Goal: Information Seeking & Learning: Learn about a topic

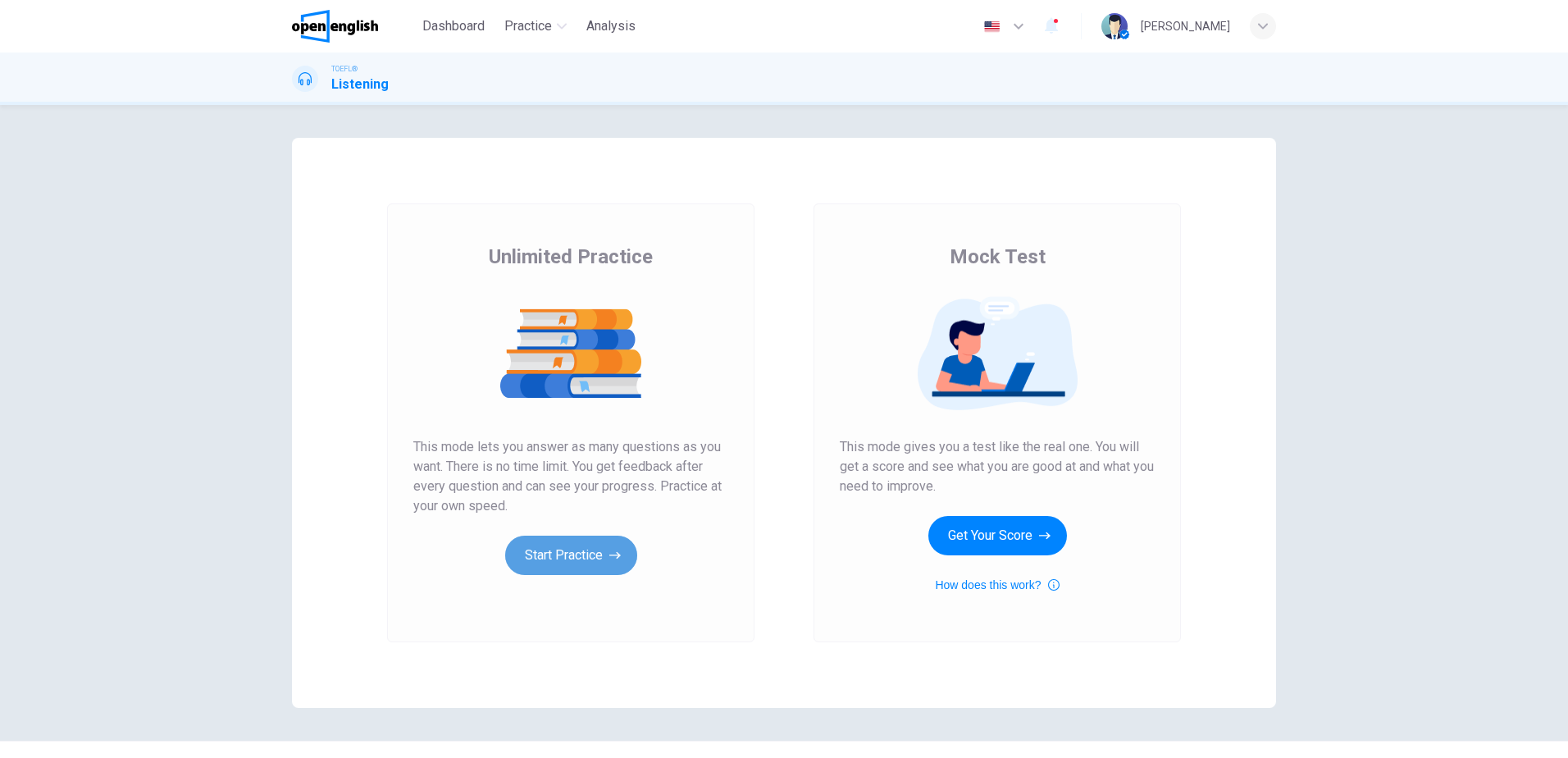
click at [547, 548] on button "Start Practice" at bounding box center [571, 555] width 132 height 39
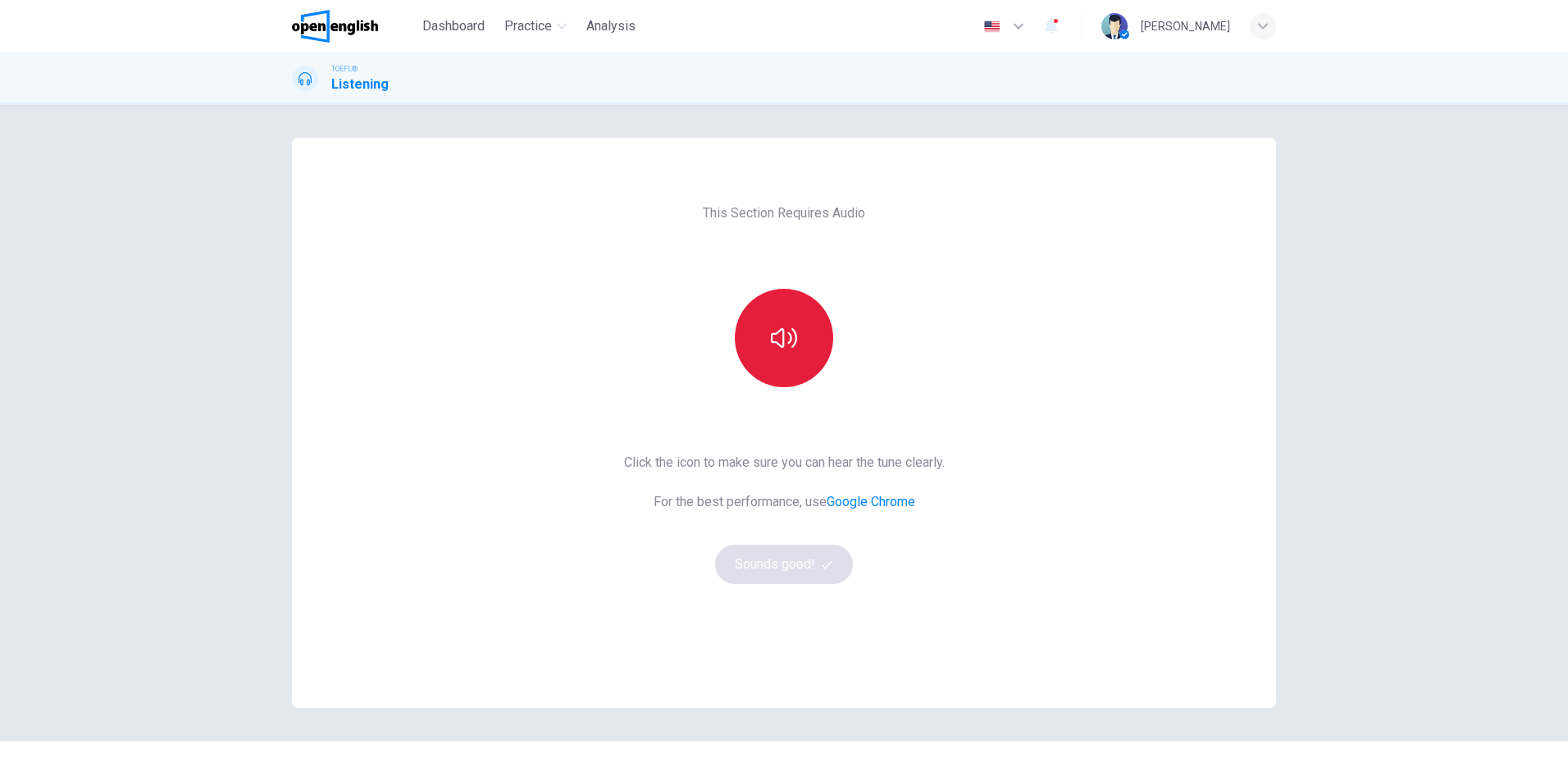
click at [780, 347] on icon "button" at bounding box center [784, 338] width 27 height 20
click at [786, 565] on button "Sounds good!" at bounding box center [784, 564] width 138 height 39
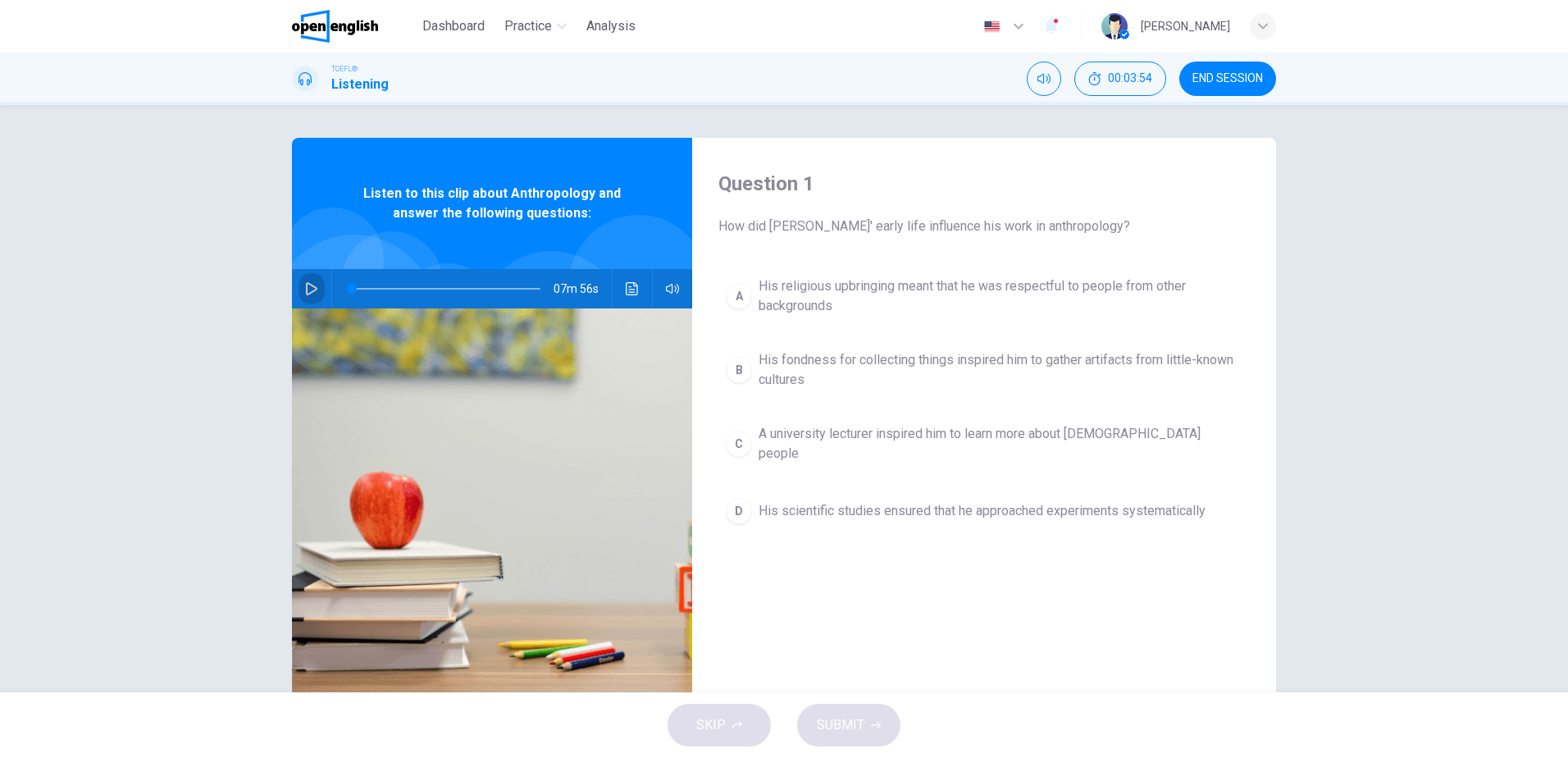
click at [306, 284] on icon "button" at bounding box center [311, 289] width 11 height 13
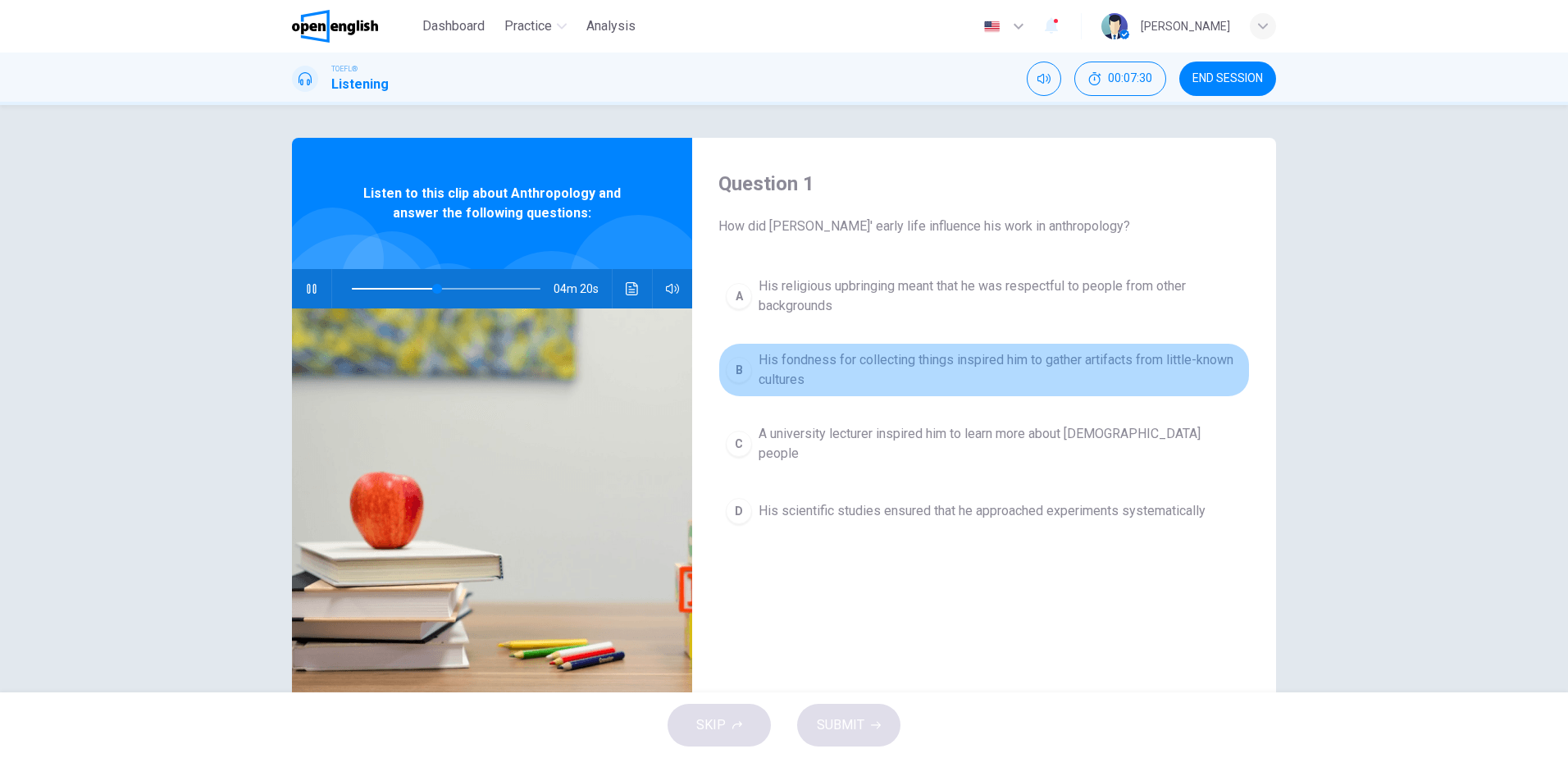
click at [1078, 369] on span "His fondness for collecting things inspired him to gather artifacts from little…" at bounding box center [1001, 369] width 484 height 39
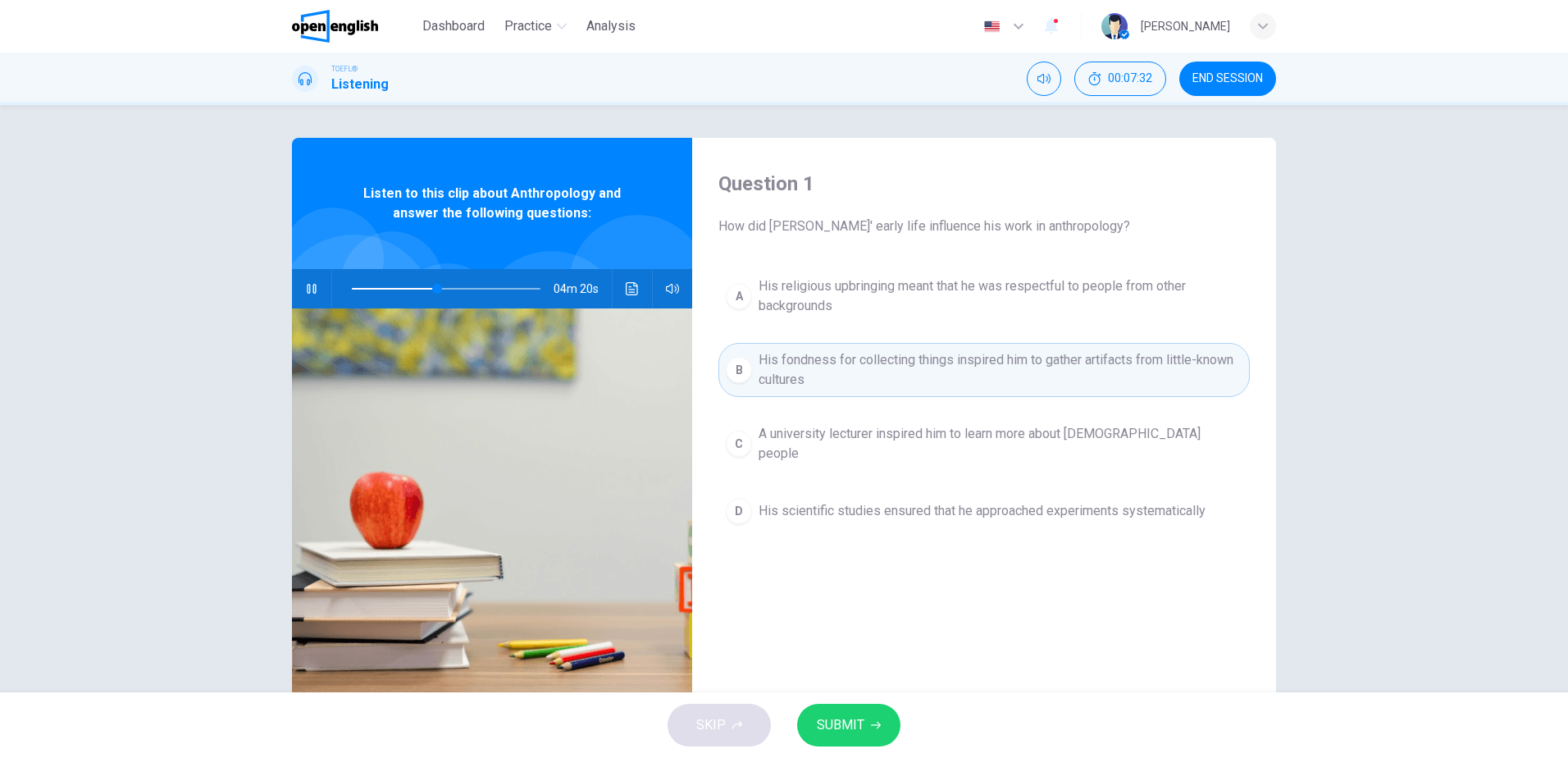
click at [838, 725] on span "SUBMIT" at bounding box center [841, 726] width 48 height 23
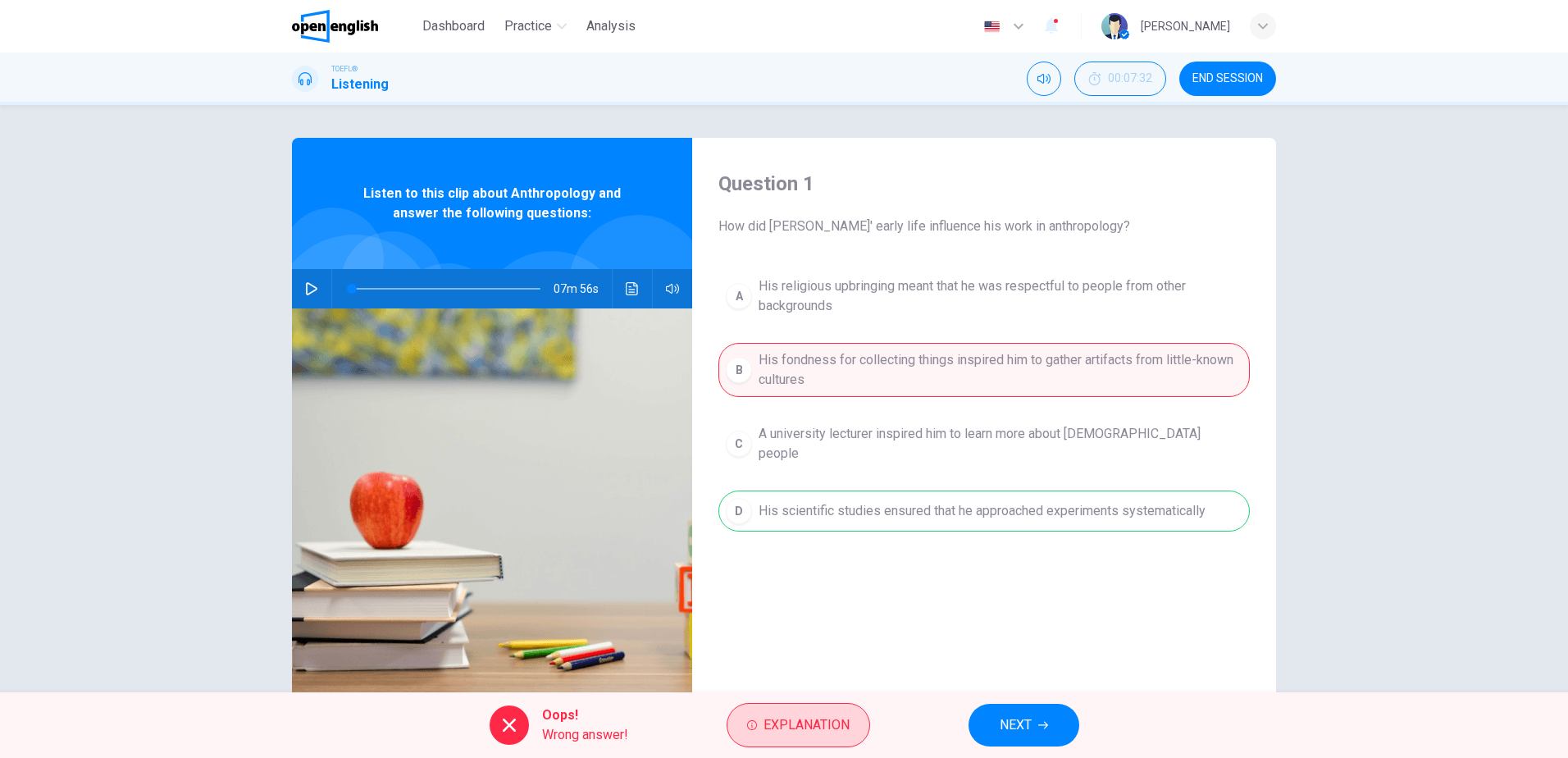
click at [803, 726] on span "Explanation" at bounding box center [806, 726] width 86 height 23
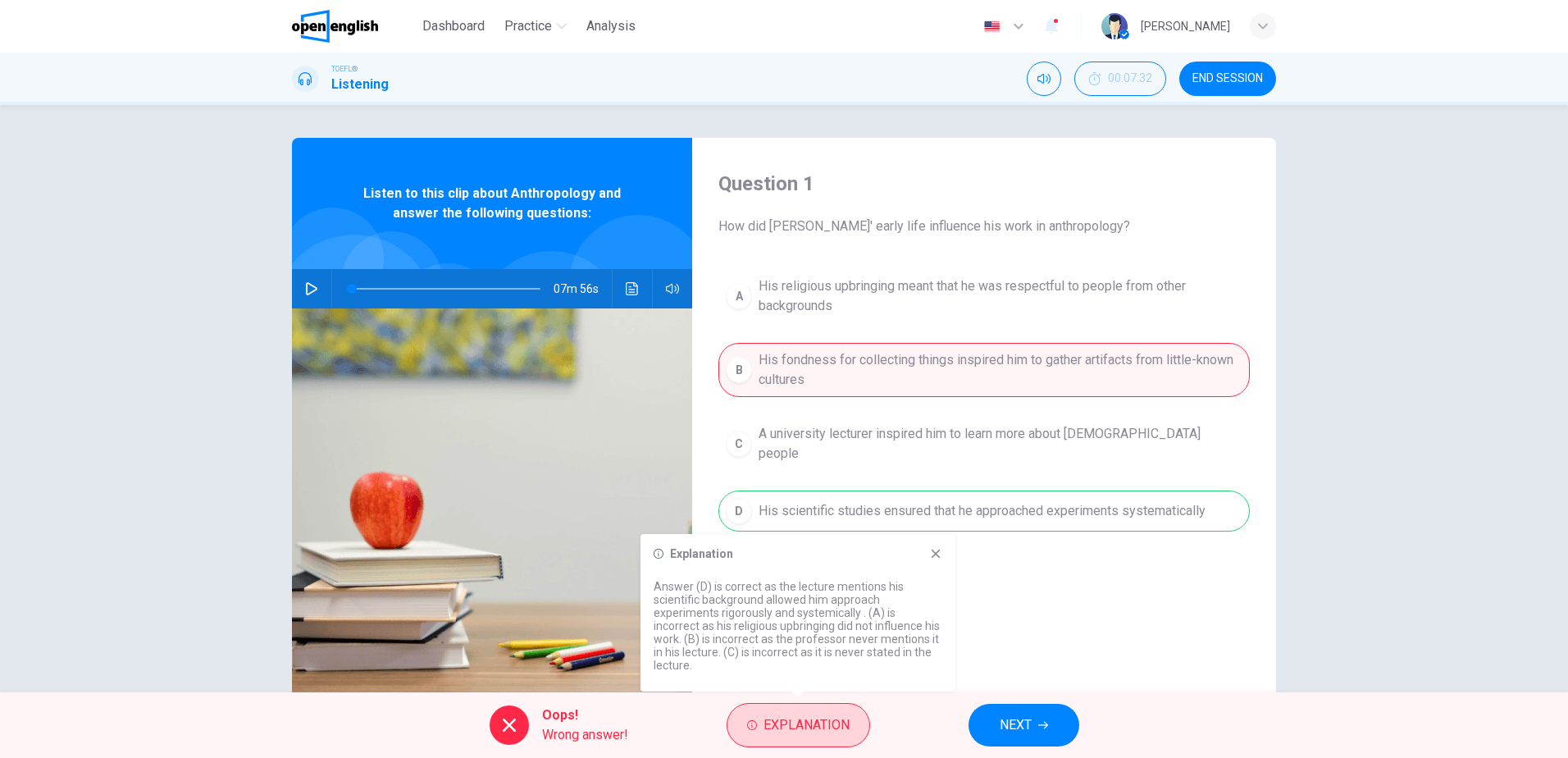
click at [803, 726] on span "Explanation" at bounding box center [806, 726] width 86 height 23
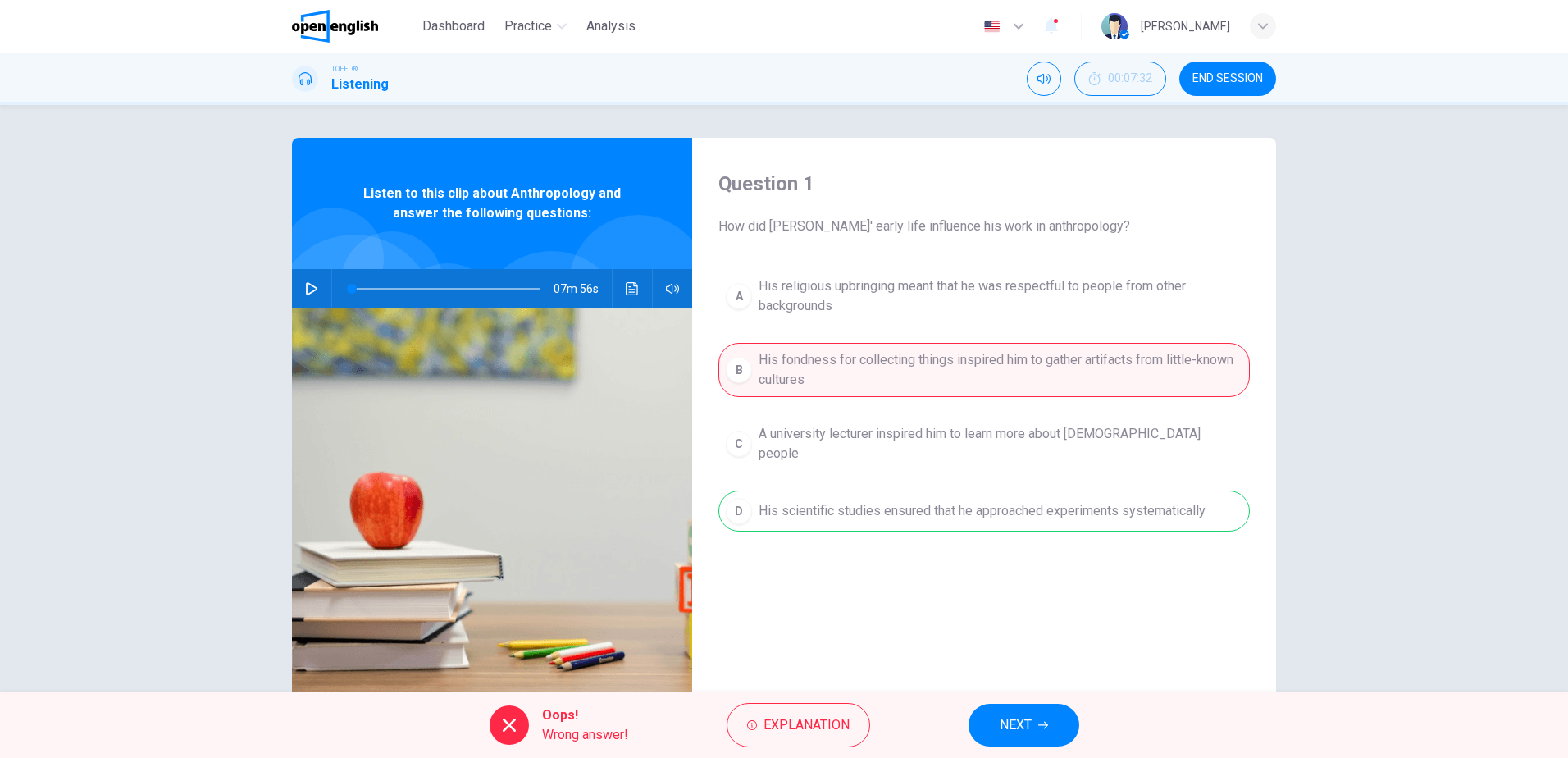
click at [1019, 718] on span "NEXT" at bounding box center [1016, 726] width 32 height 23
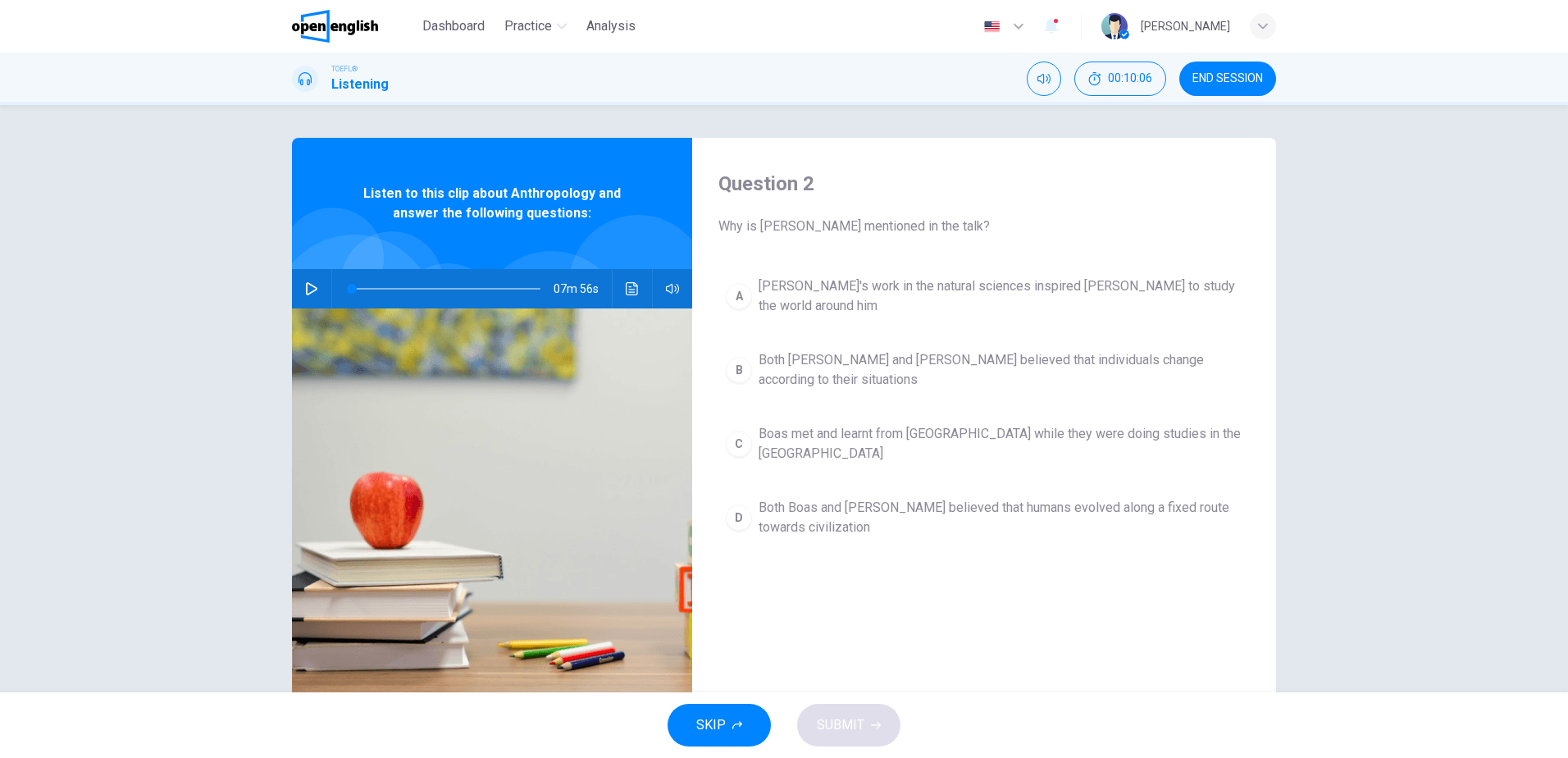
click at [305, 286] on icon "button" at bounding box center [311, 289] width 13 height 13
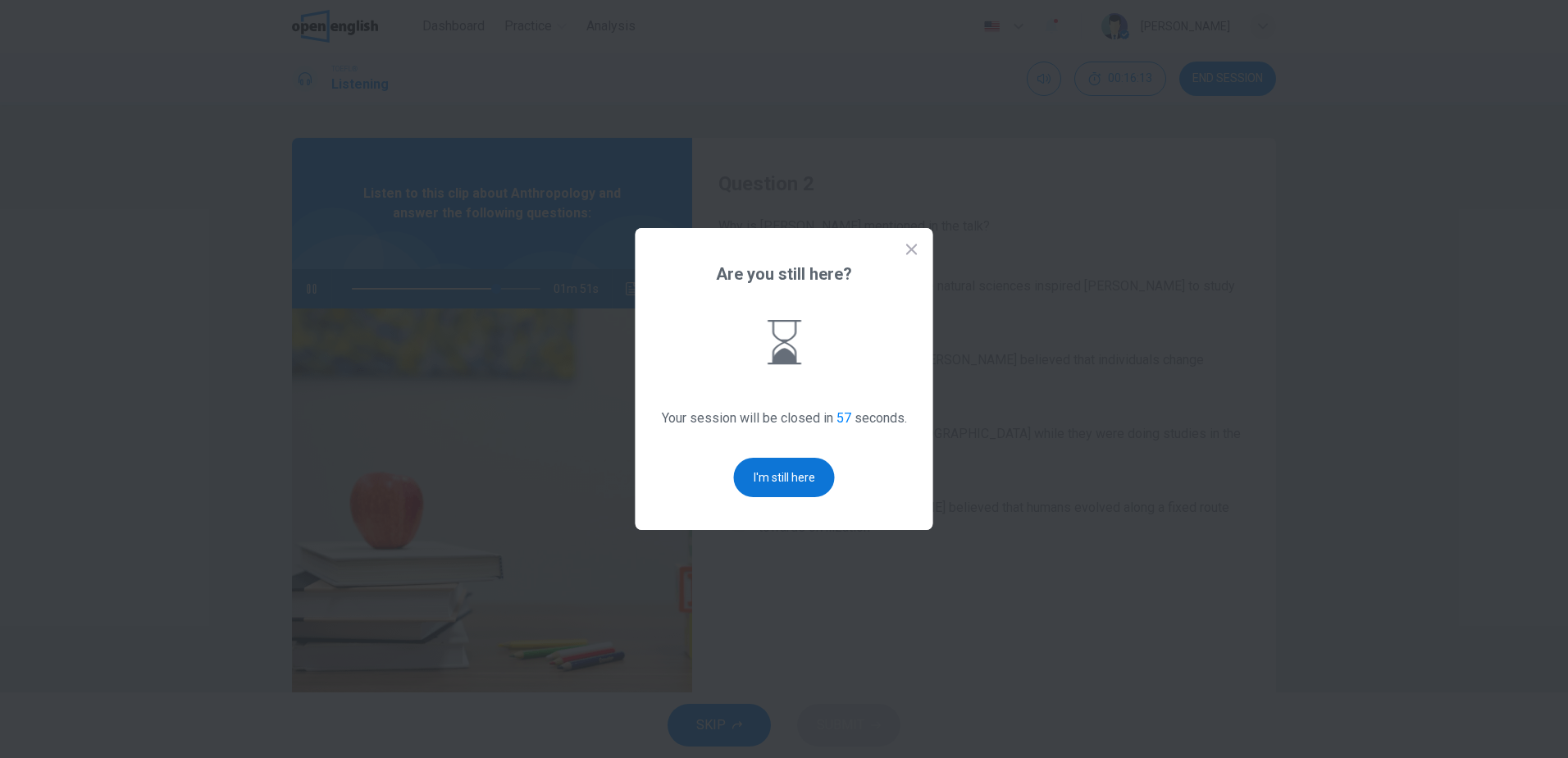
click at [803, 475] on button "I'm still here" at bounding box center [784, 477] width 101 height 39
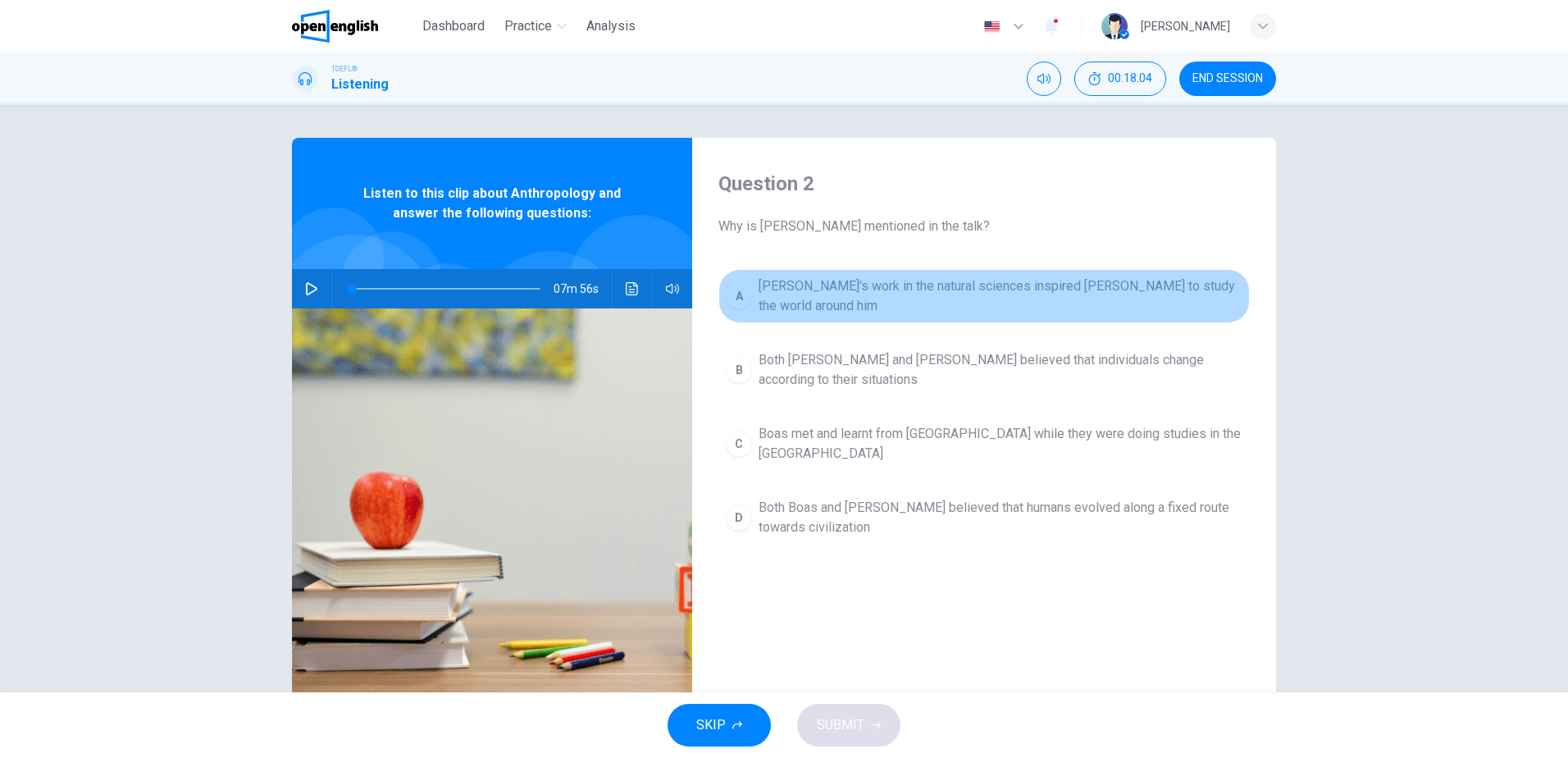
click at [1075, 280] on span "[PERSON_NAME]'s work in the natural sciences inspired [PERSON_NAME] to study th…" at bounding box center [1001, 295] width 484 height 39
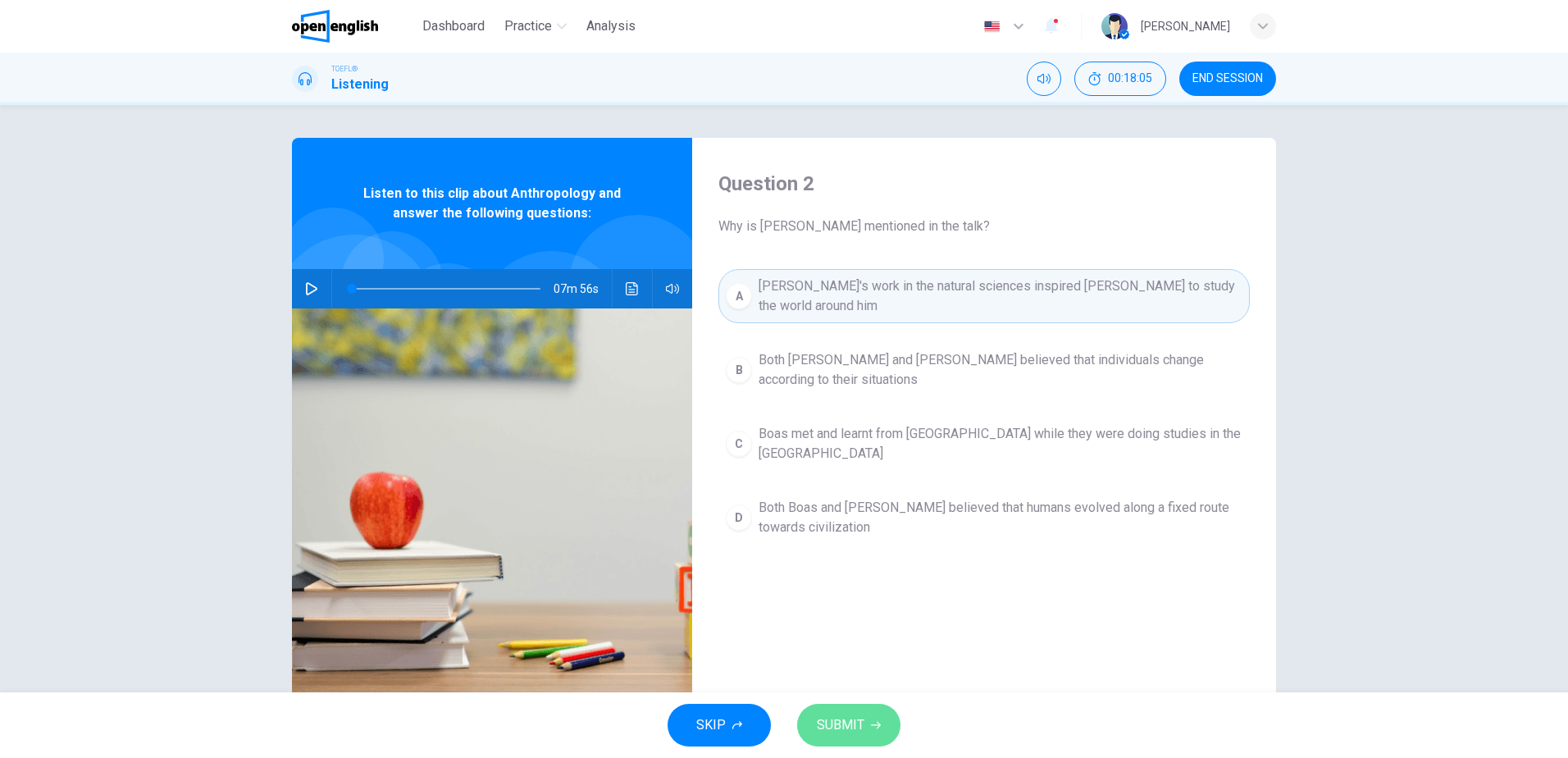
click at [840, 720] on span "SUBMIT" at bounding box center [841, 726] width 48 height 23
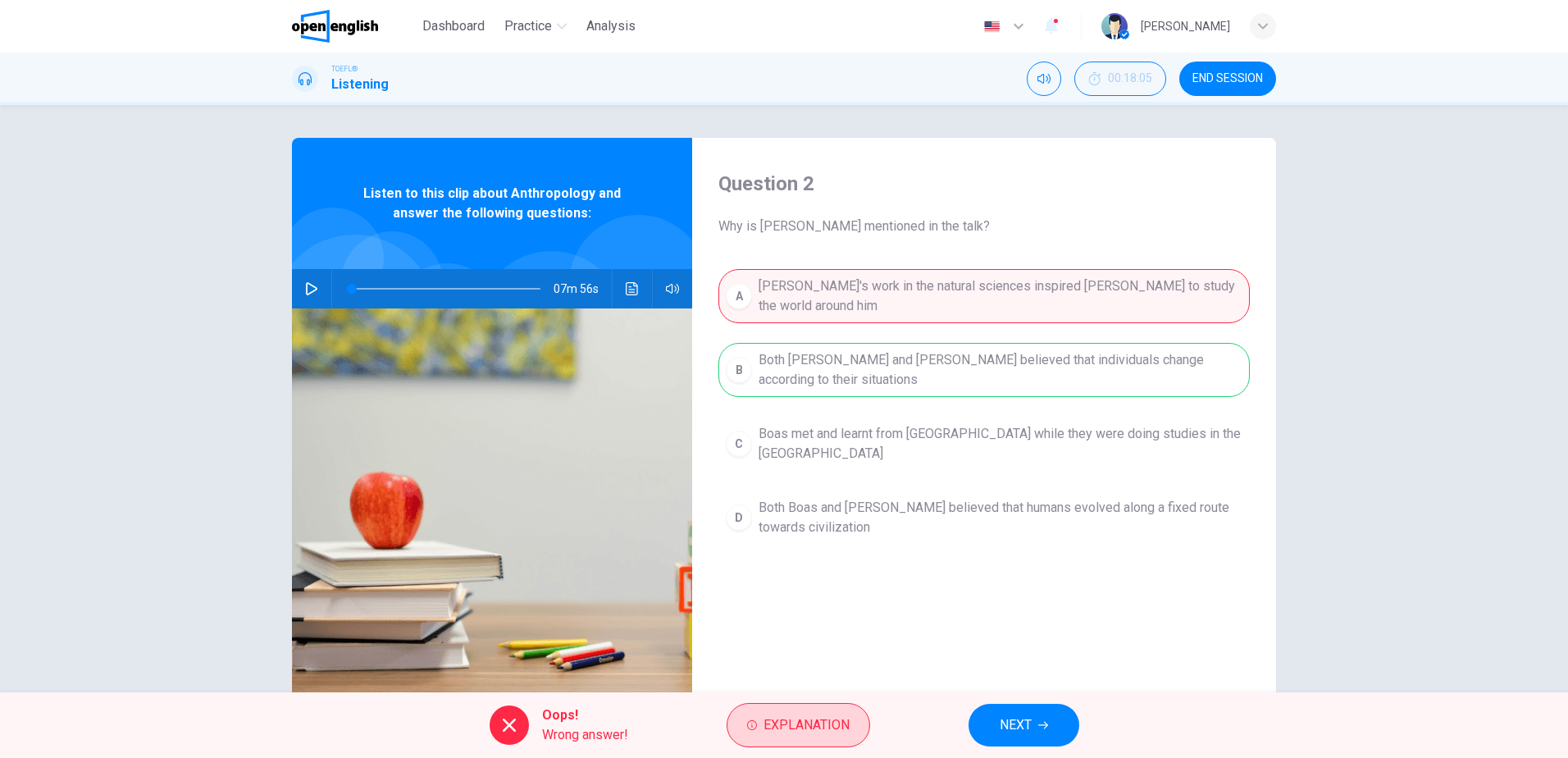
click at [792, 728] on span "Explanation" at bounding box center [806, 726] width 86 height 23
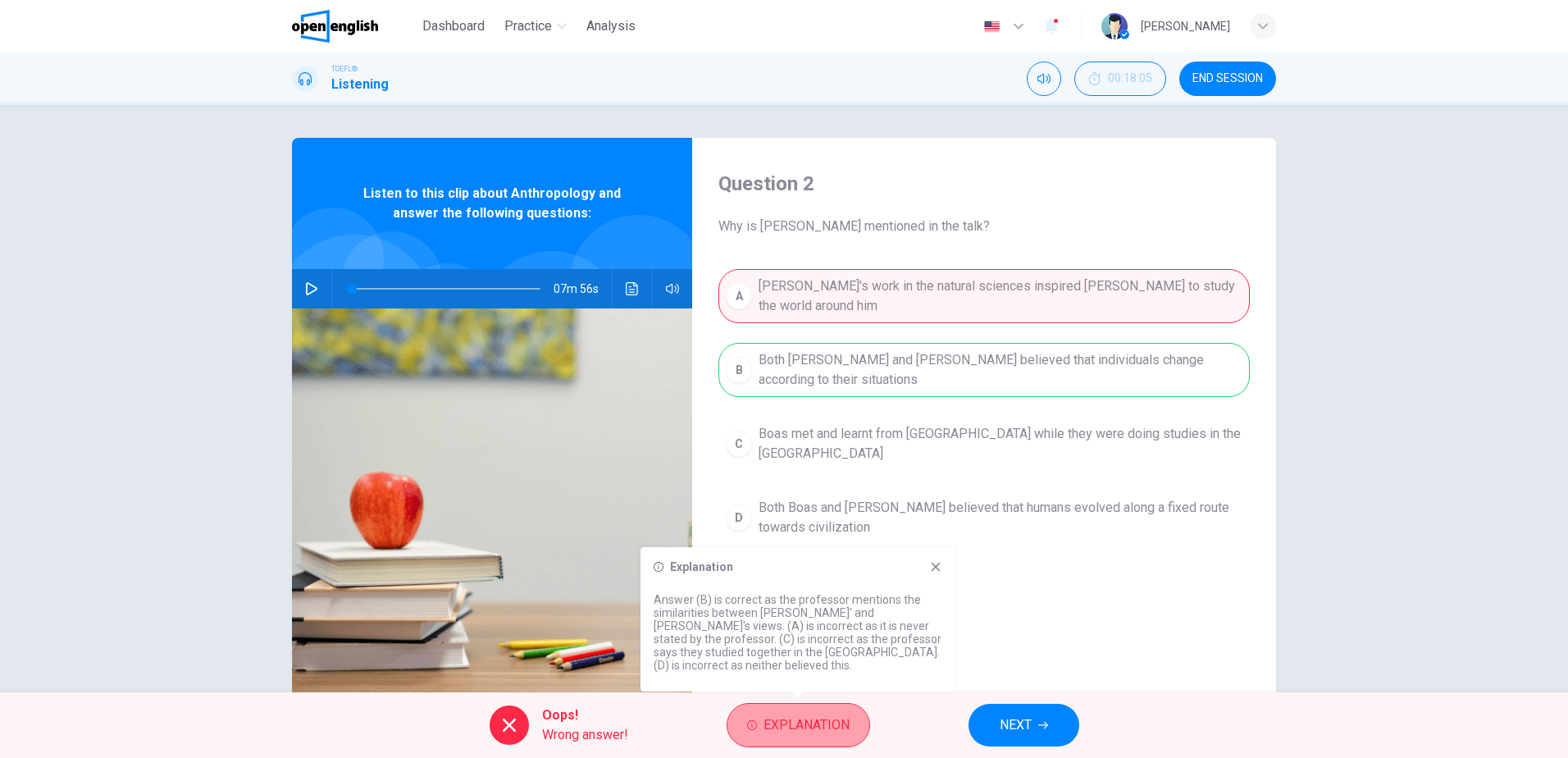
click at [809, 716] on span "Explanation" at bounding box center [806, 726] width 86 height 23
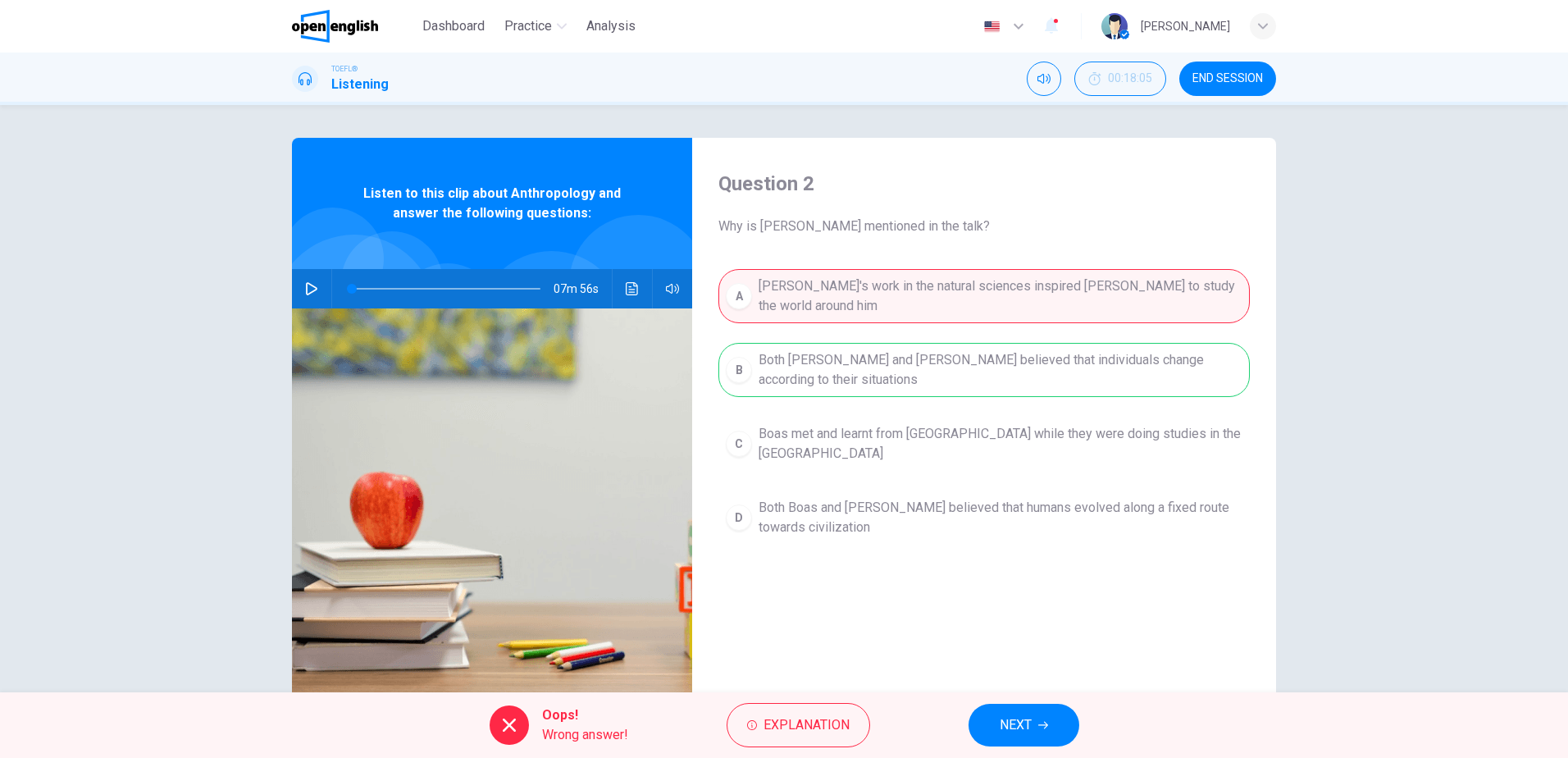
click at [1022, 722] on span "NEXT" at bounding box center [1016, 726] width 32 height 23
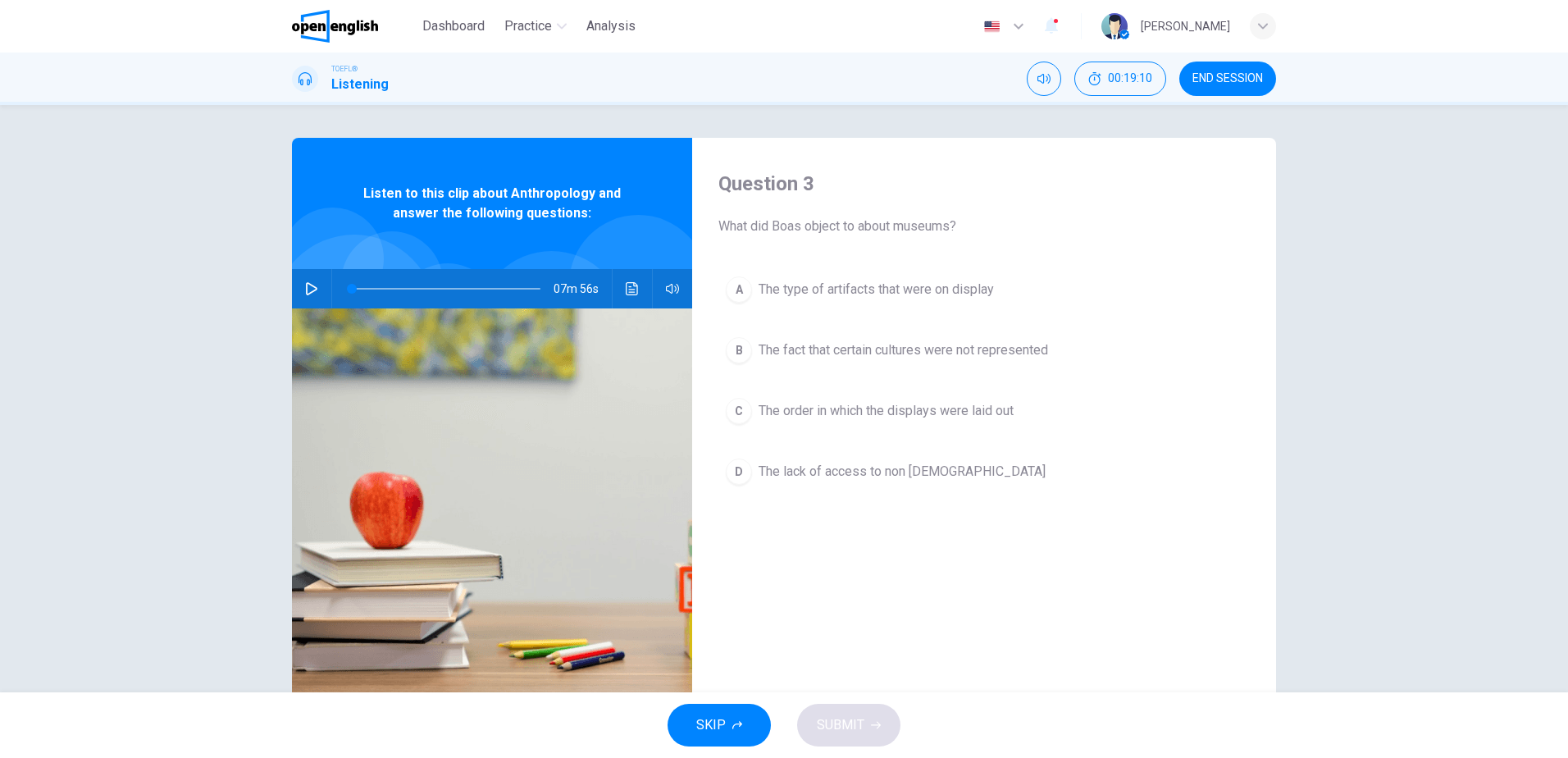
click at [306, 289] on icon "button" at bounding box center [311, 289] width 11 height 13
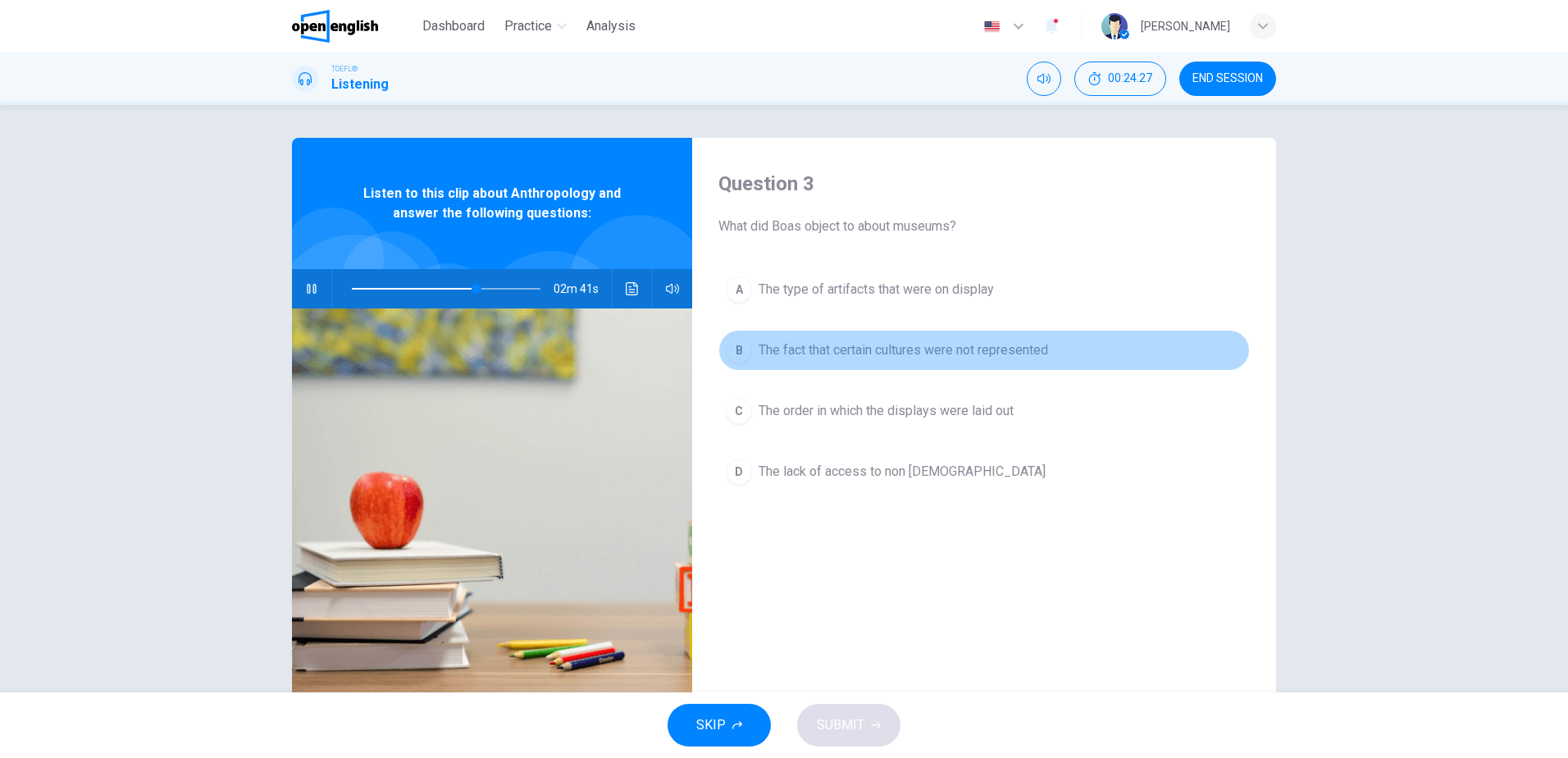
click at [950, 354] on span "The fact that certain cultures were not represented" at bounding box center [903, 350] width 289 height 20
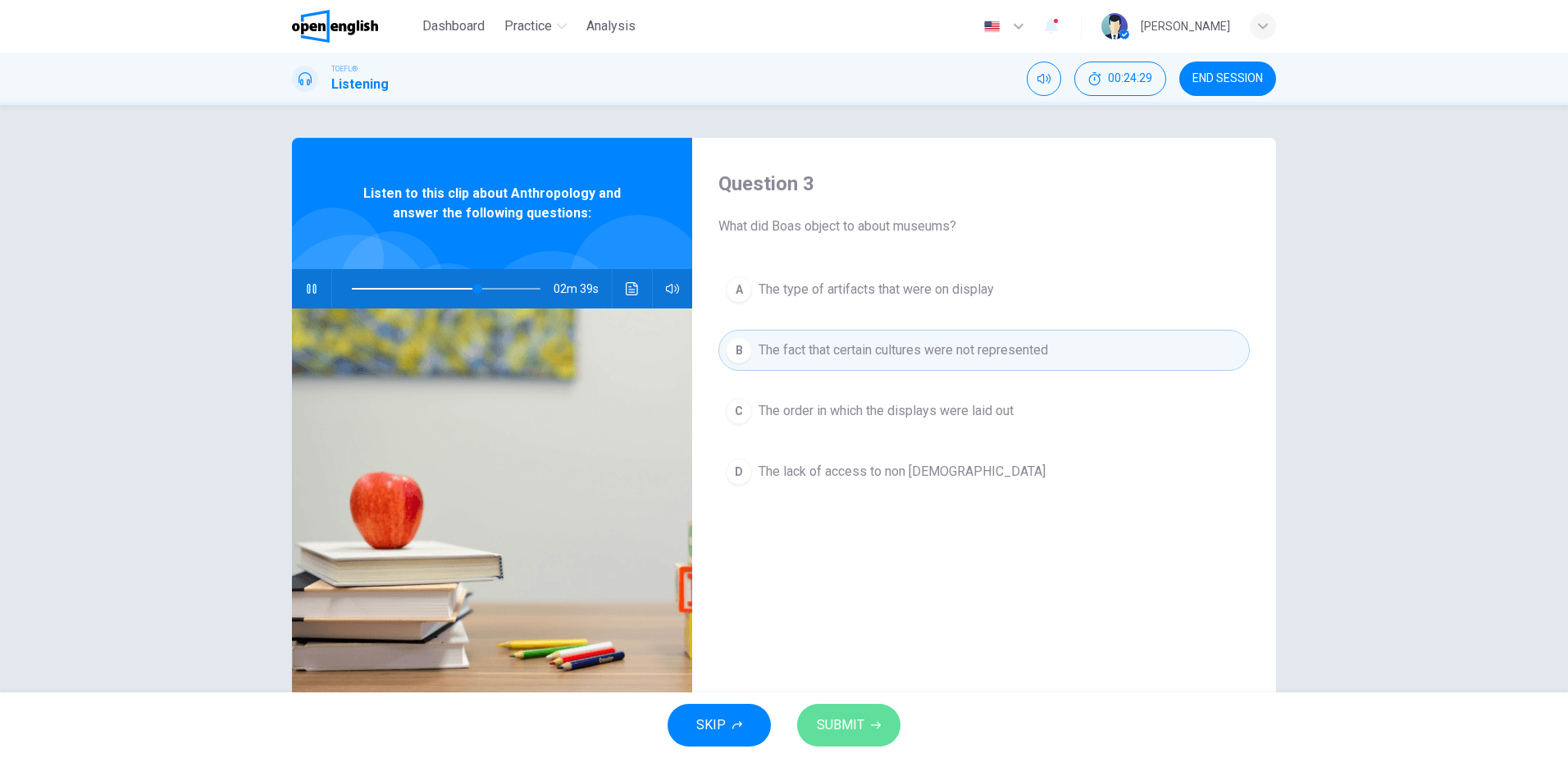
click at [845, 720] on span "SUBMIT" at bounding box center [841, 726] width 48 height 23
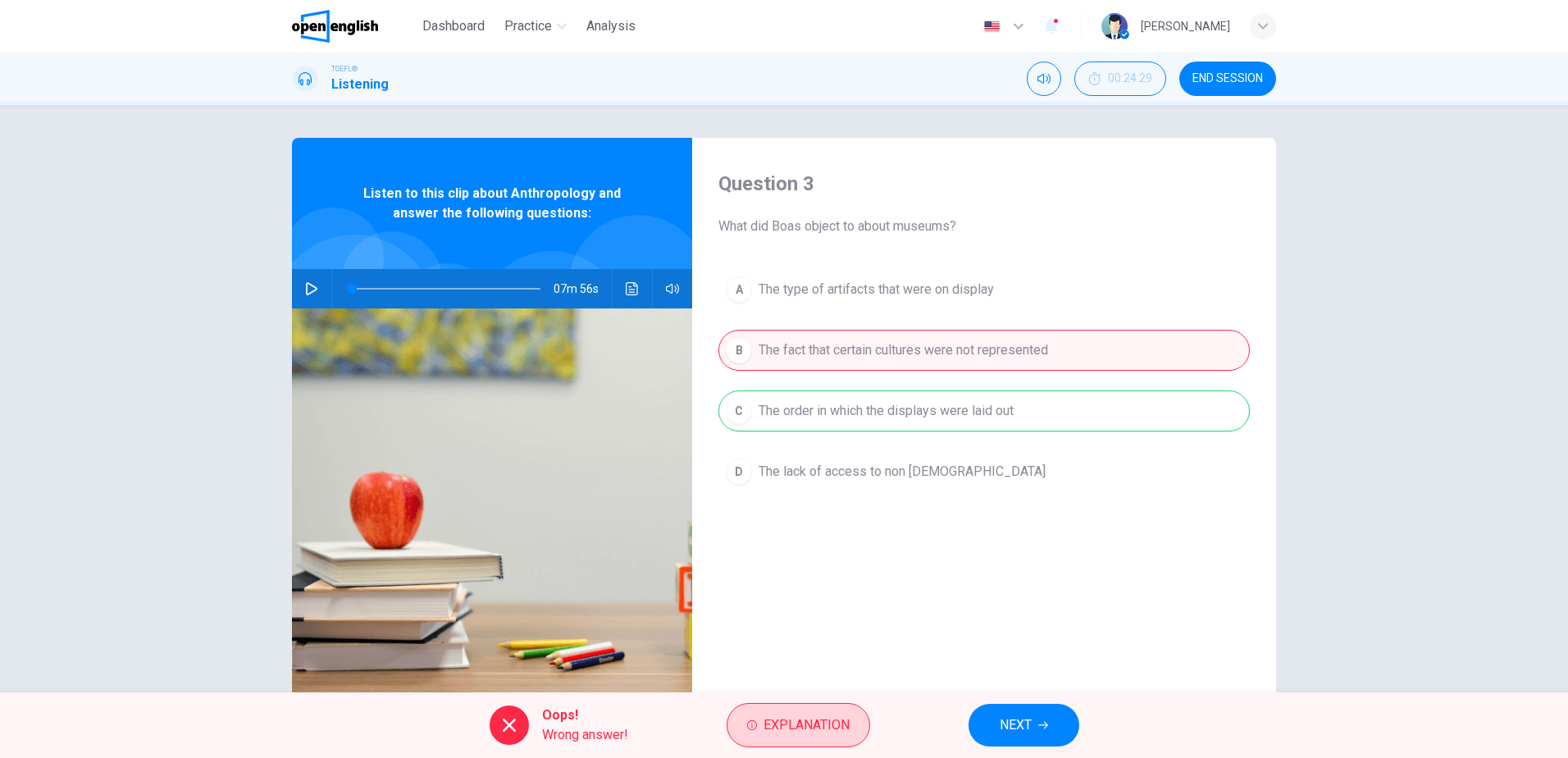
click at [783, 725] on span "Explanation" at bounding box center [806, 726] width 86 height 23
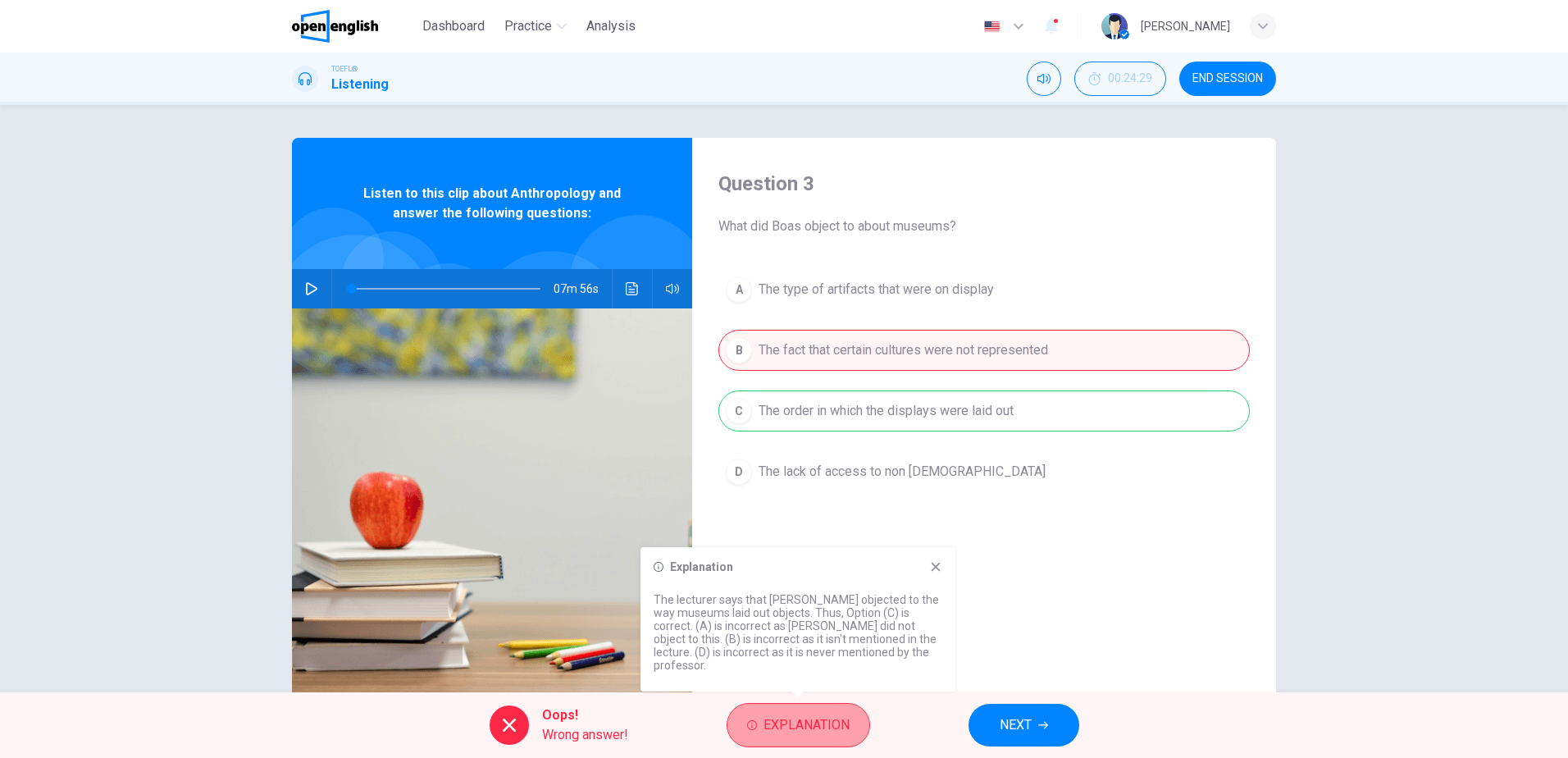
click at [783, 725] on span "Explanation" at bounding box center [806, 726] width 86 height 23
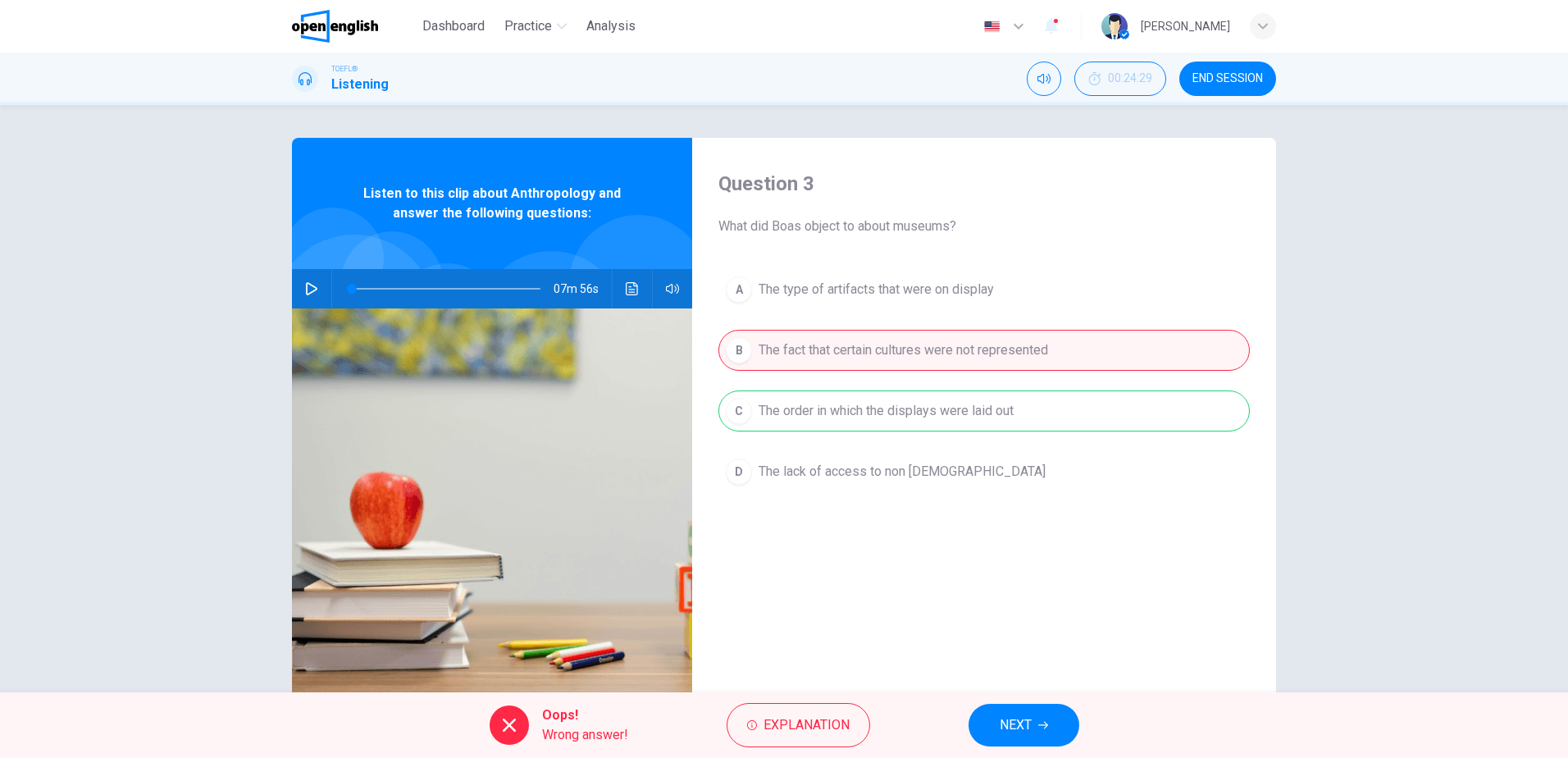
click at [1042, 724] on icon "button" at bounding box center [1043, 725] width 10 height 10
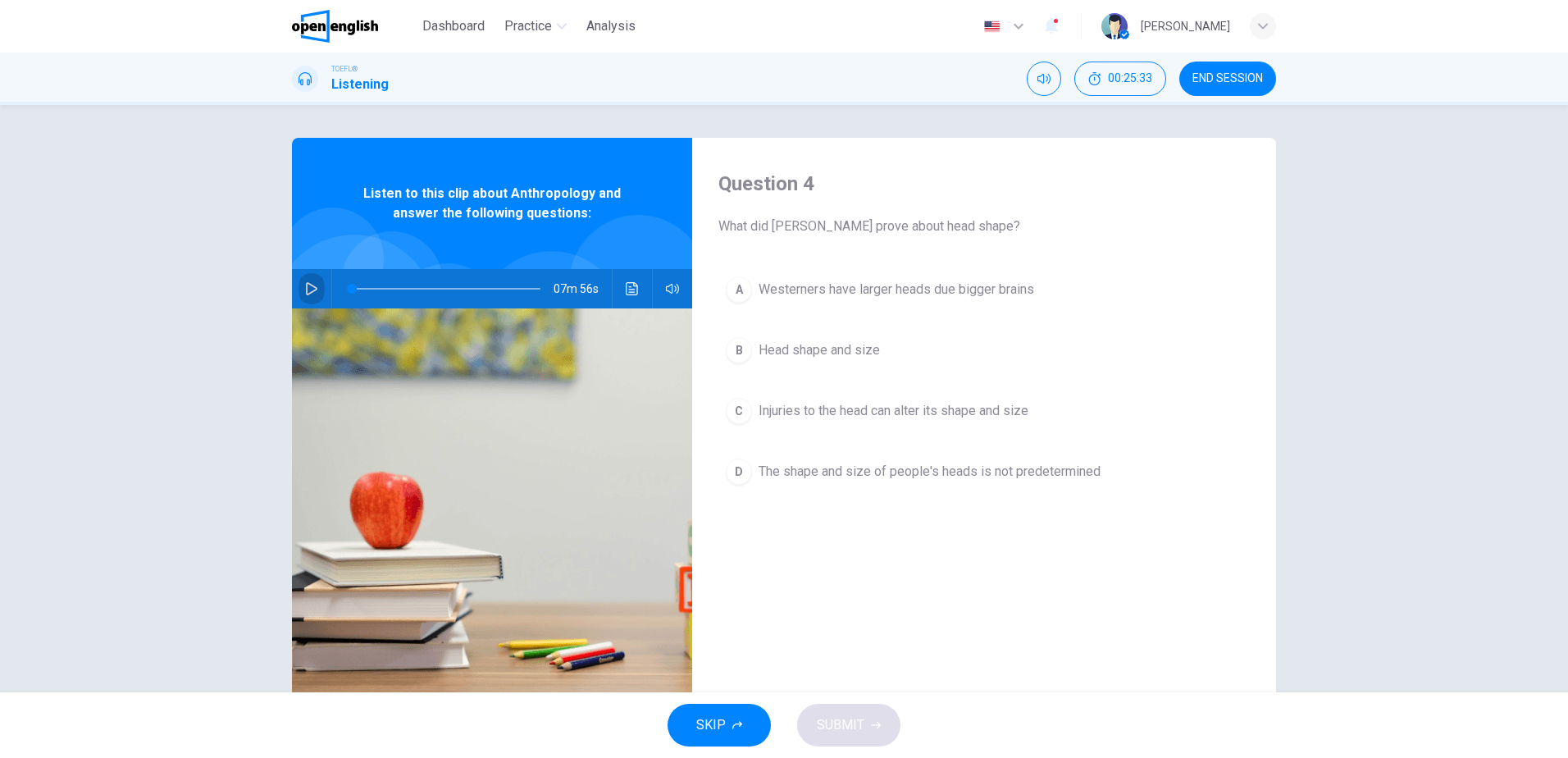
click at [313, 290] on icon "button" at bounding box center [311, 289] width 13 height 13
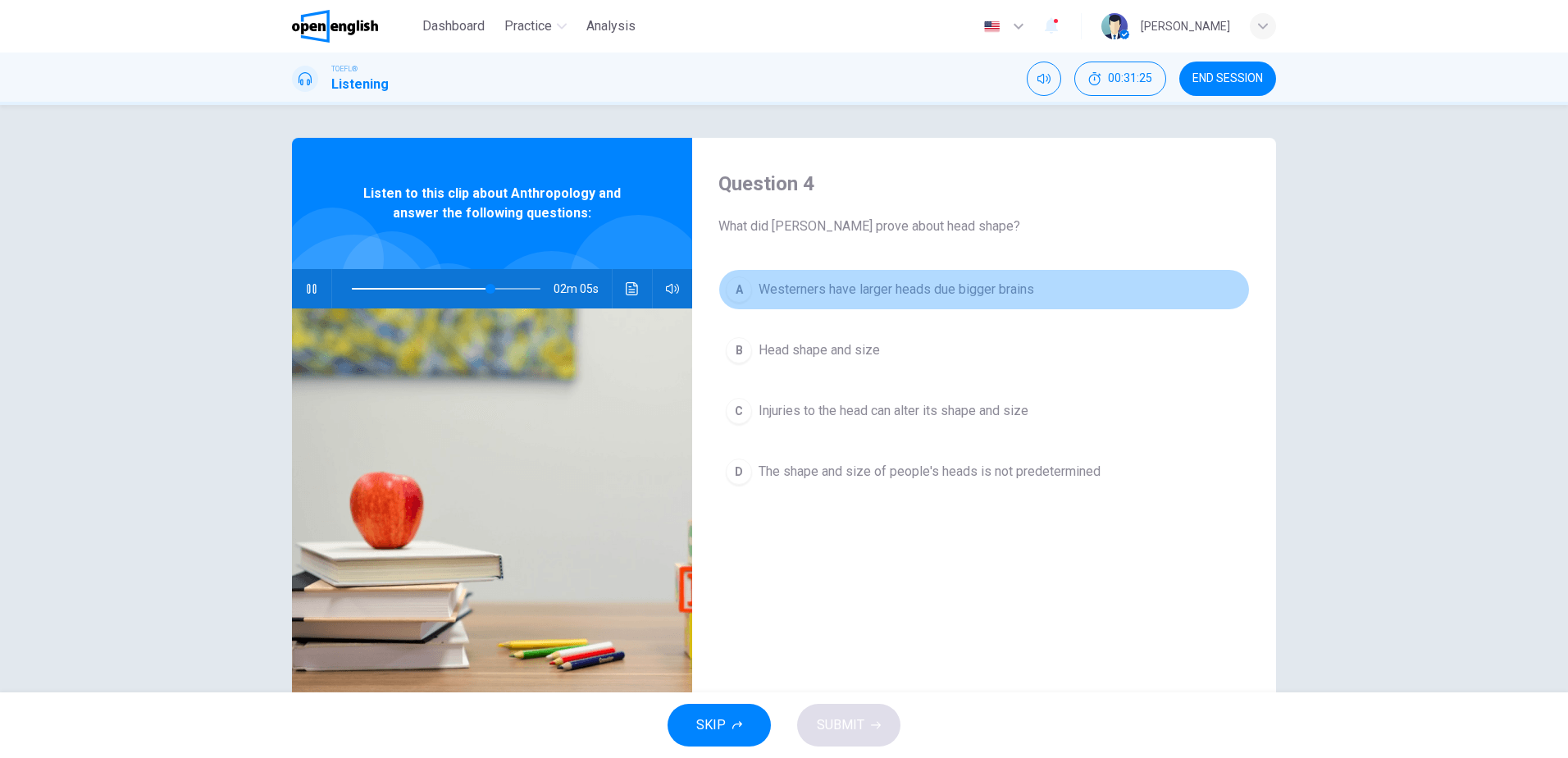
click at [973, 295] on span "Westerners have larger heads due bigger brains" at bounding box center [896, 289] width 275 height 20
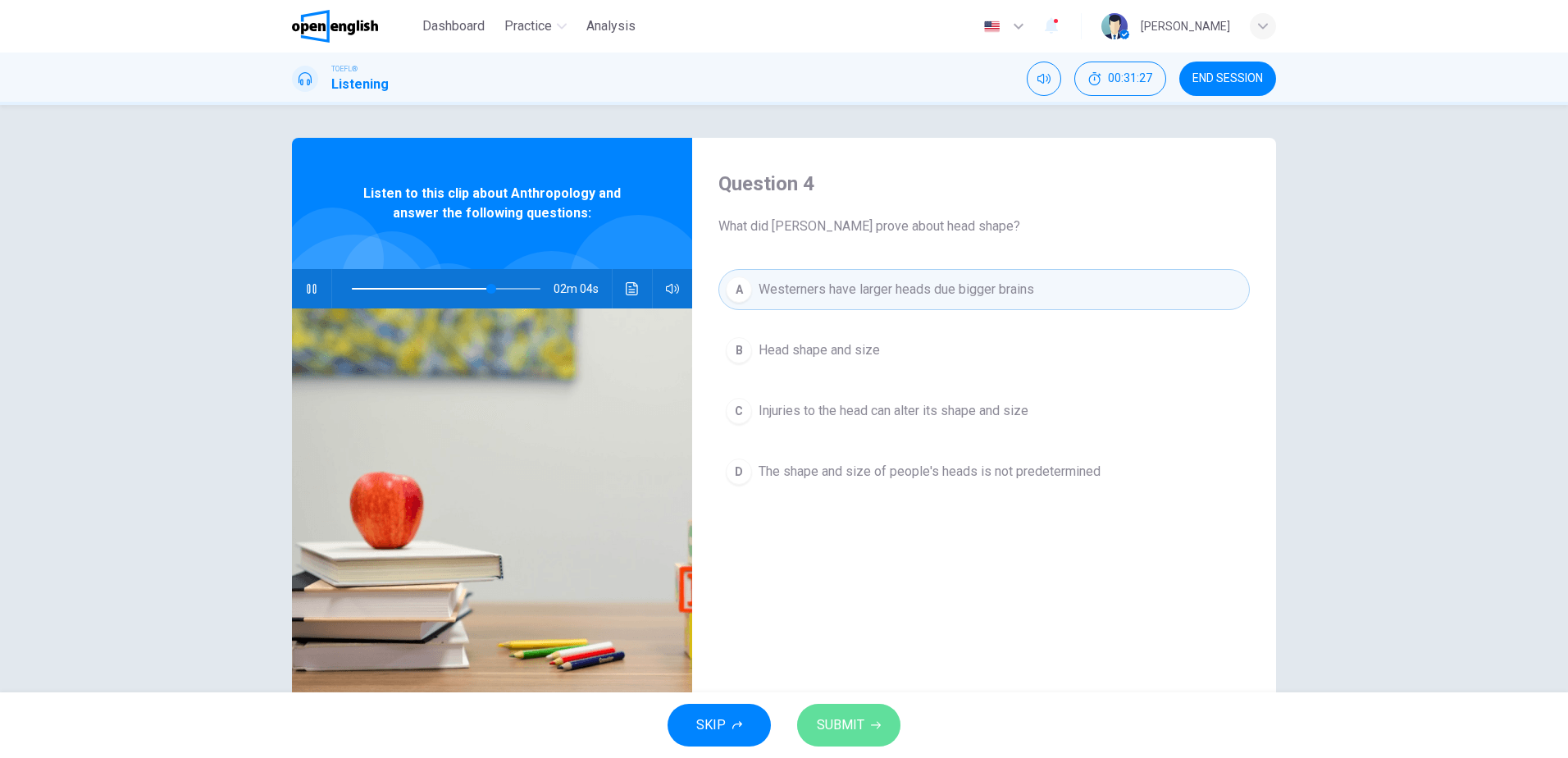
click at [848, 725] on span "SUBMIT" at bounding box center [841, 726] width 48 height 23
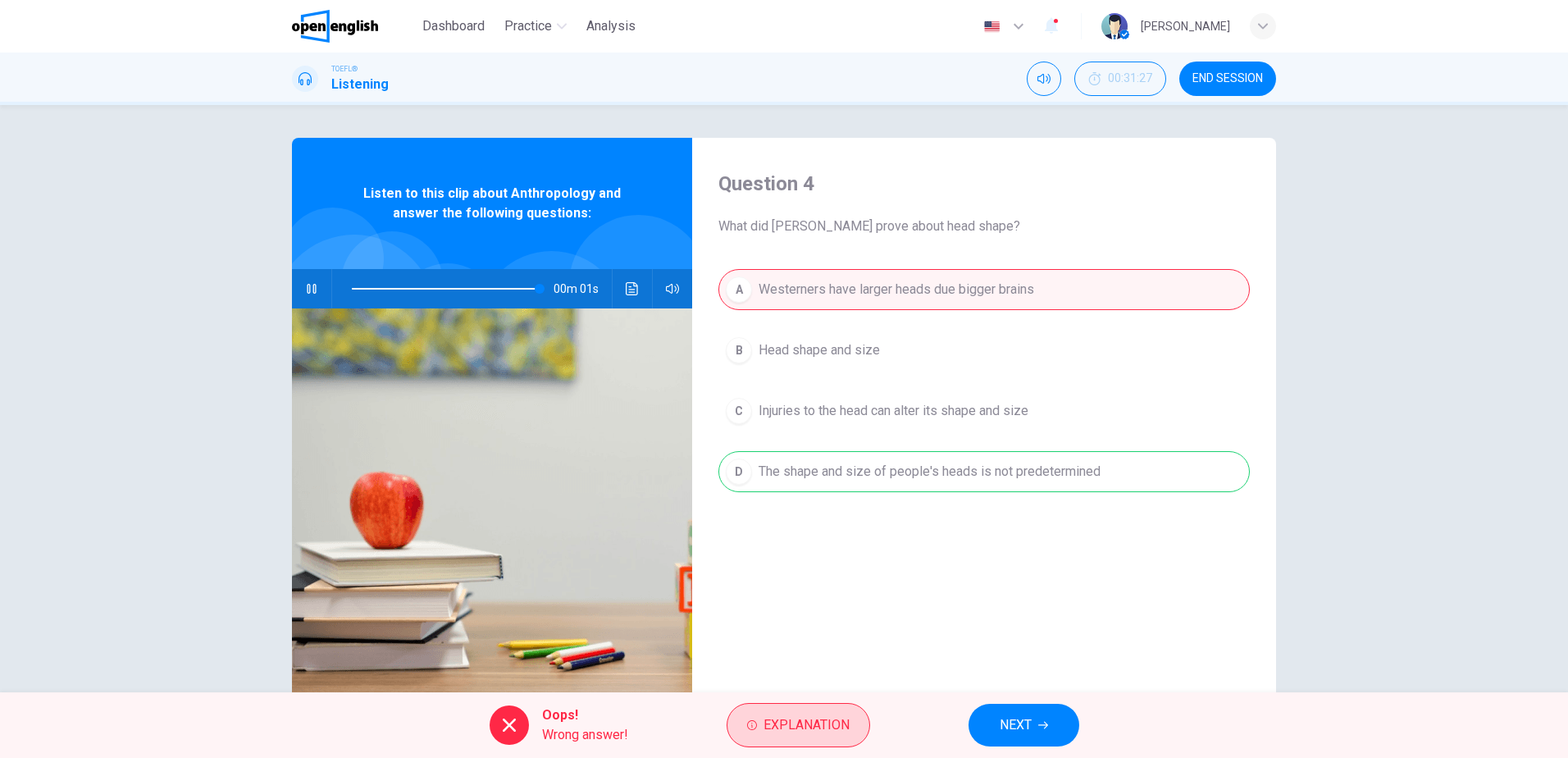
click at [812, 737] on button "Explanation" at bounding box center [798, 725] width 144 height 45
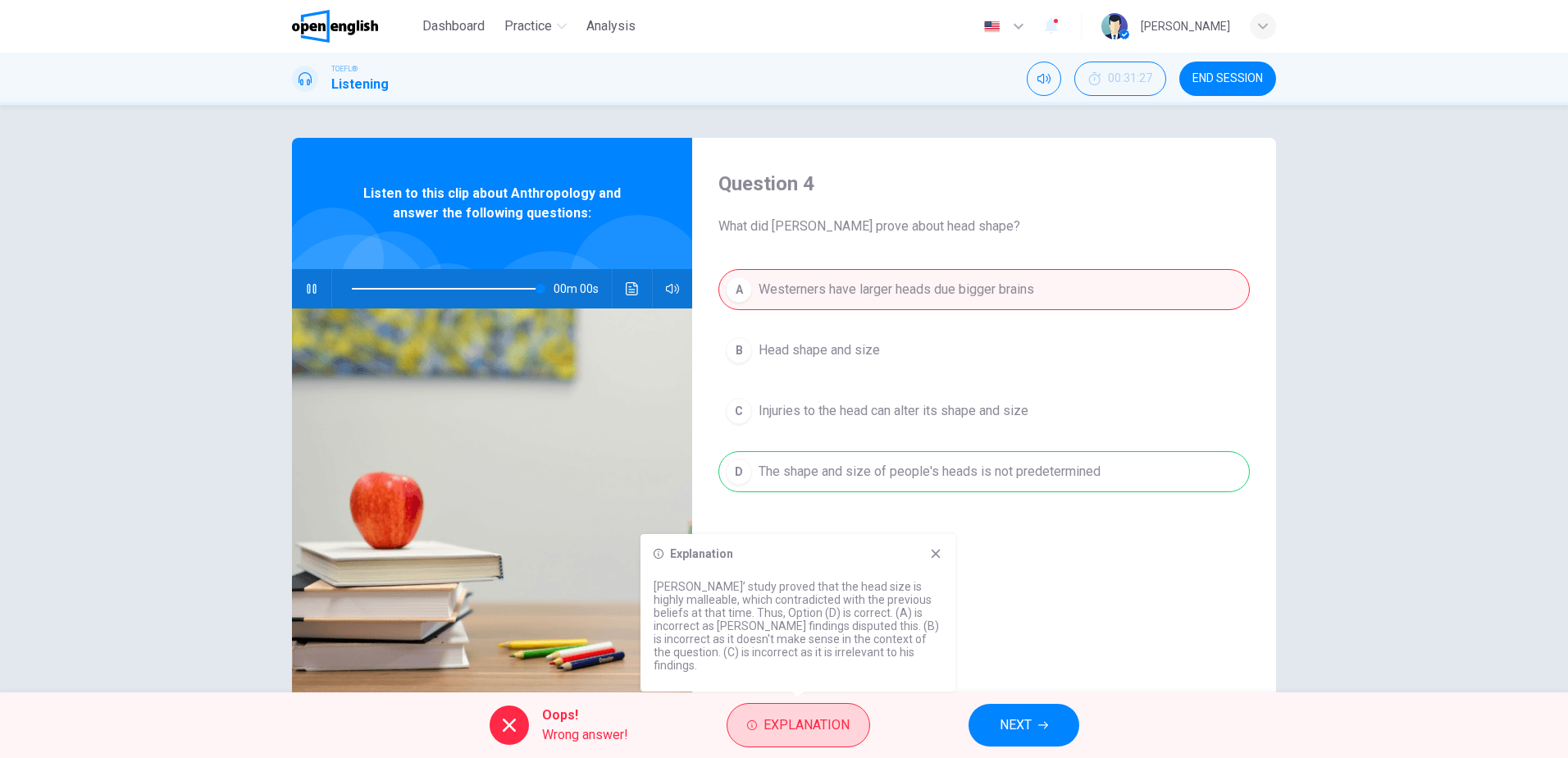
type input "*"
click at [825, 718] on span "Explanation" at bounding box center [806, 726] width 86 height 23
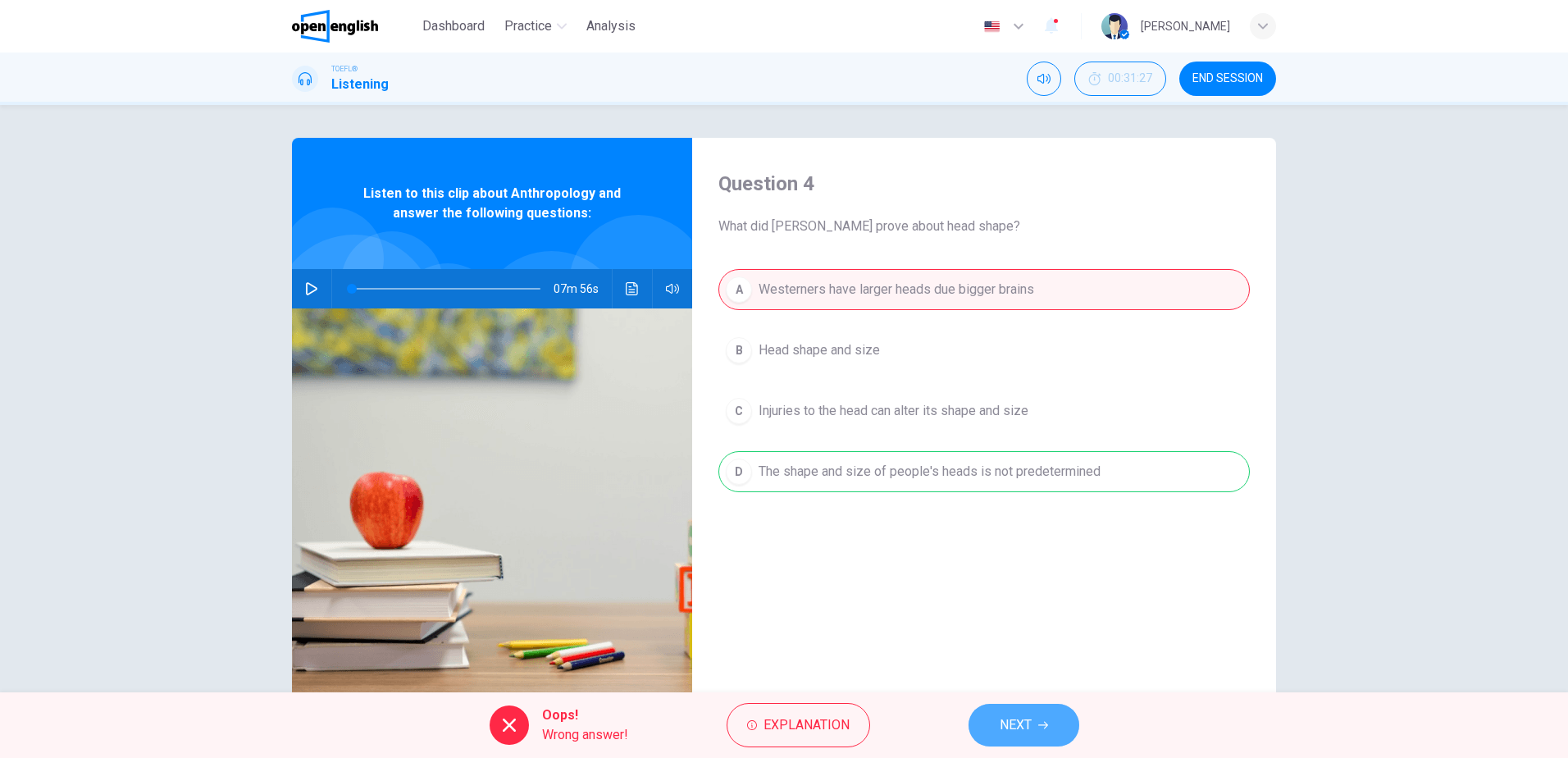
click at [1040, 726] on icon "button" at bounding box center [1043, 725] width 10 height 10
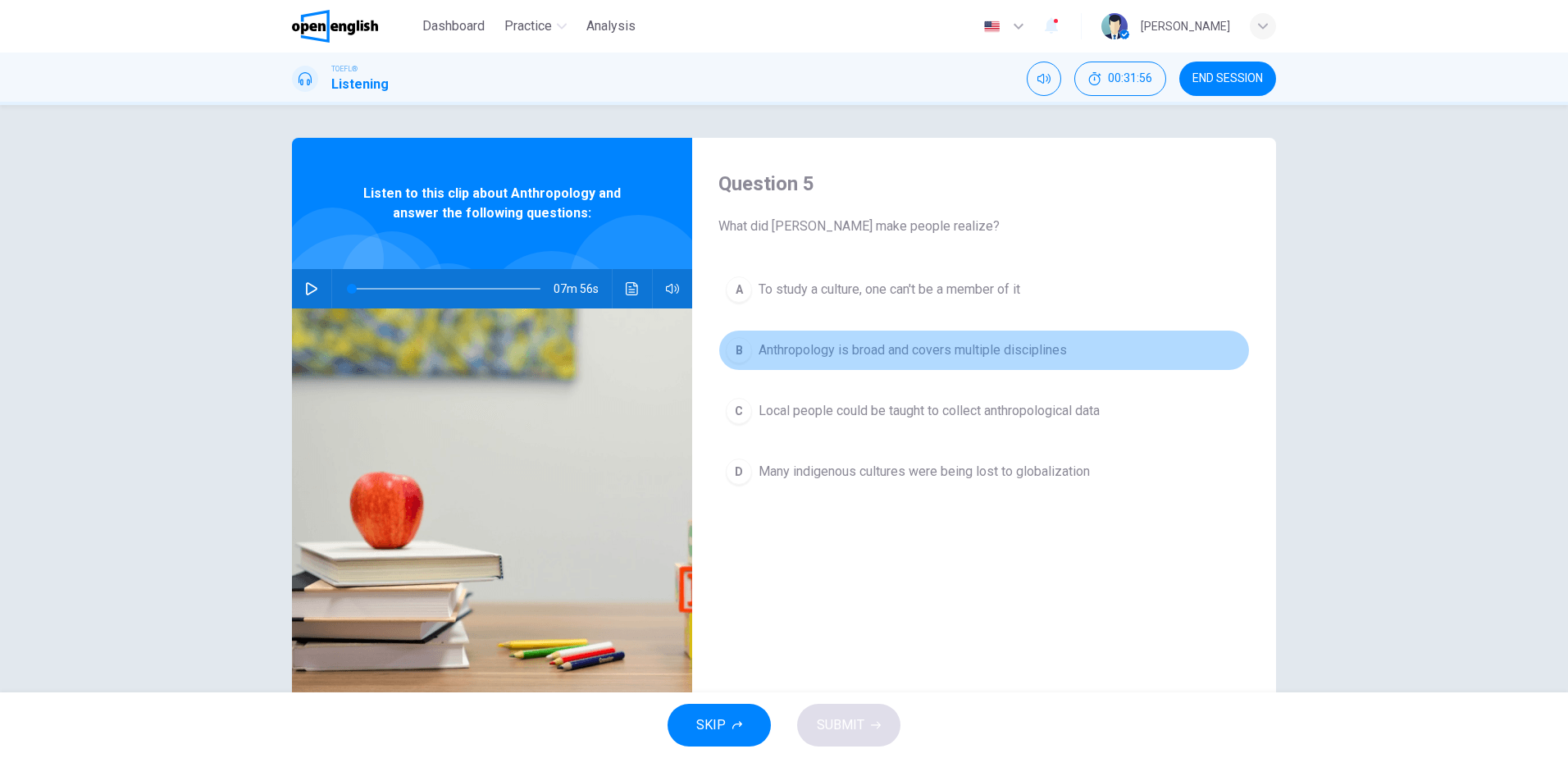
click at [945, 350] on span "Anthropology is broad and covers multiple disciplines" at bounding box center [913, 350] width 308 height 20
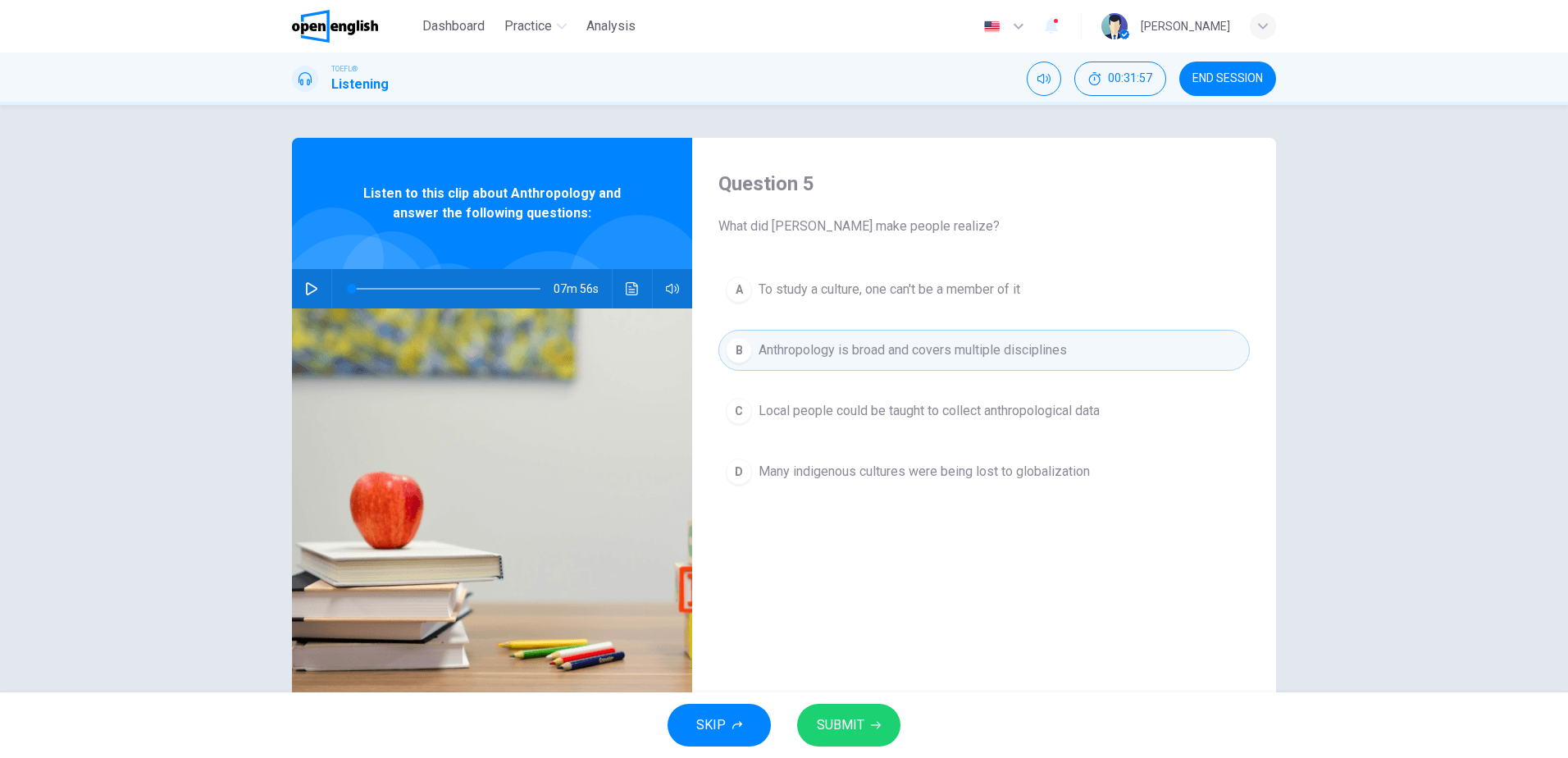
click at [838, 719] on span "SUBMIT" at bounding box center [841, 726] width 48 height 23
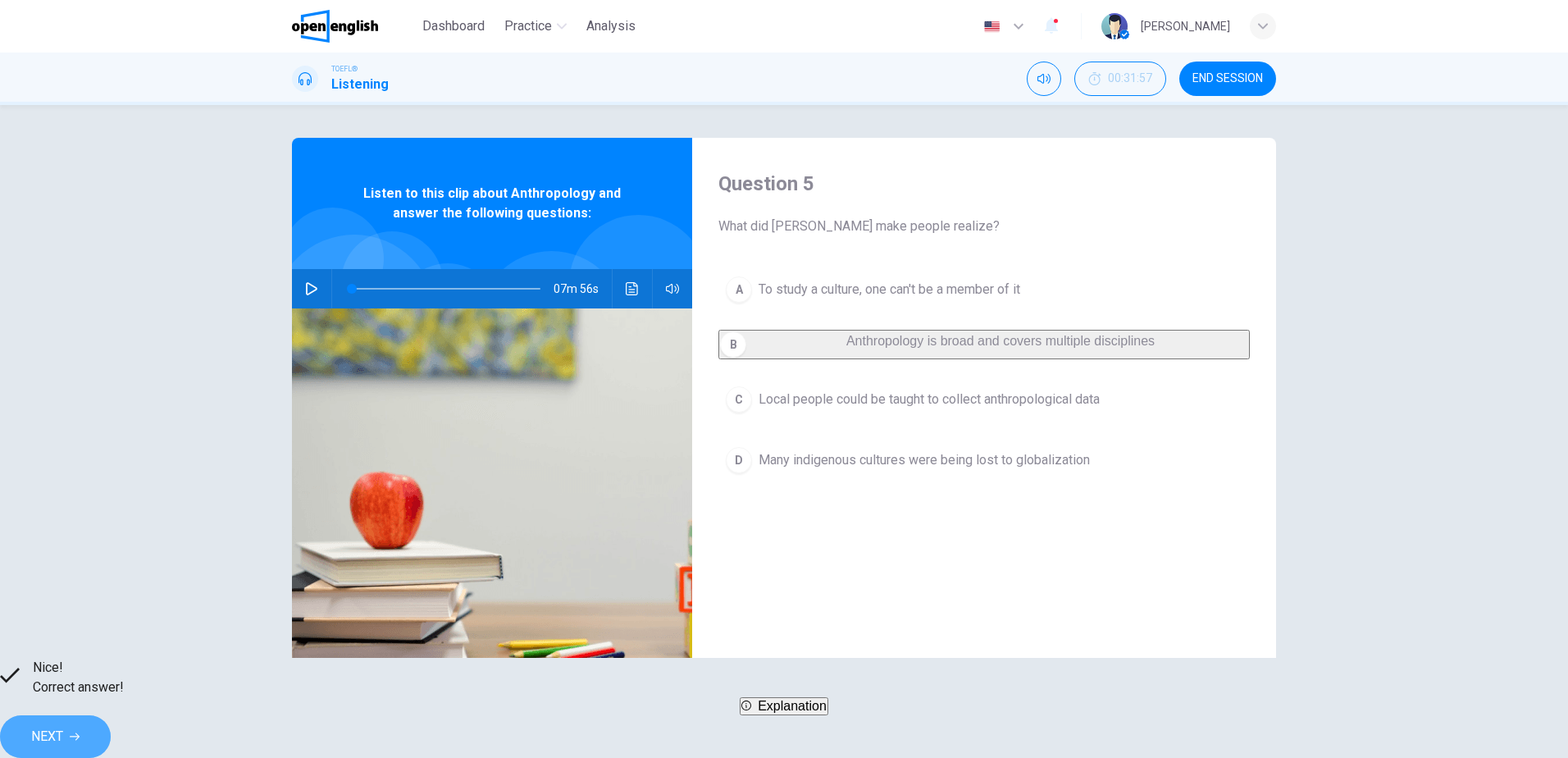
click at [63, 727] on span "NEXT" at bounding box center [48, 737] width 32 height 23
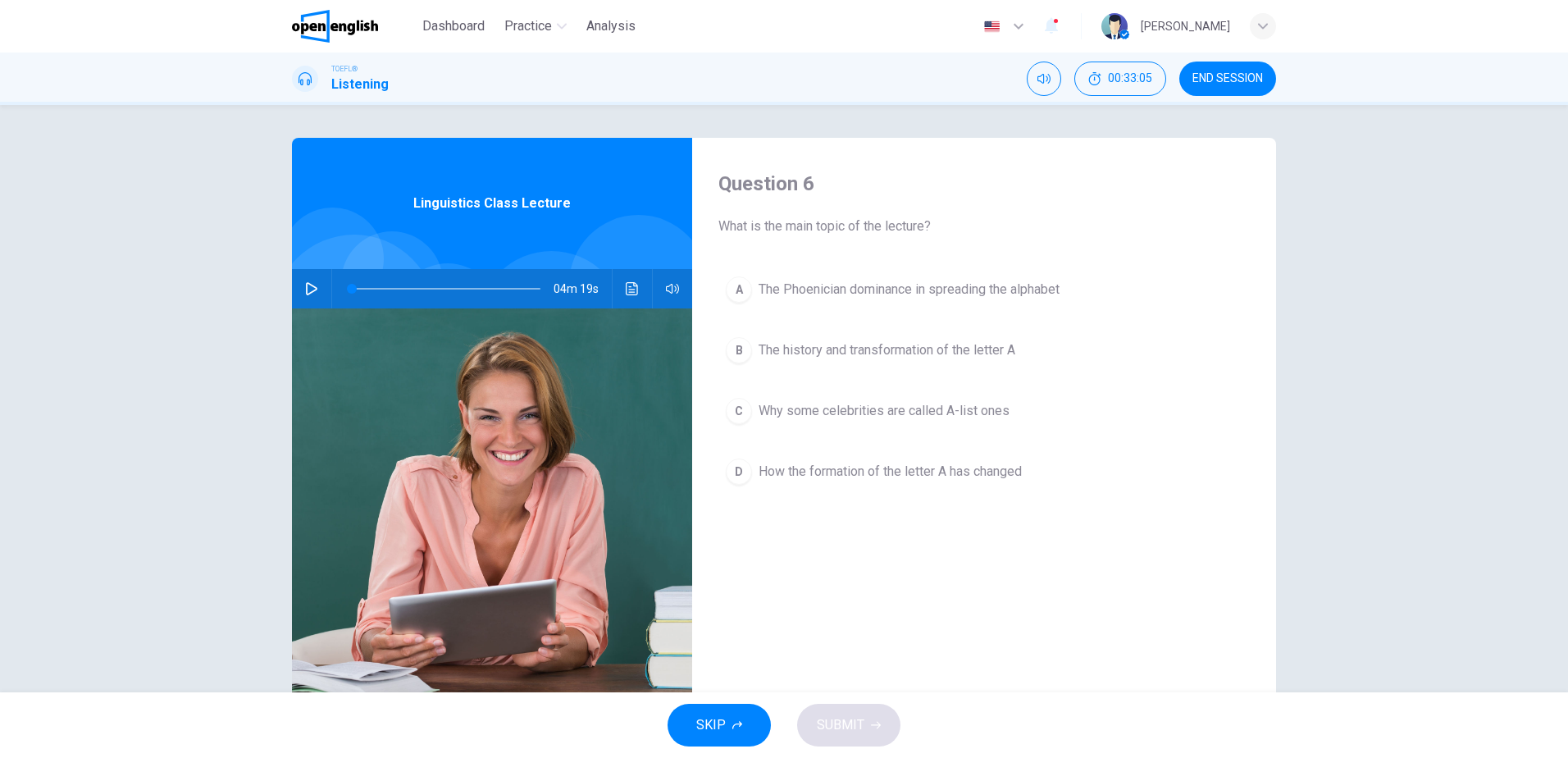
click at [306, 285] on icon "button" at bounding box center [311, 289] width 11 height 13
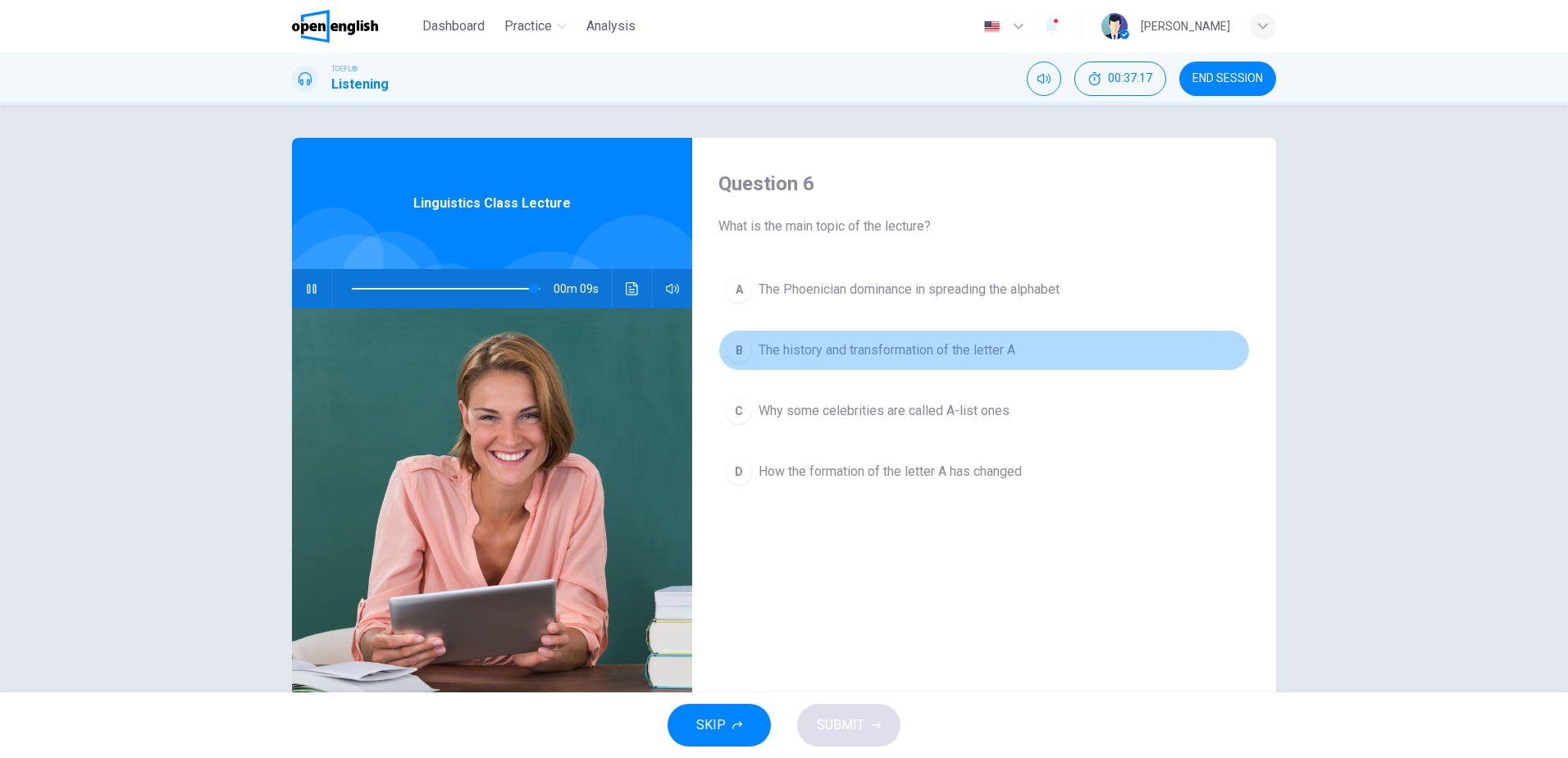
click at [843, 332] on button "B The history and transformation of the letter A" at bounding box center [984, 349] width 531 height 41
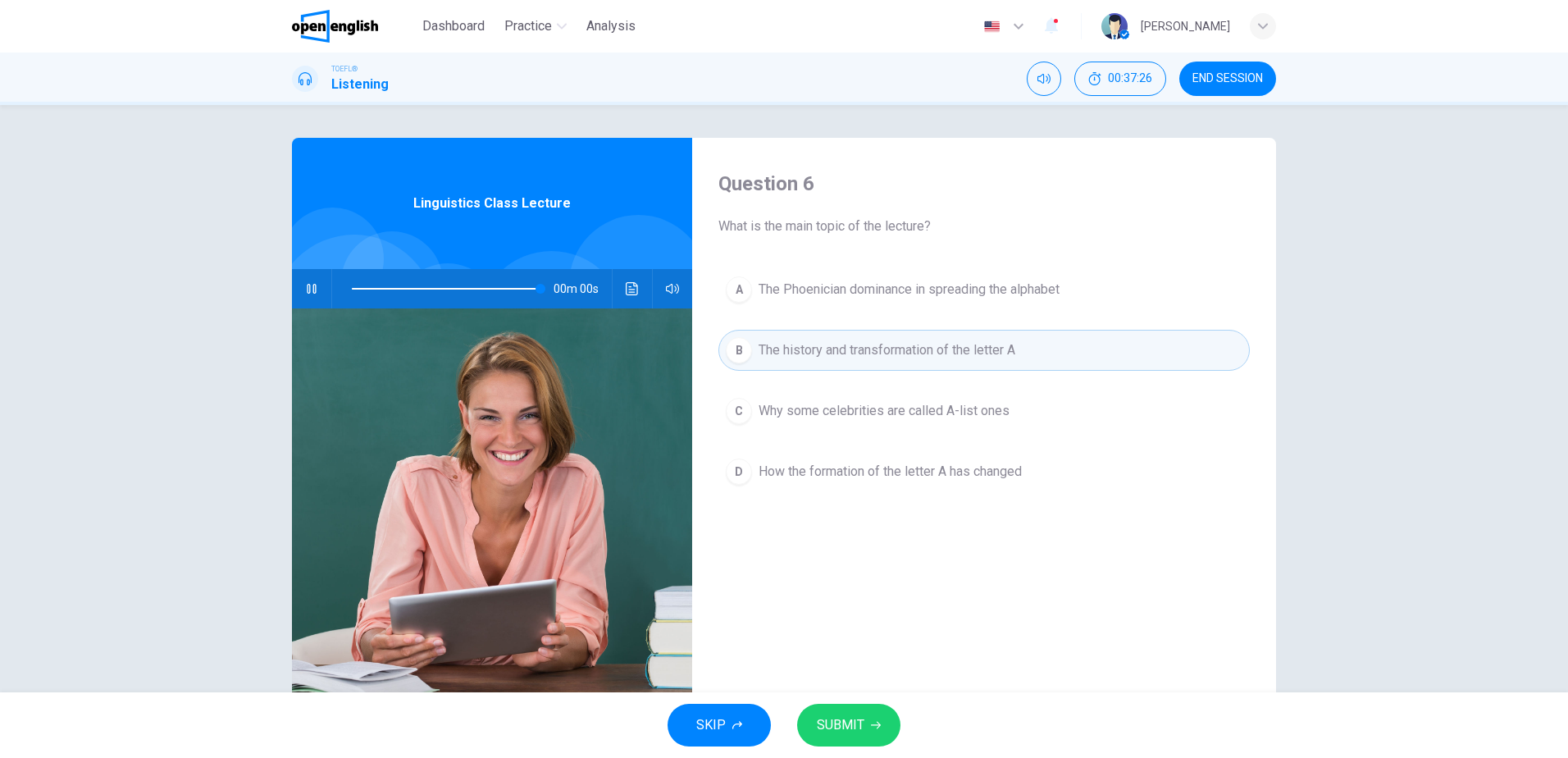
click at [846, 714] on span "SUBMIT" at bounding box center [841, 726] width 48 height 23
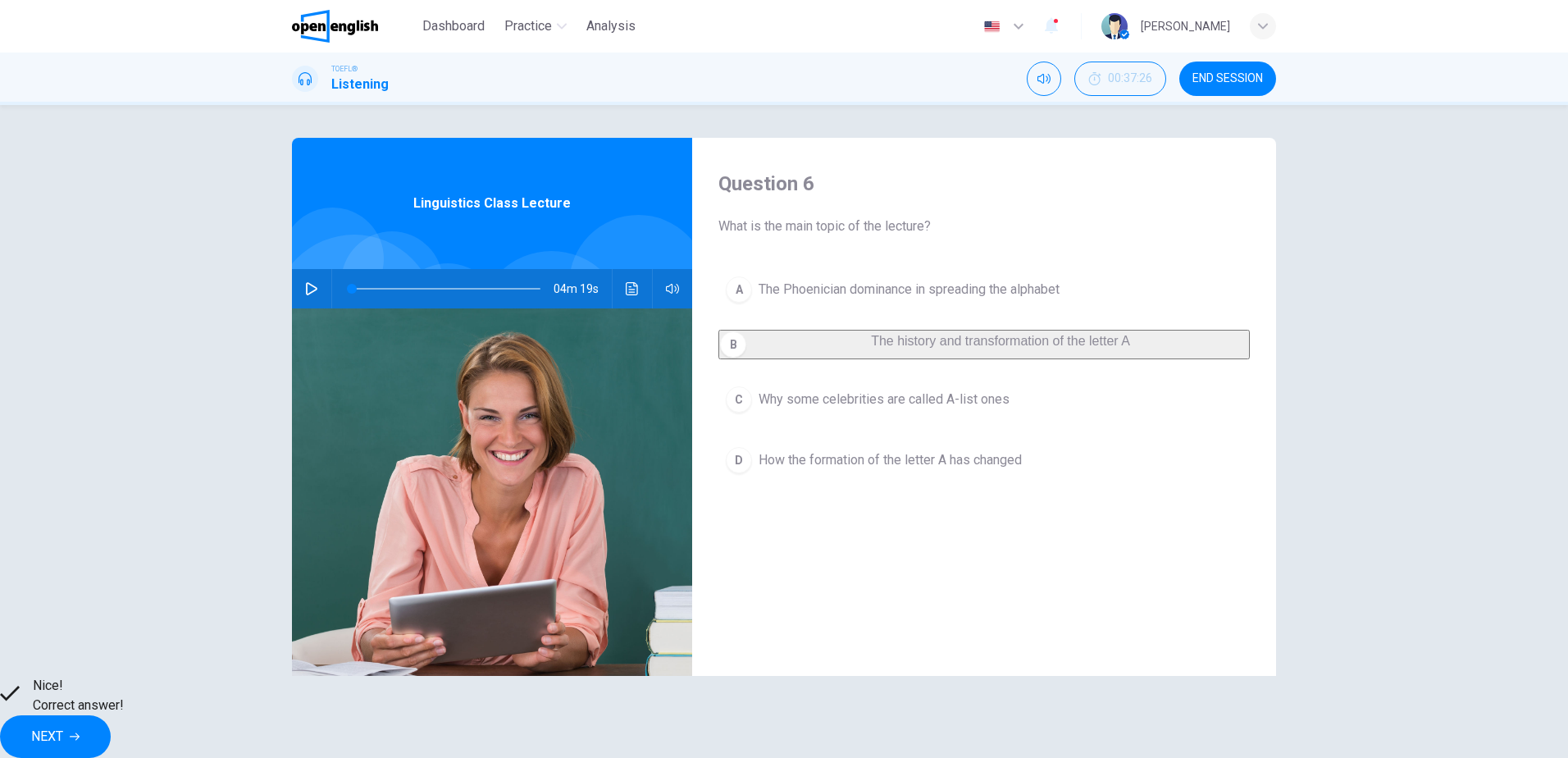
click at [63, 726] on span "NEXT" at bounding box center [48, 737] width 32 height 23
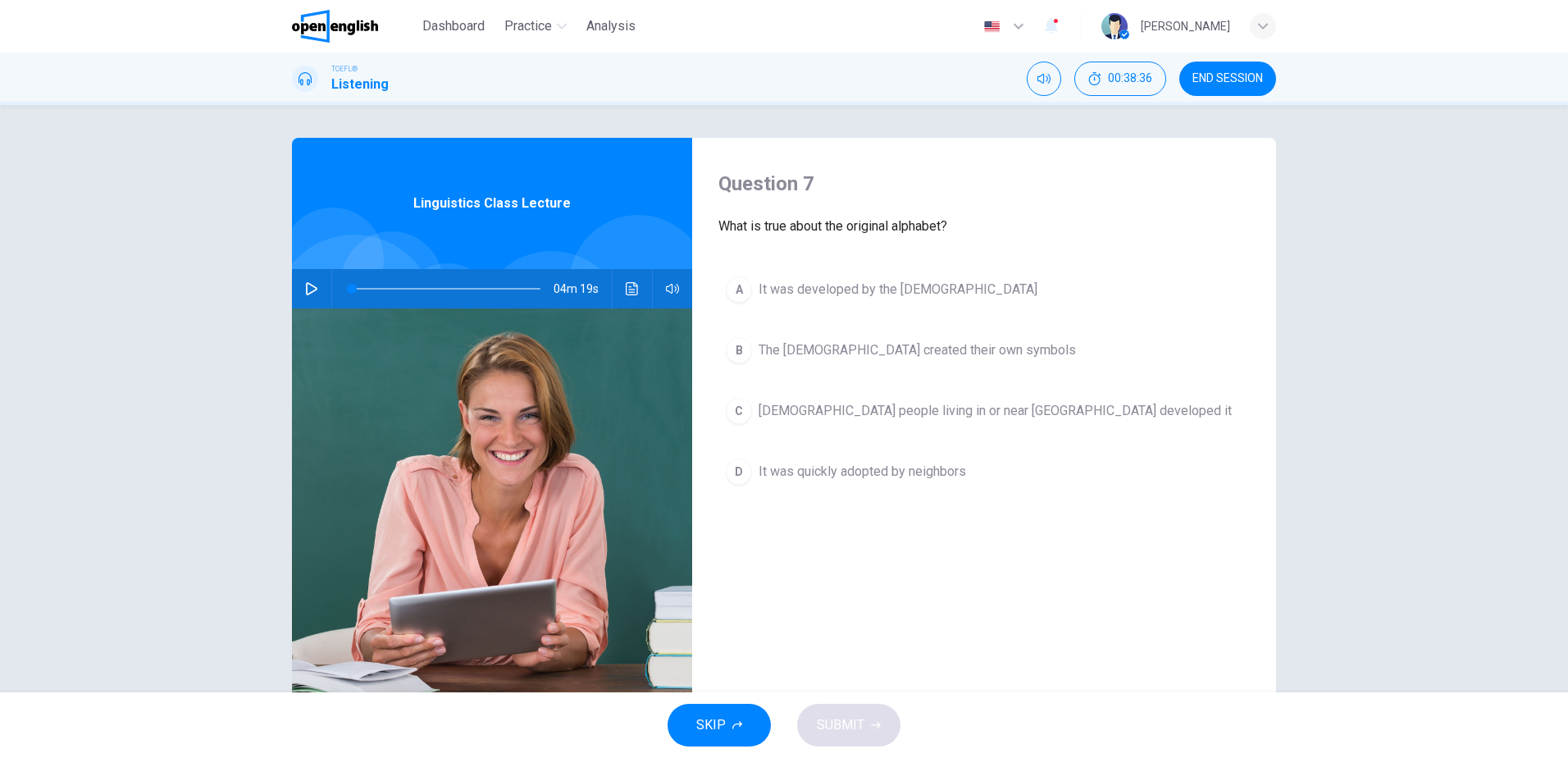
click at [309, 285] on icon "button" at bounding box center [311, 289] width 13 height 13
click at [964, 412] on span "[DEMOGRAPHIC_DATA] people living in or near [GEOGRAPHIC_DATA] developed it" at bounding box center [995, 410] width 473 height 20
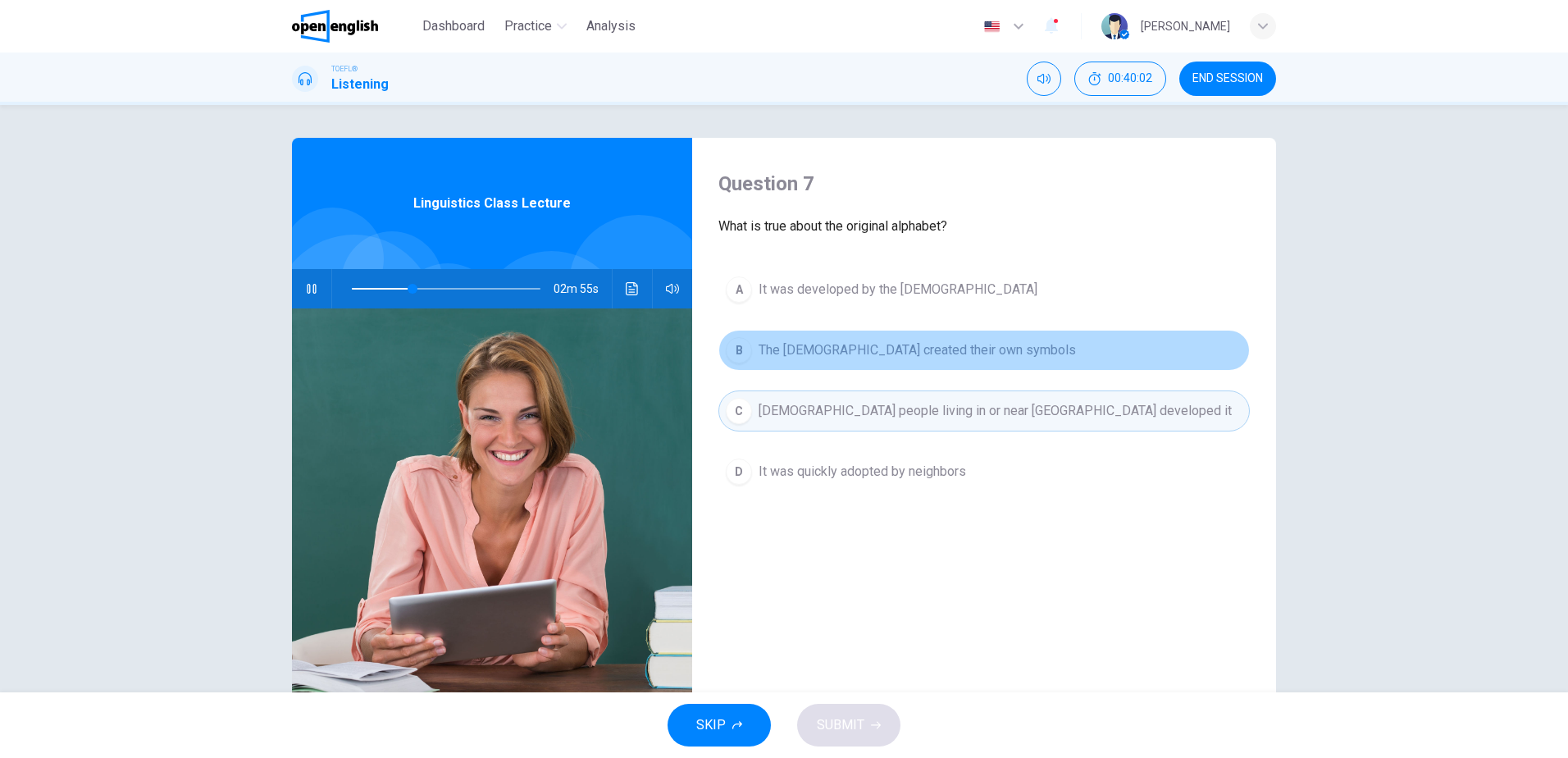
click at [883, 346] on span "The [DEMOGRAPHIC_DATA] created their own symbols" at bounding box center [917, 350] width 317 height 20
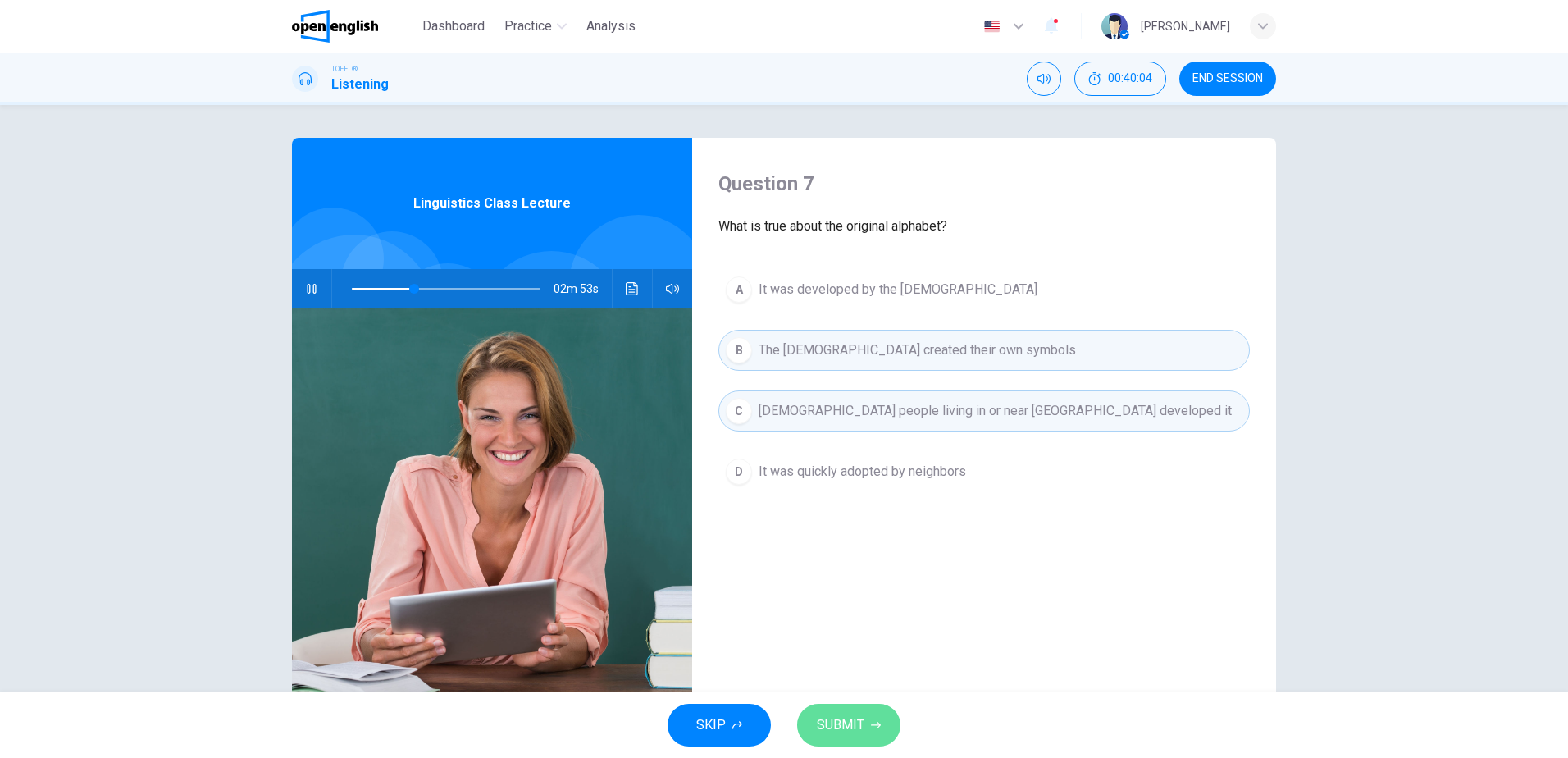
click at [845, 725] on span "SUBMIT" at bounding box center [841, 726] width 48 height 23
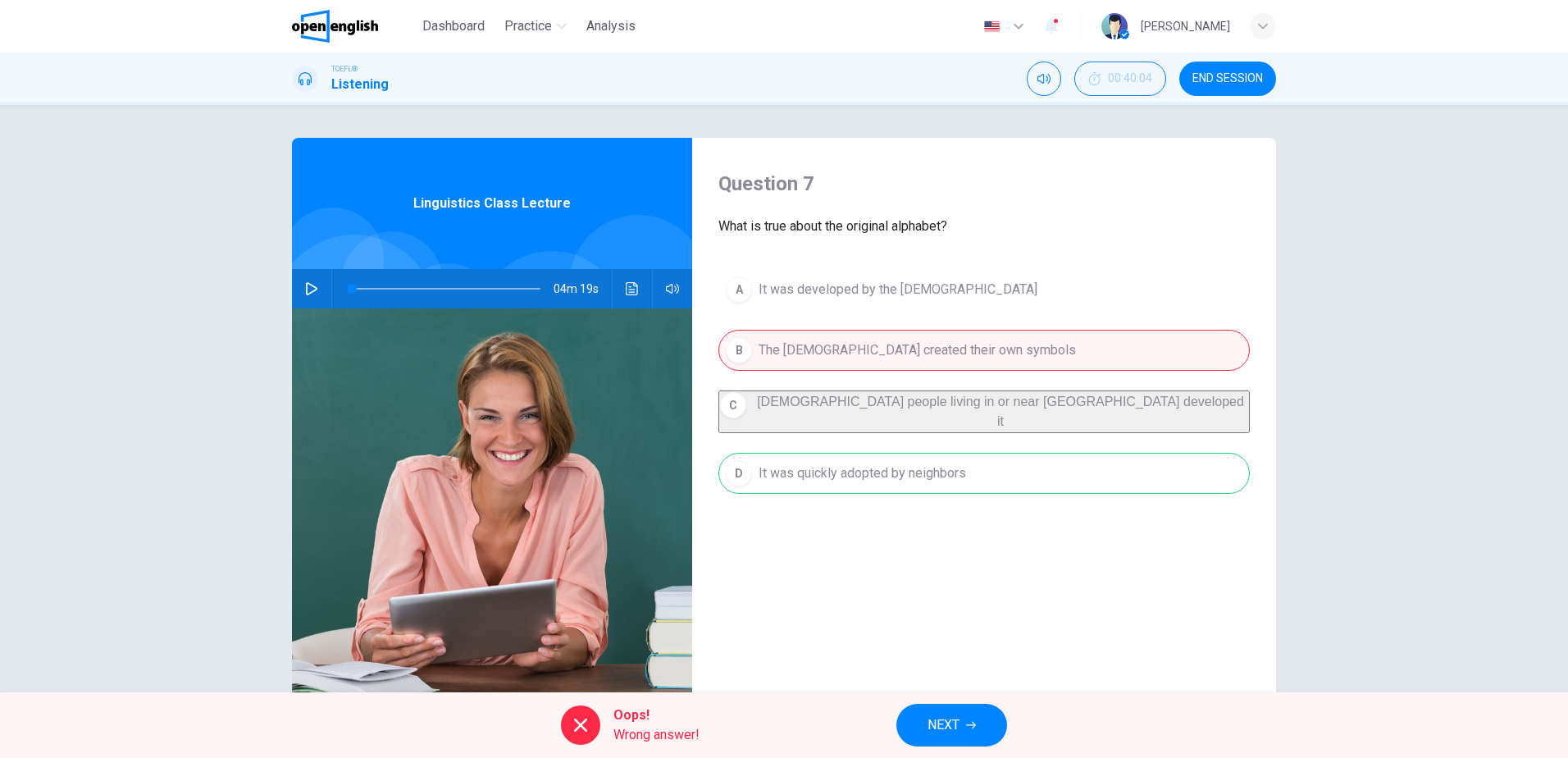
click at [974, 717] on button "NEXT" at bounding box center [952, 725] width 110 height 43
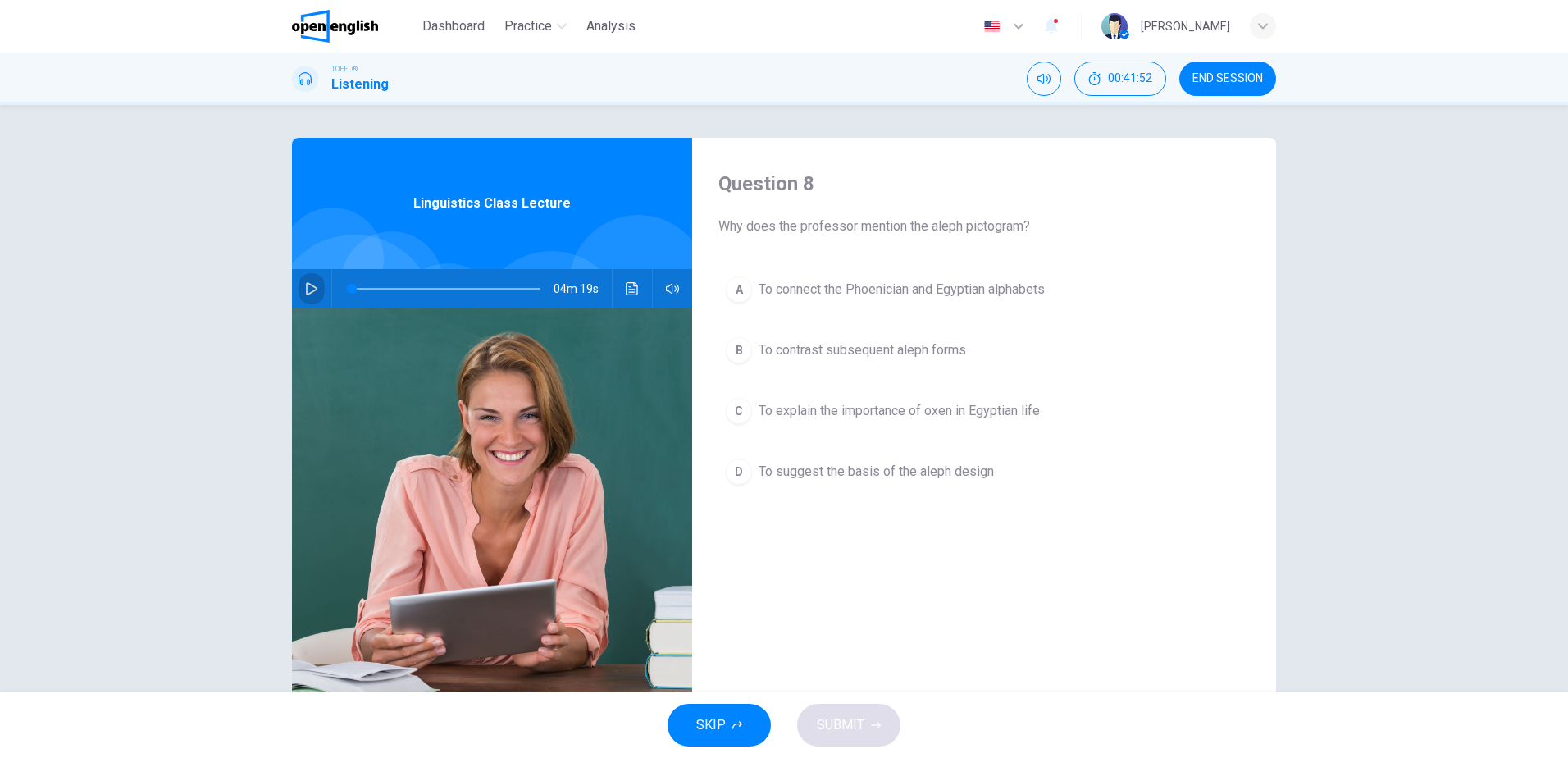
click at [305, 289] on icon "button" at bounding box center [311, 289] width 13 height 13
click at [1041, 286] on span "To connect the Phoenician and Egyptian alphabets" at bounding box center [902, 289] width 287 height 20
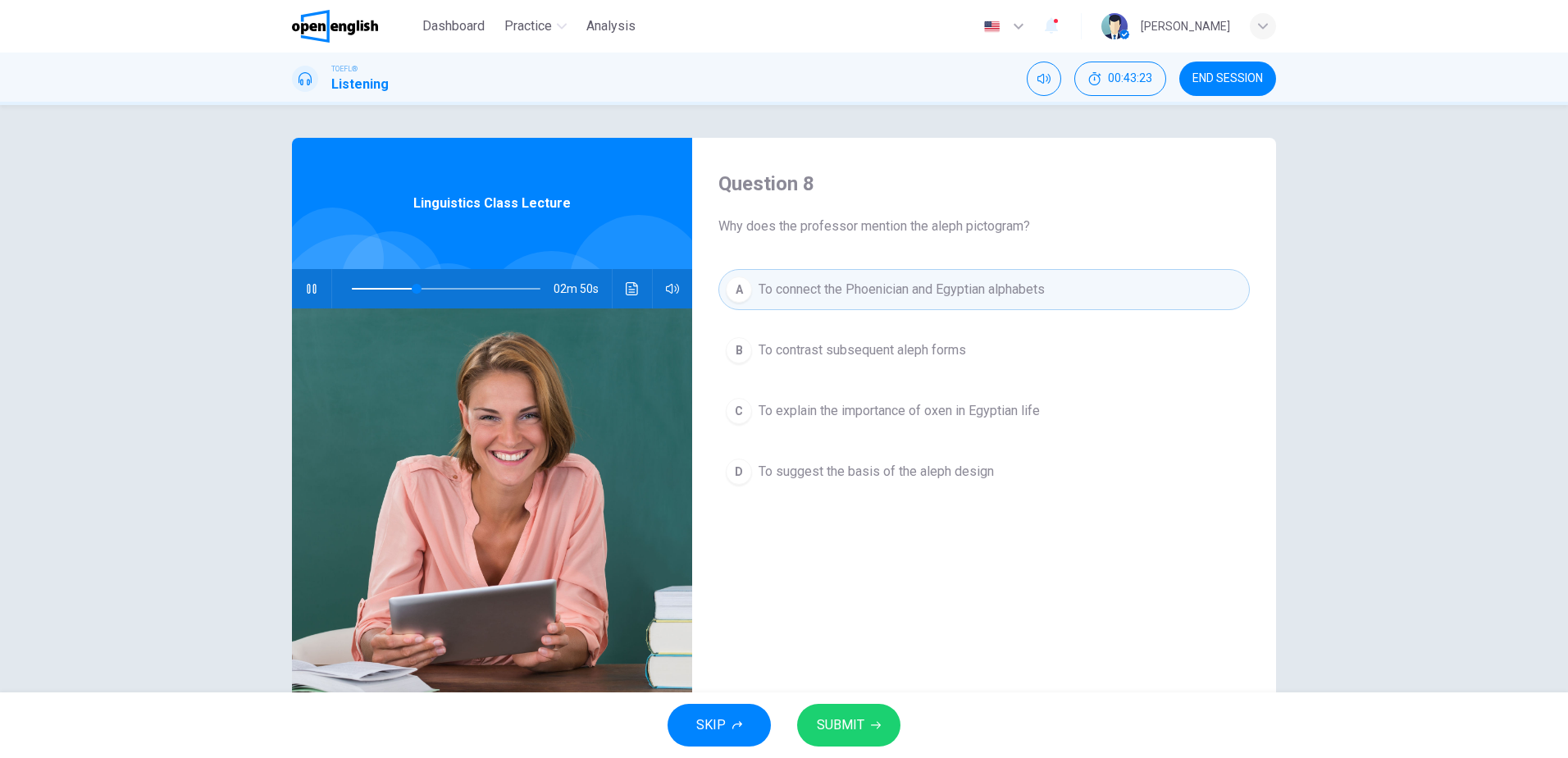
click at [844, 731] on span "SUBMIT" at bounding box center [841, 726] width 48 height 23
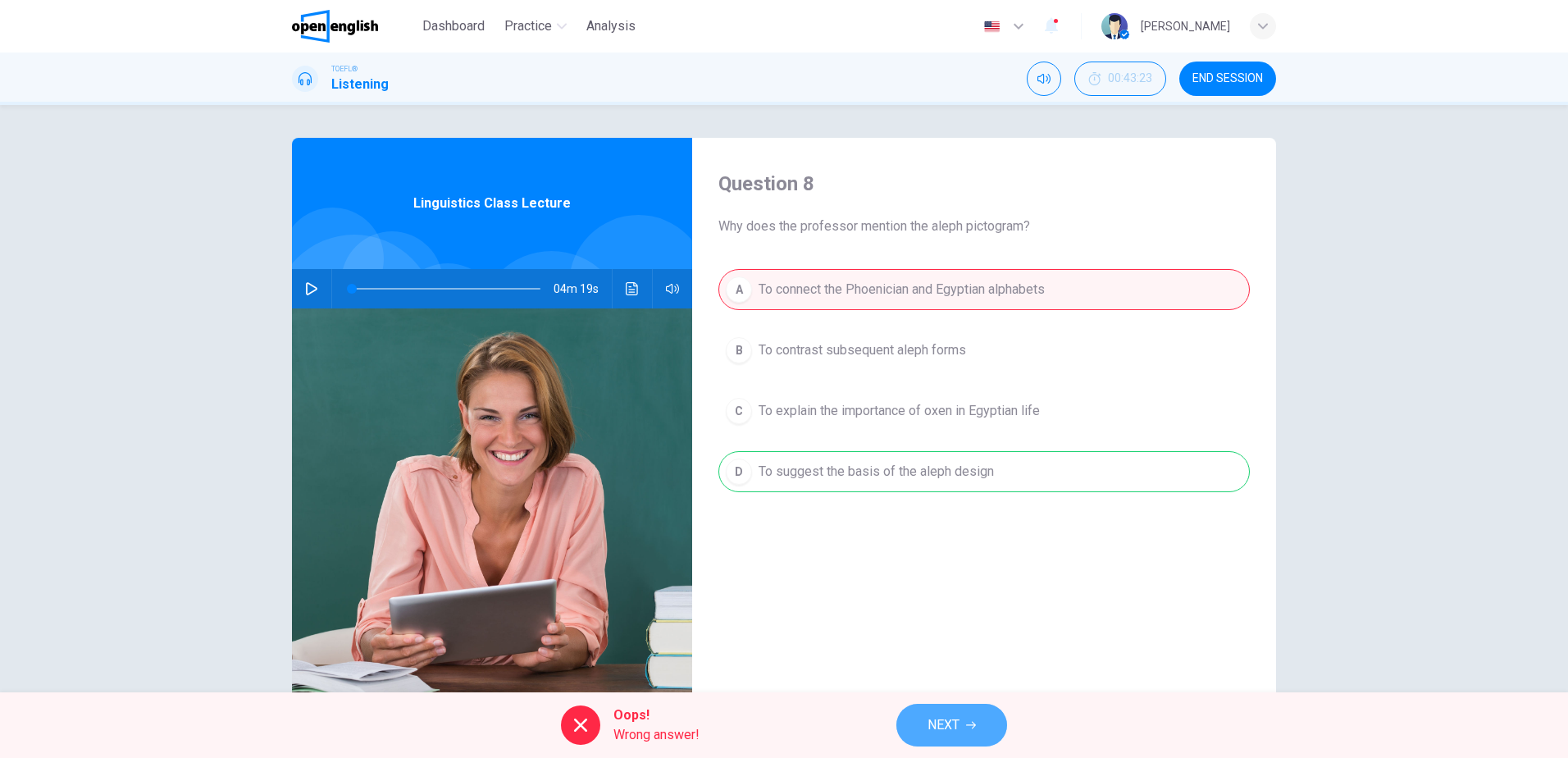
click at [933, 727] on span "NEXT" at bounding box center [943, 726] width 32 height 23
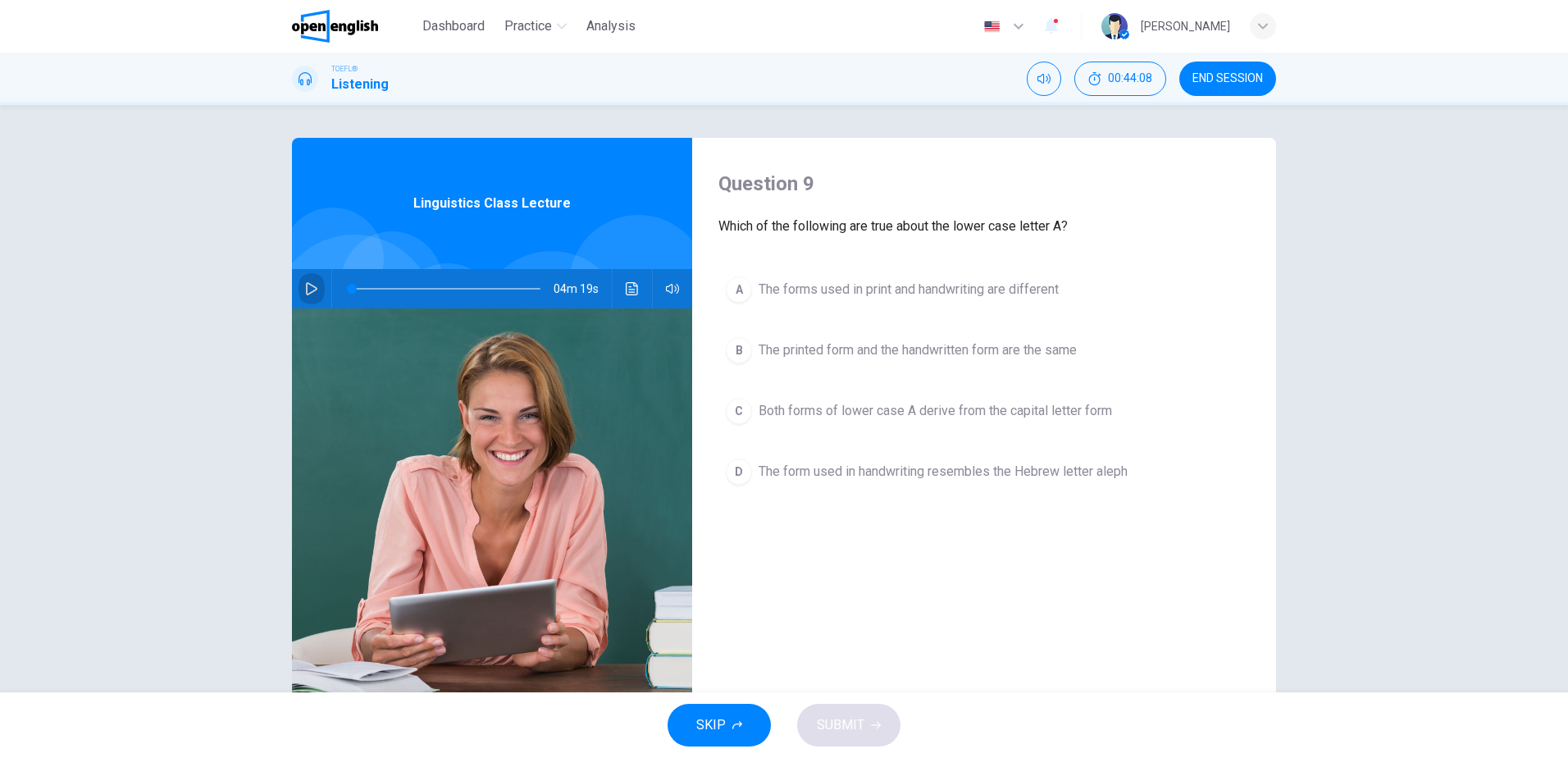
click at [316, 291] on button "button" at bounding box center [312, 289] width 27 height 39
click at [885, 418] on span "Both forms of lower case A derive from the capital letter form" at bounding box center [935, 410] width 353 height 20
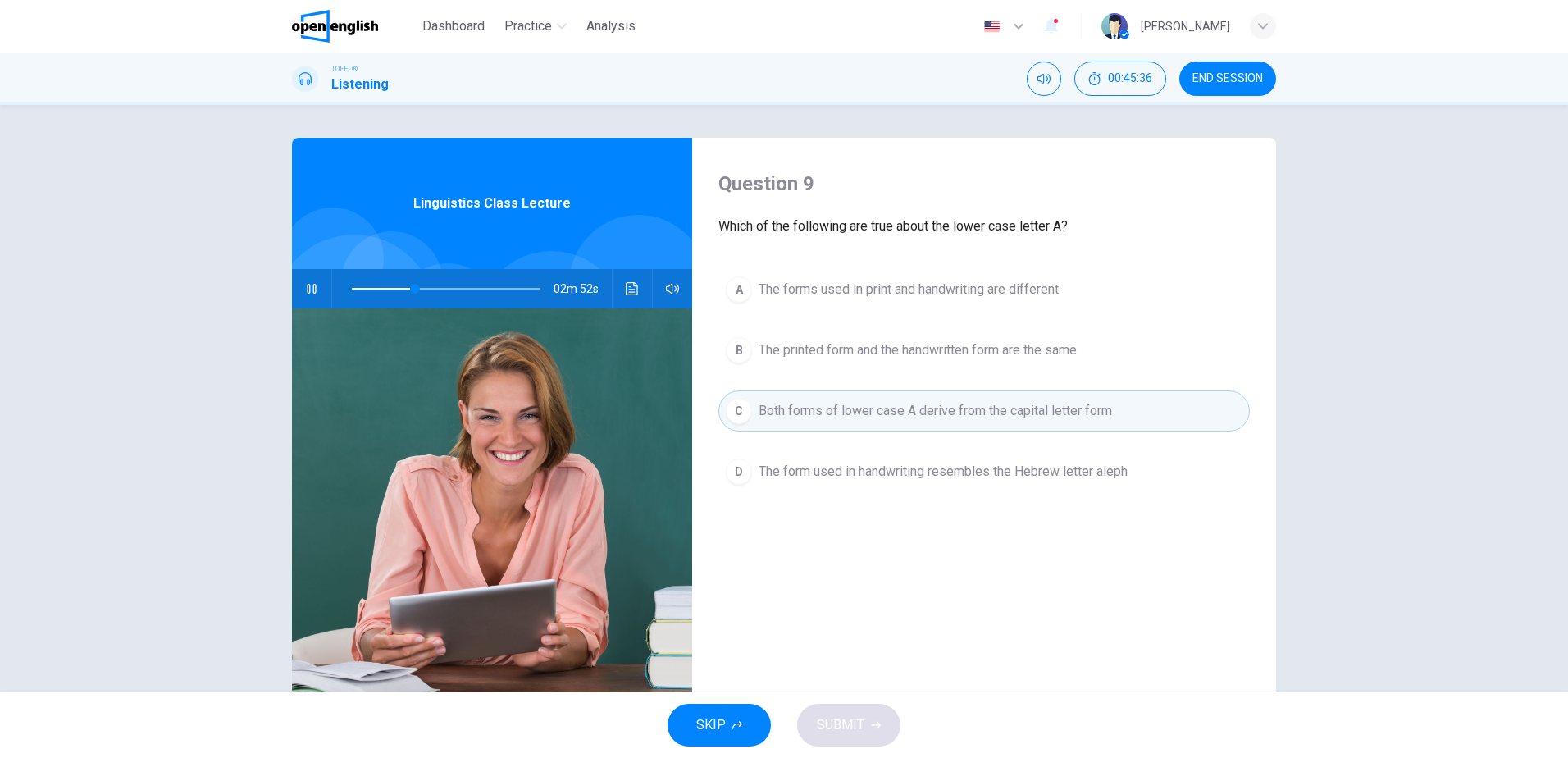
click at [931, 468] on span "The form used in handwriting resembles the Hebrew letter aleph" at bounding box center [943, 471] width 369 height 20
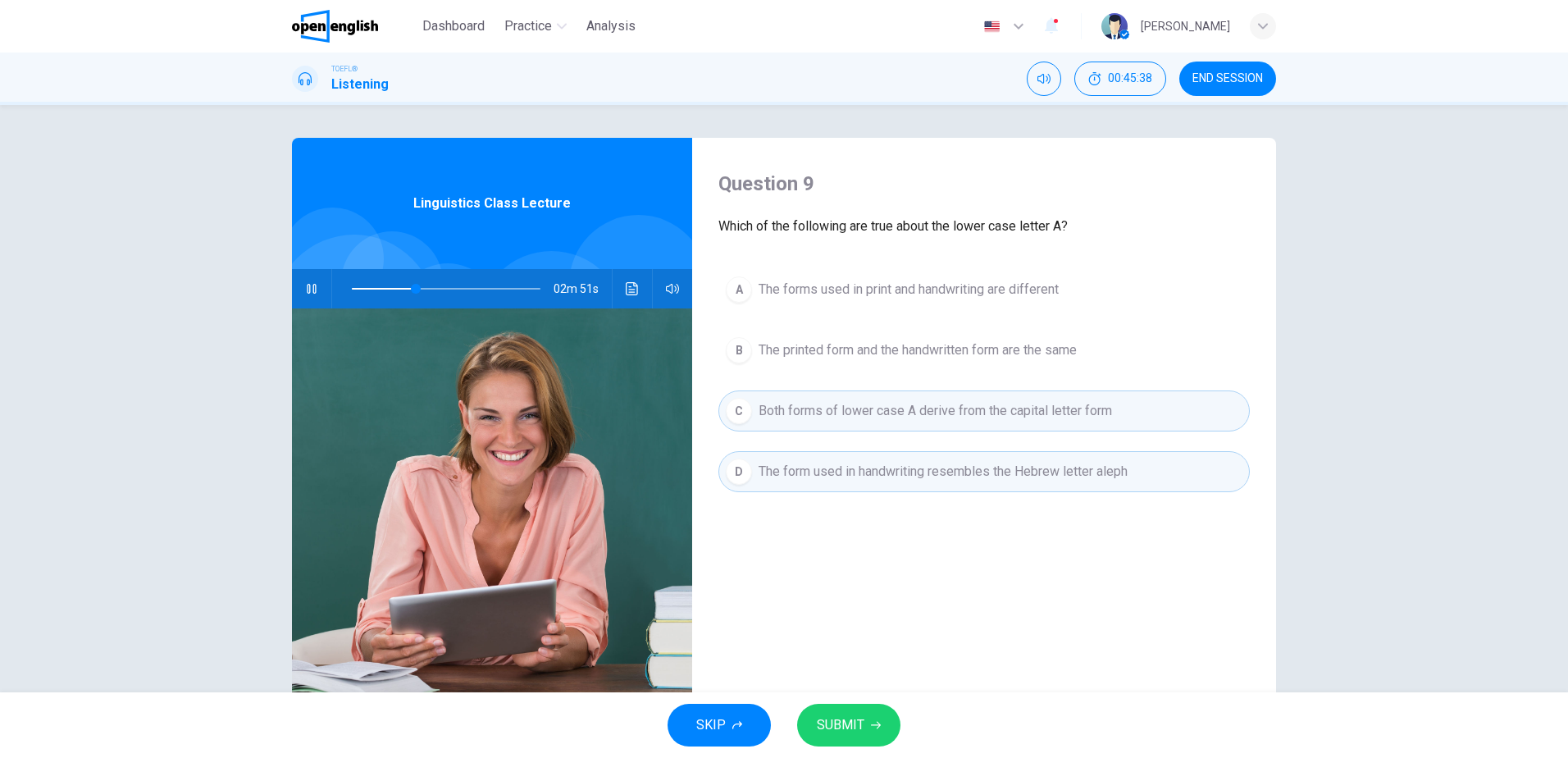
click at [860, 726] on span "SUBMIT" at bounding box center [841, 726] width 48 height 23
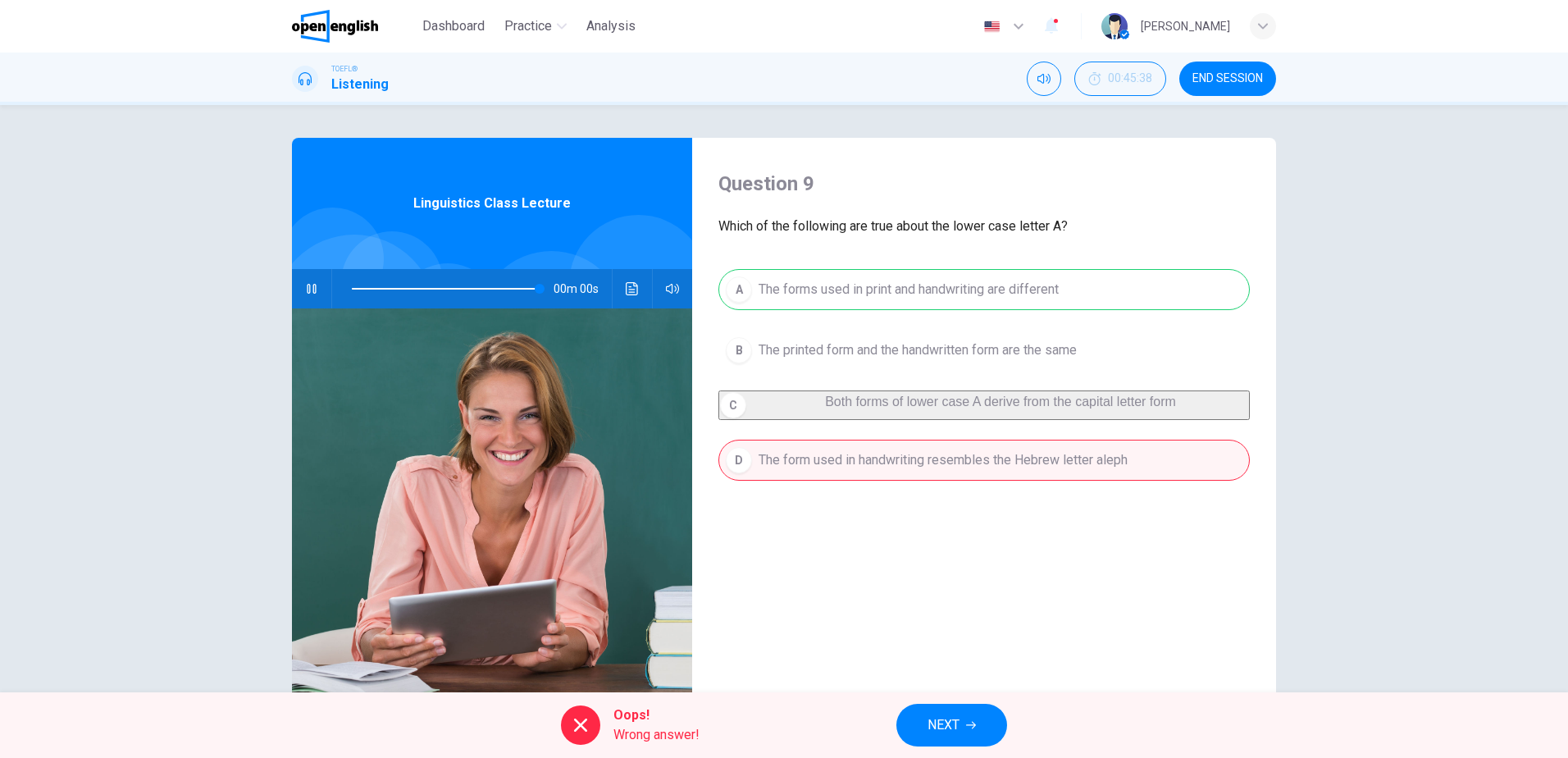
type input "*"
click at [953, 717] on span "NEXT" at bounding box center [943, 726] width 32 height 23
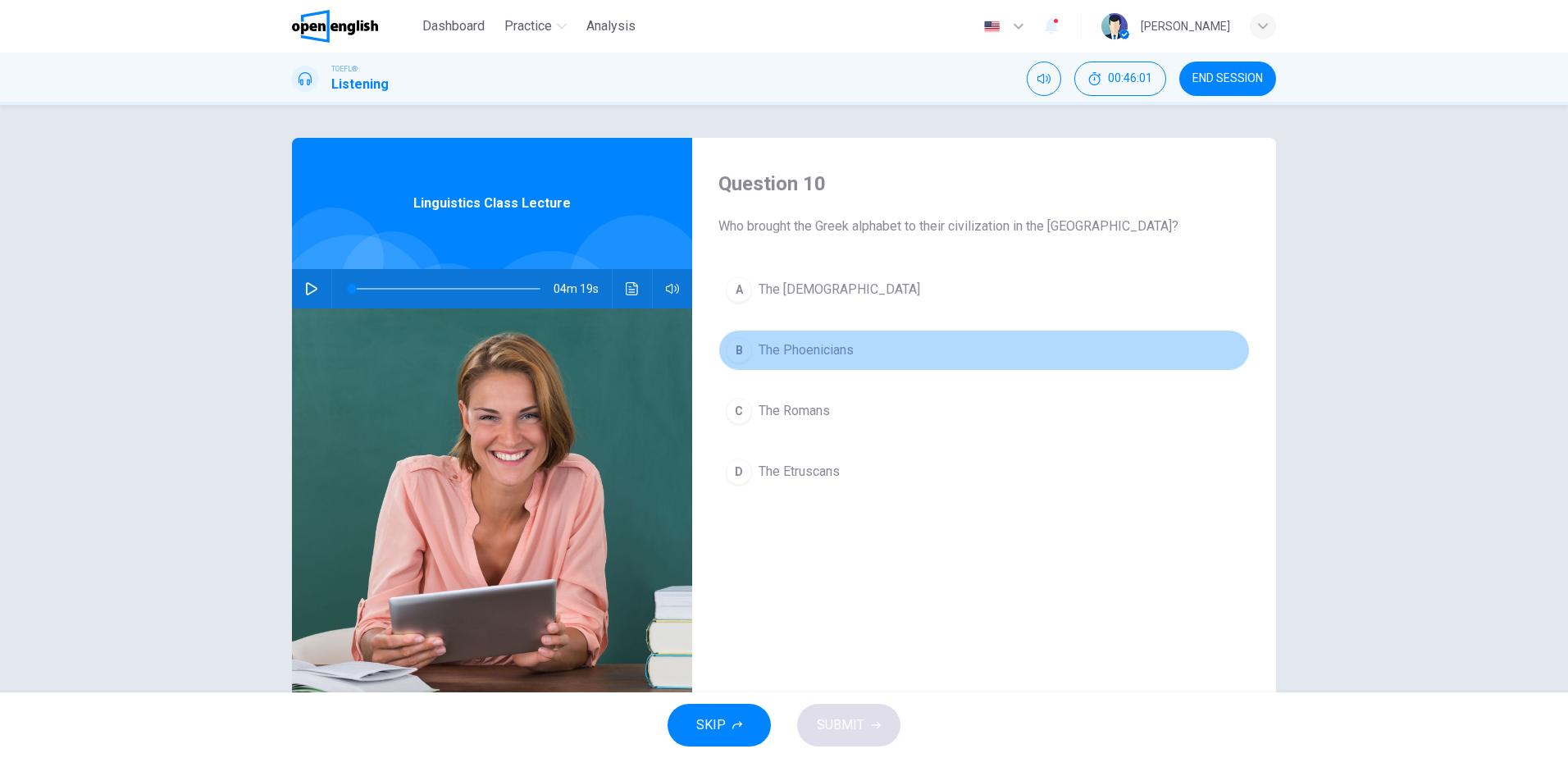
click at [804, 344] on span "The Phoenicians" at bounding box center [806, 350] width 95 height 20
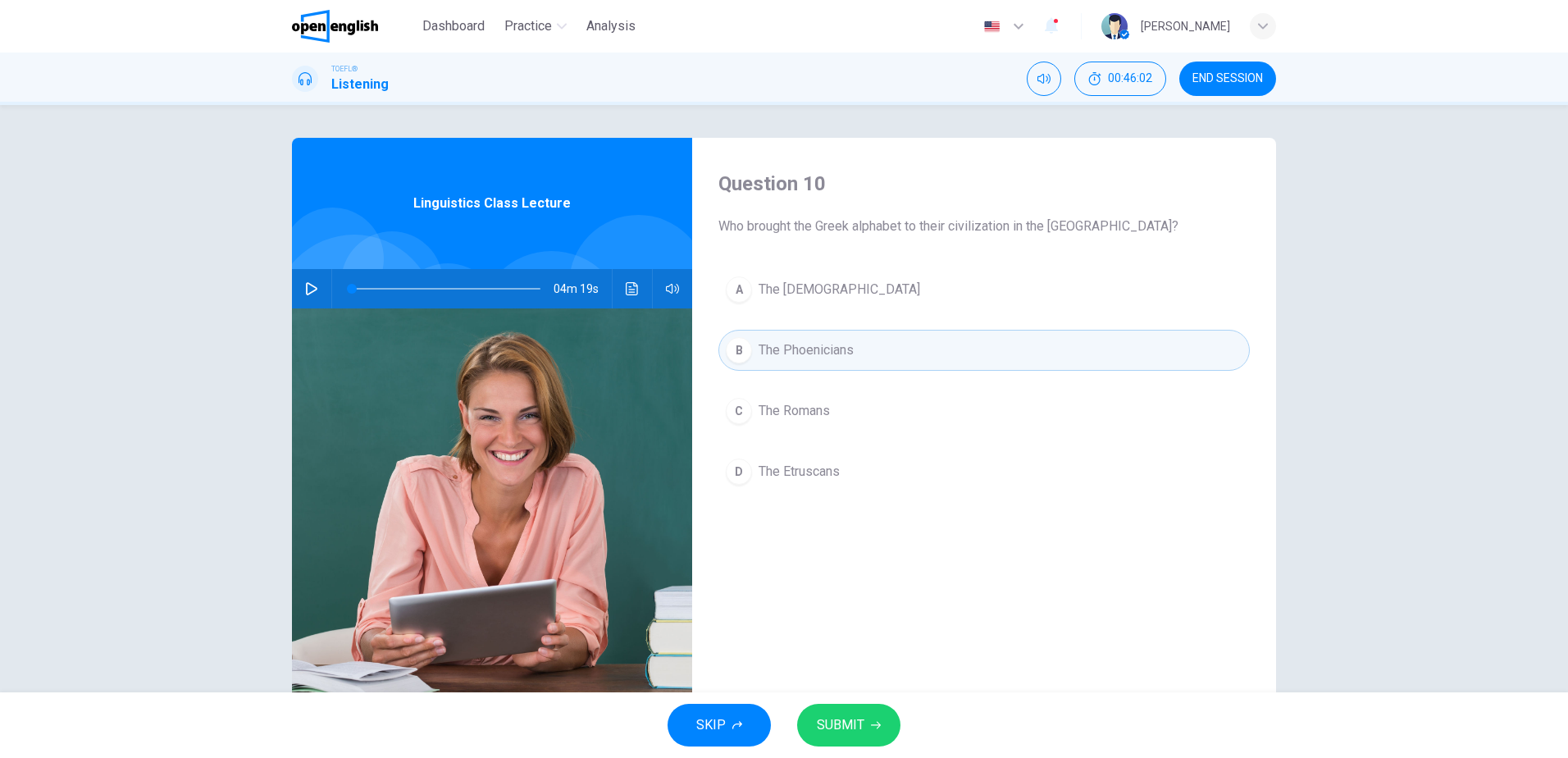
click at [847, 719] on span "SUBMIT" at bounding box center [841, 726] width 48 height 23
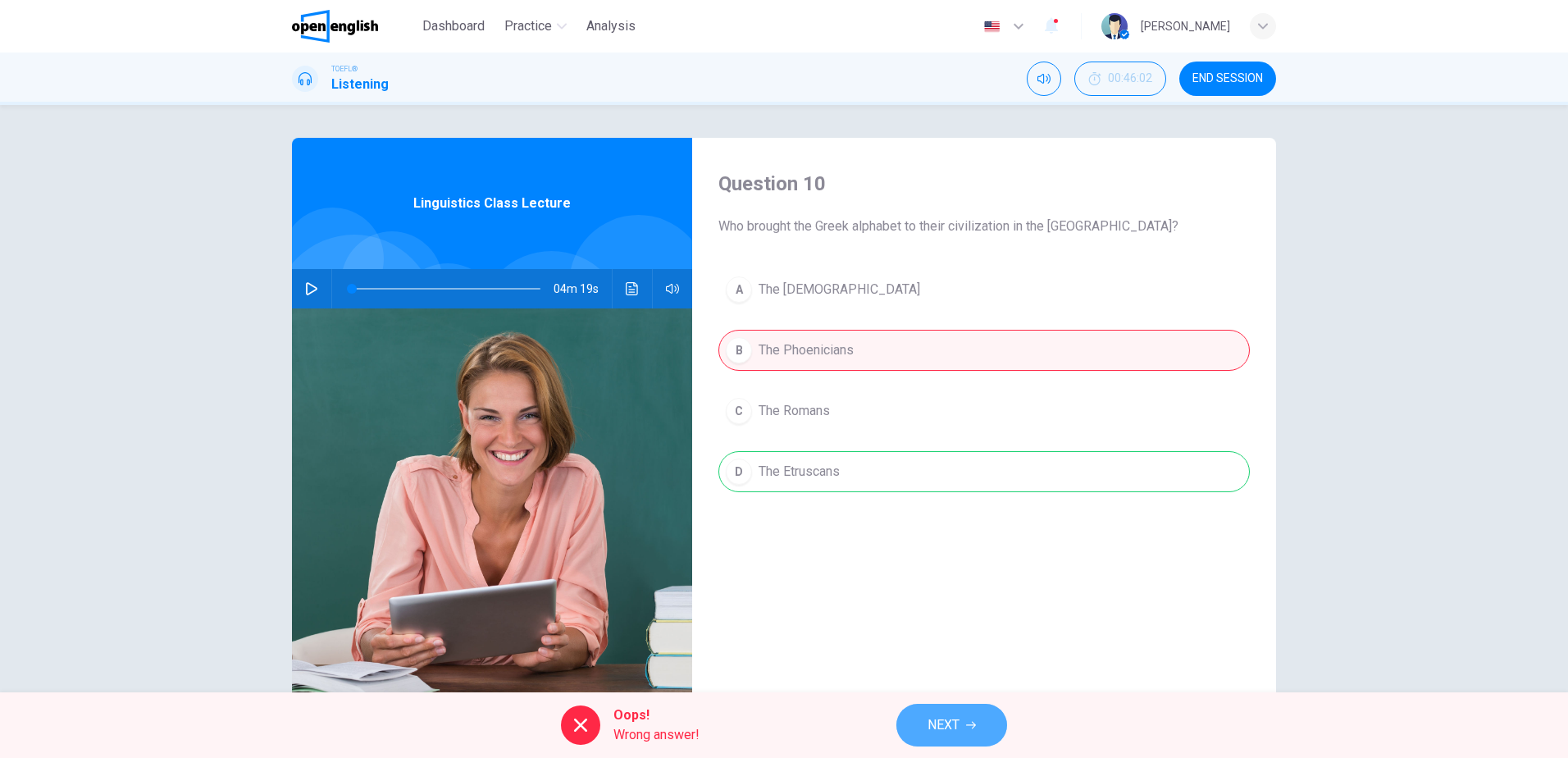
click at [935, 724] on span "NEXT" at bounding box center [943, 726] width 32 height 23
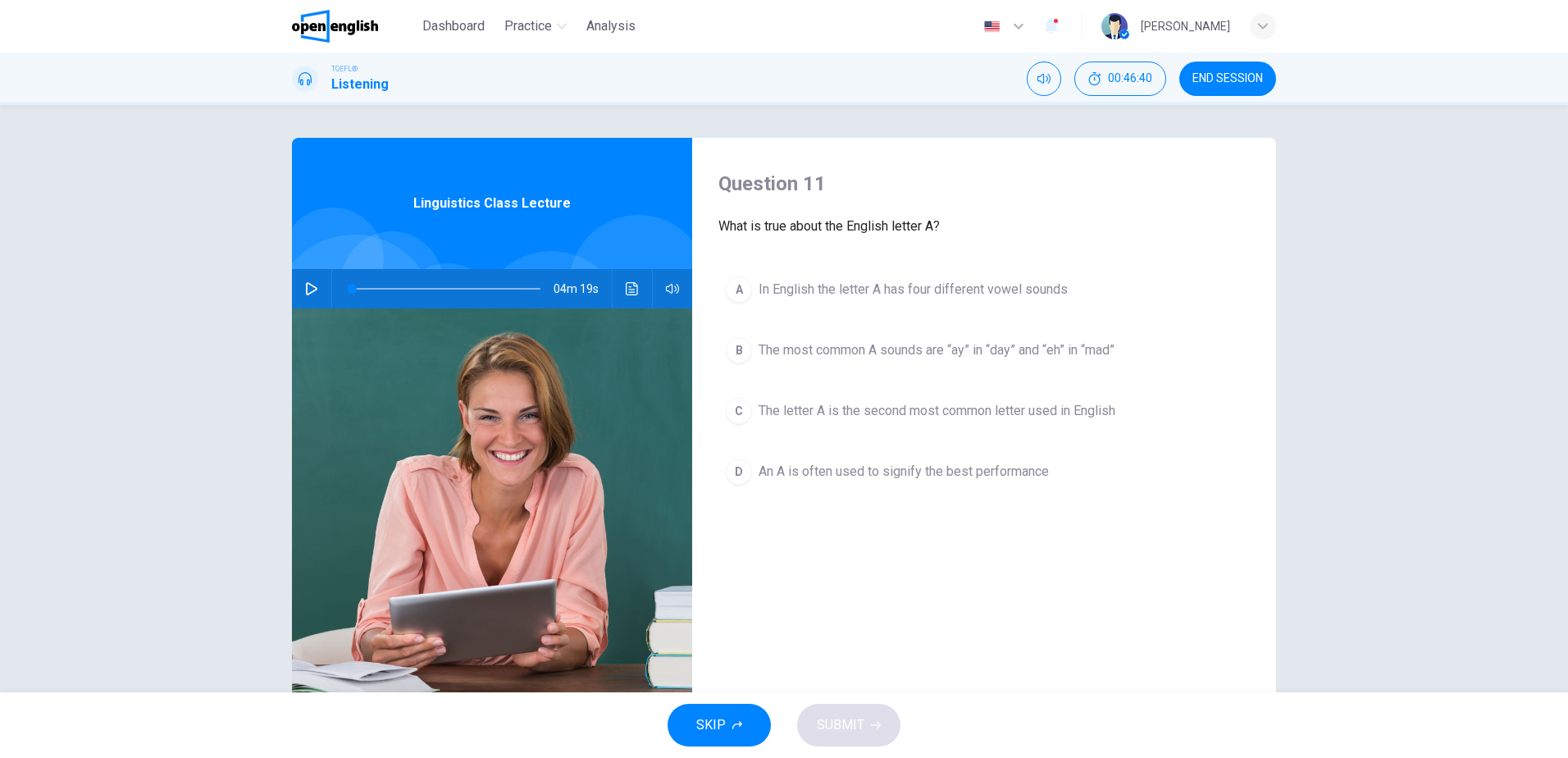
click at [1078, 349] on span "The most common A sounds are “ay” in “day” and “eh” in “mad”" at bounding box center [937, 350] width 356 height 20
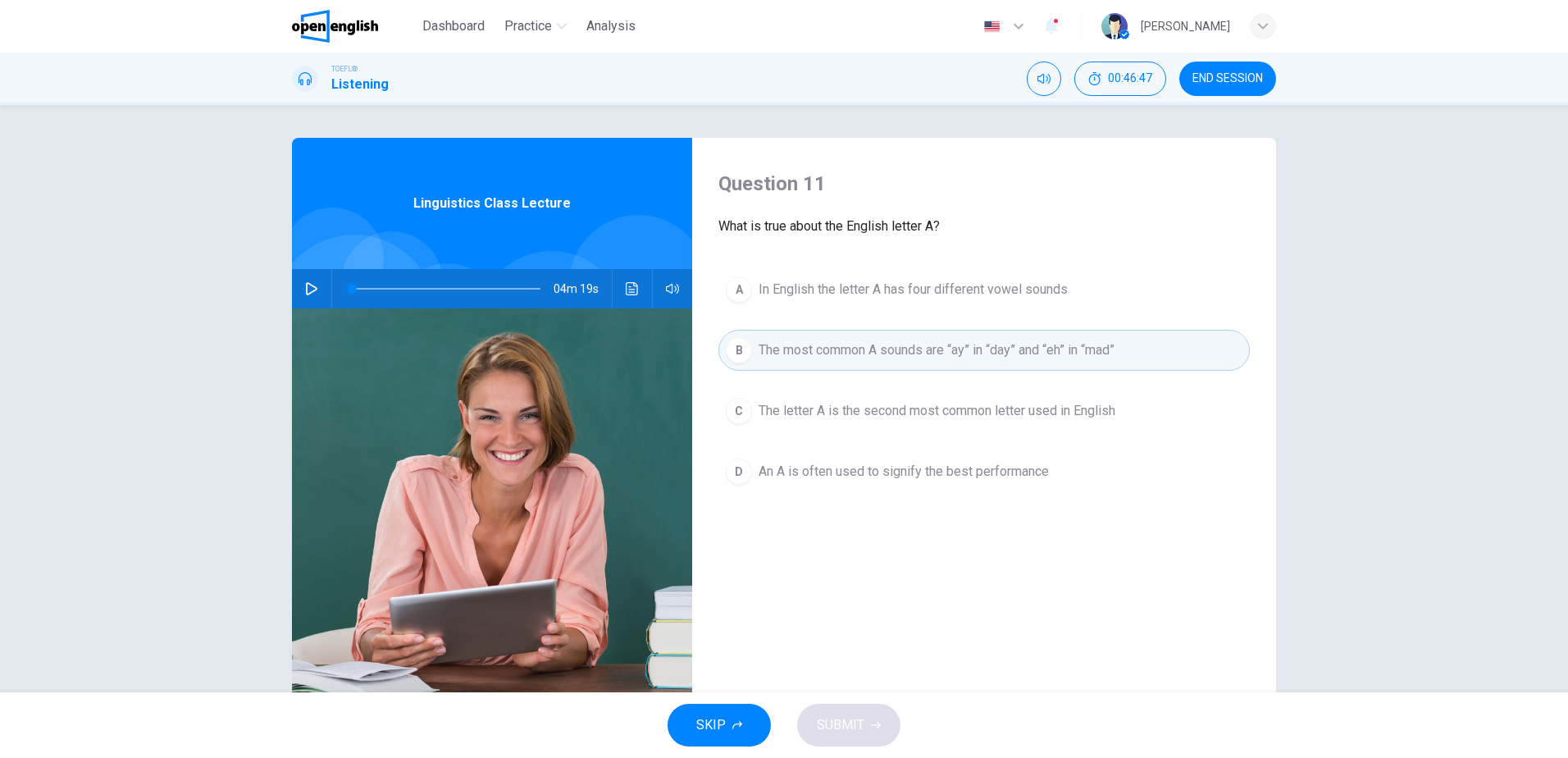
click at [1033, 470] on span "An A is often used to signify the best performance" at bounding box center [903, 471] width 290 height 20
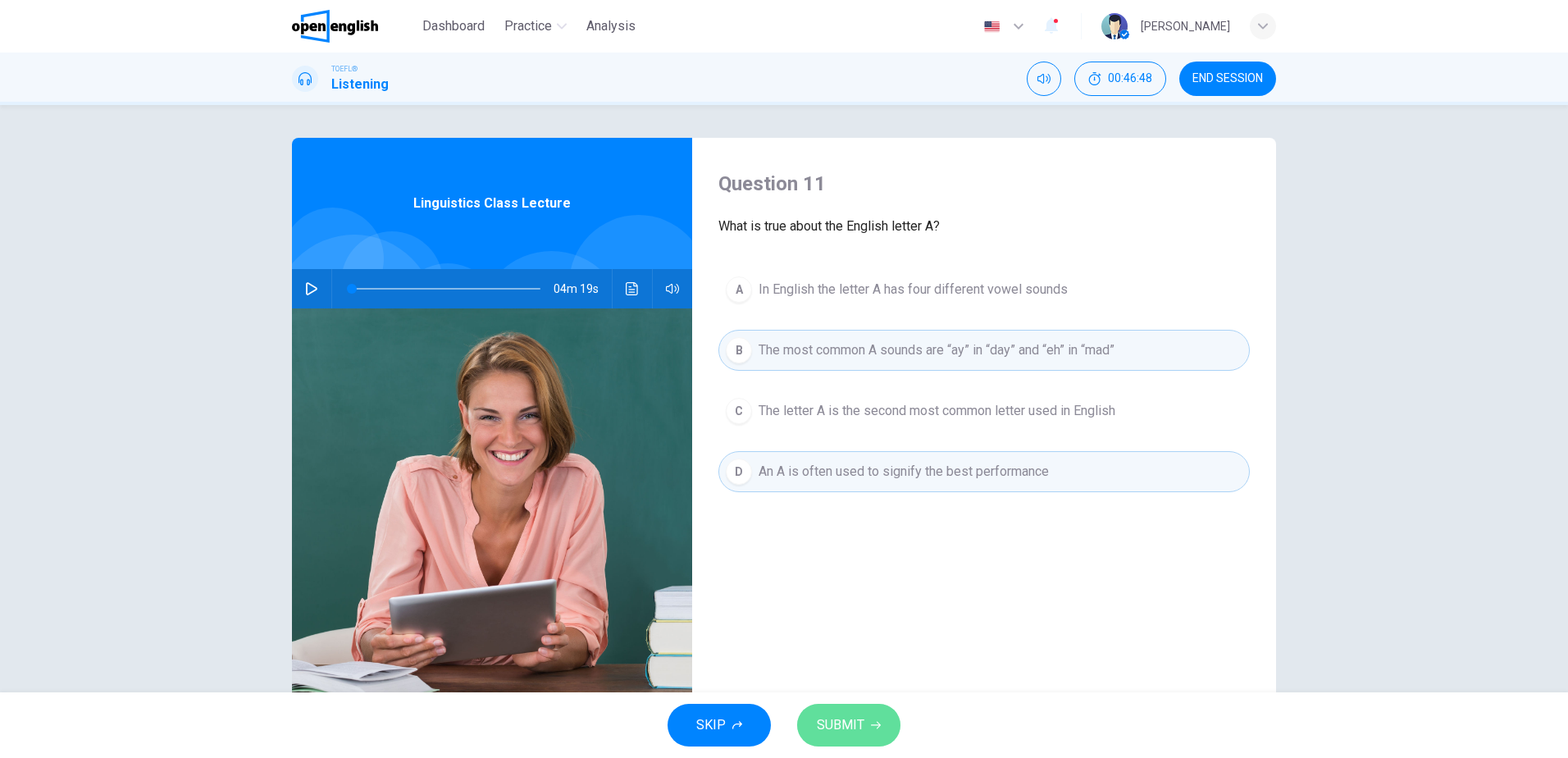
click at [850, 714] on span "SUBMIT" at bounding box center [841, 726] width 48 height 23
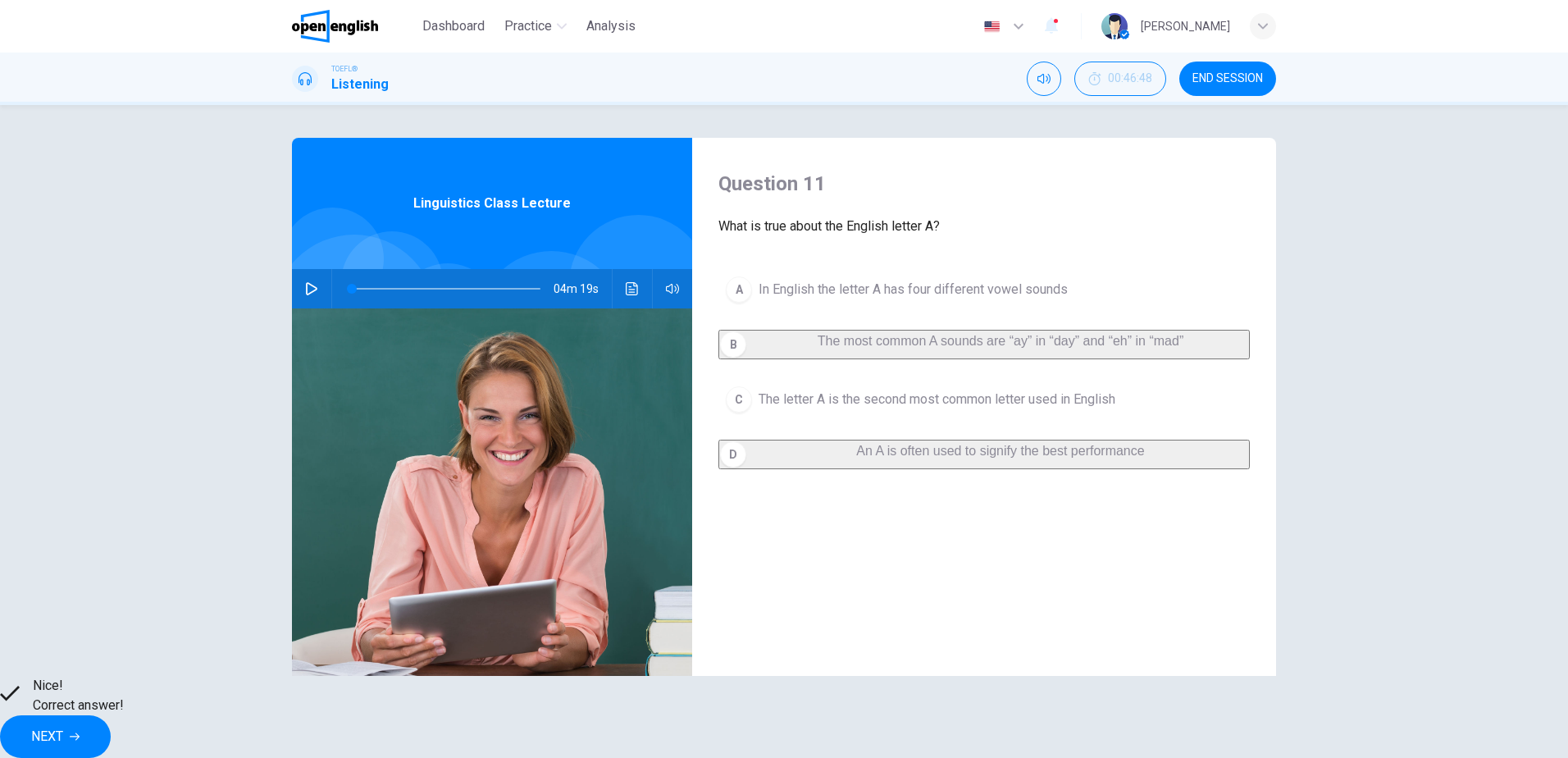
click at [63, 728] on span "NEXT" at bounding box center [48, 737] width 32 height 23
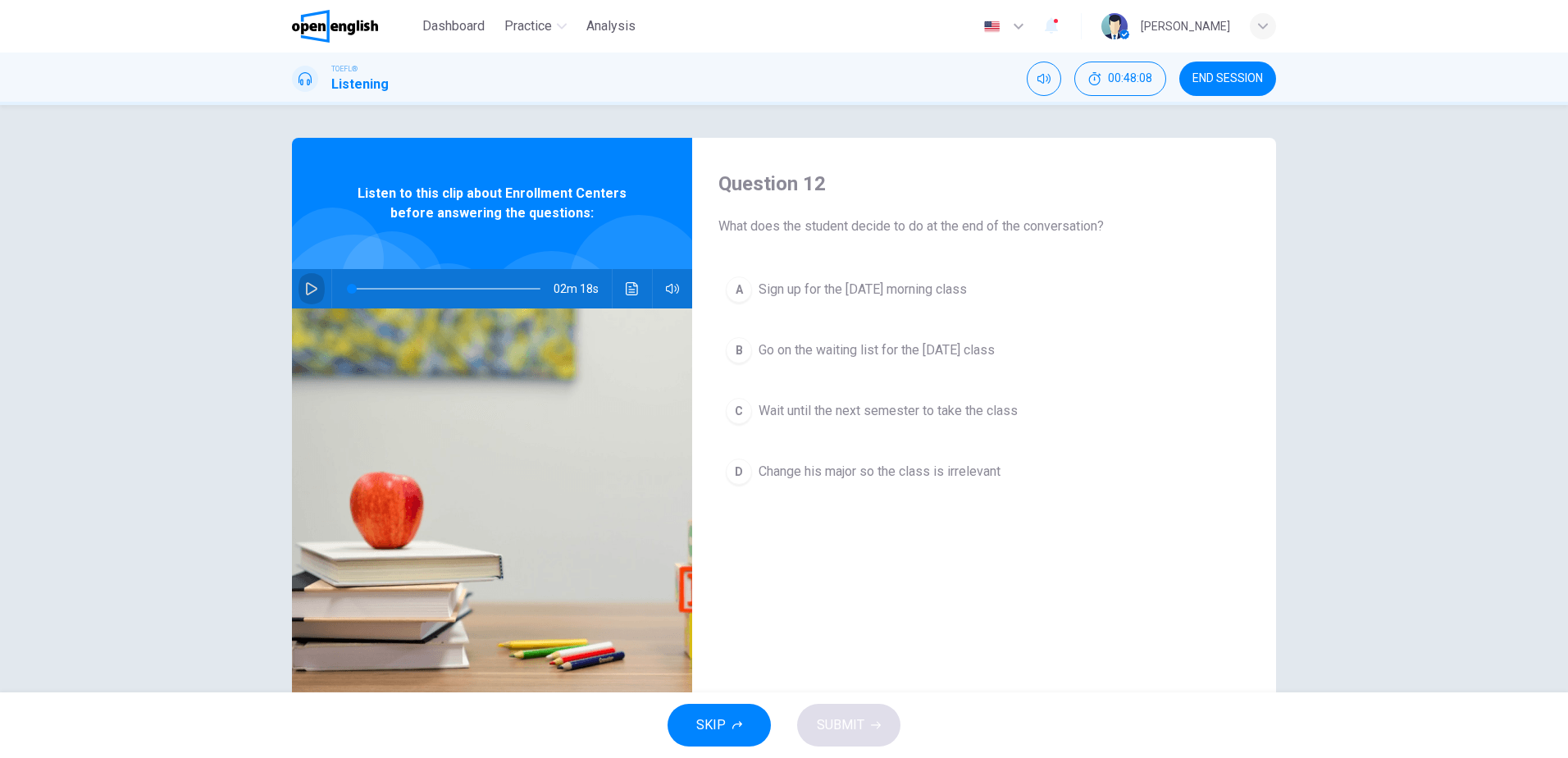
click at [306, 284] on icon "button" at bounding box center [311, 289] width 11 height 13
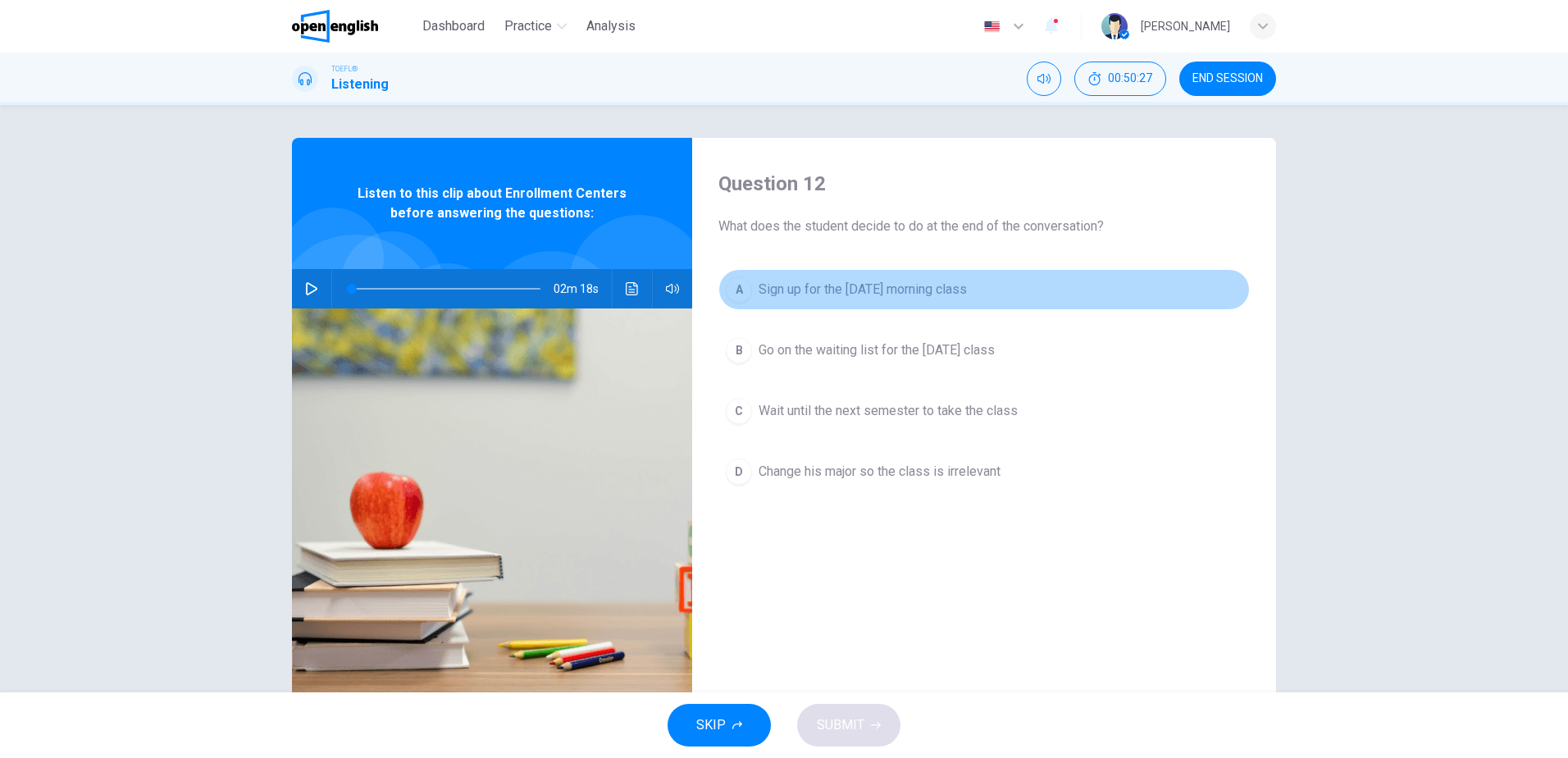
click at [874, 288] on span "Sign up for the [DATE] morning class" at bounding box center [863, 289] width 208 height 20
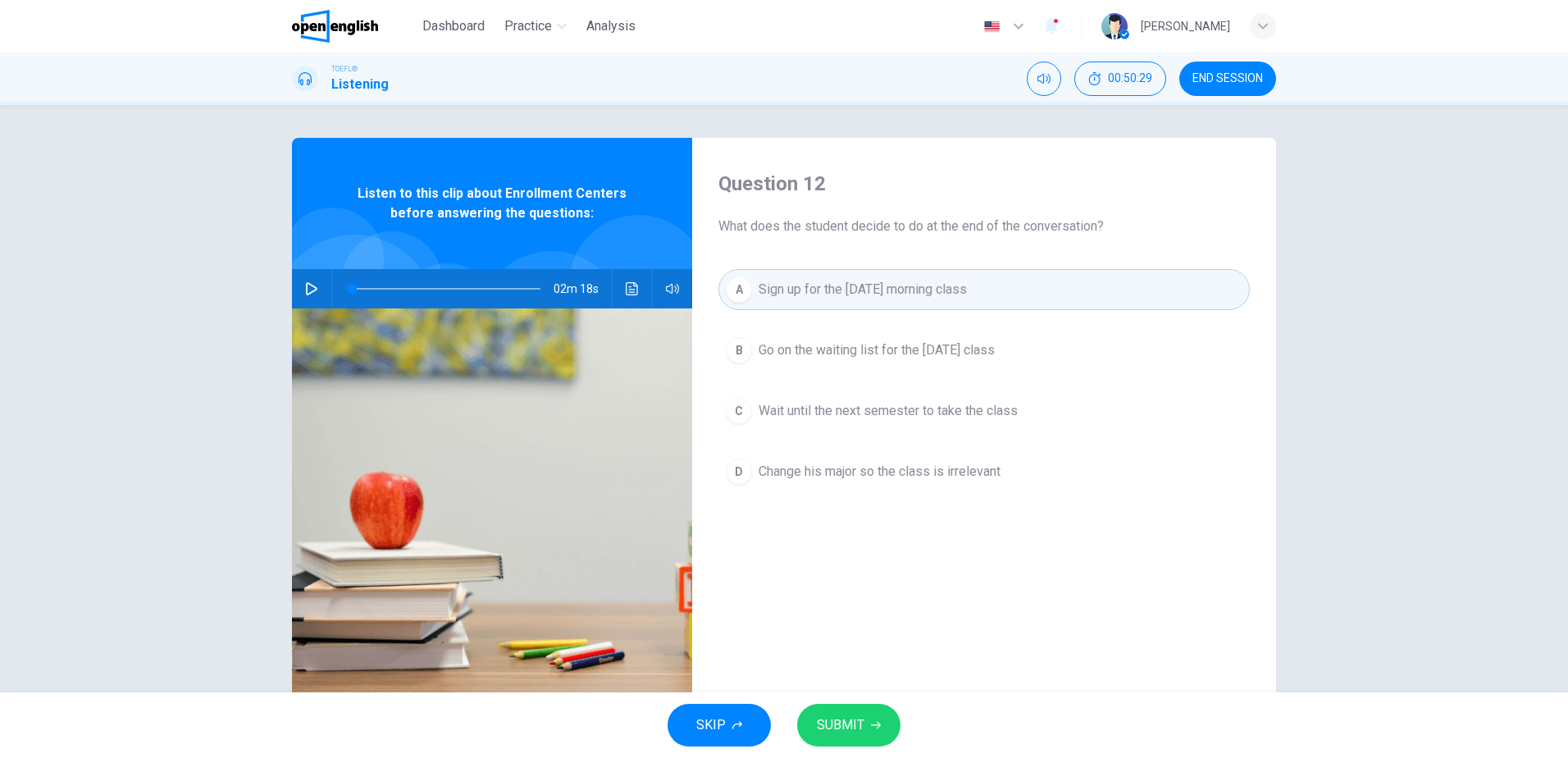
click at [861, 728] on span "SUBMIT" at bounding box center [841, 726] width 48 height 23
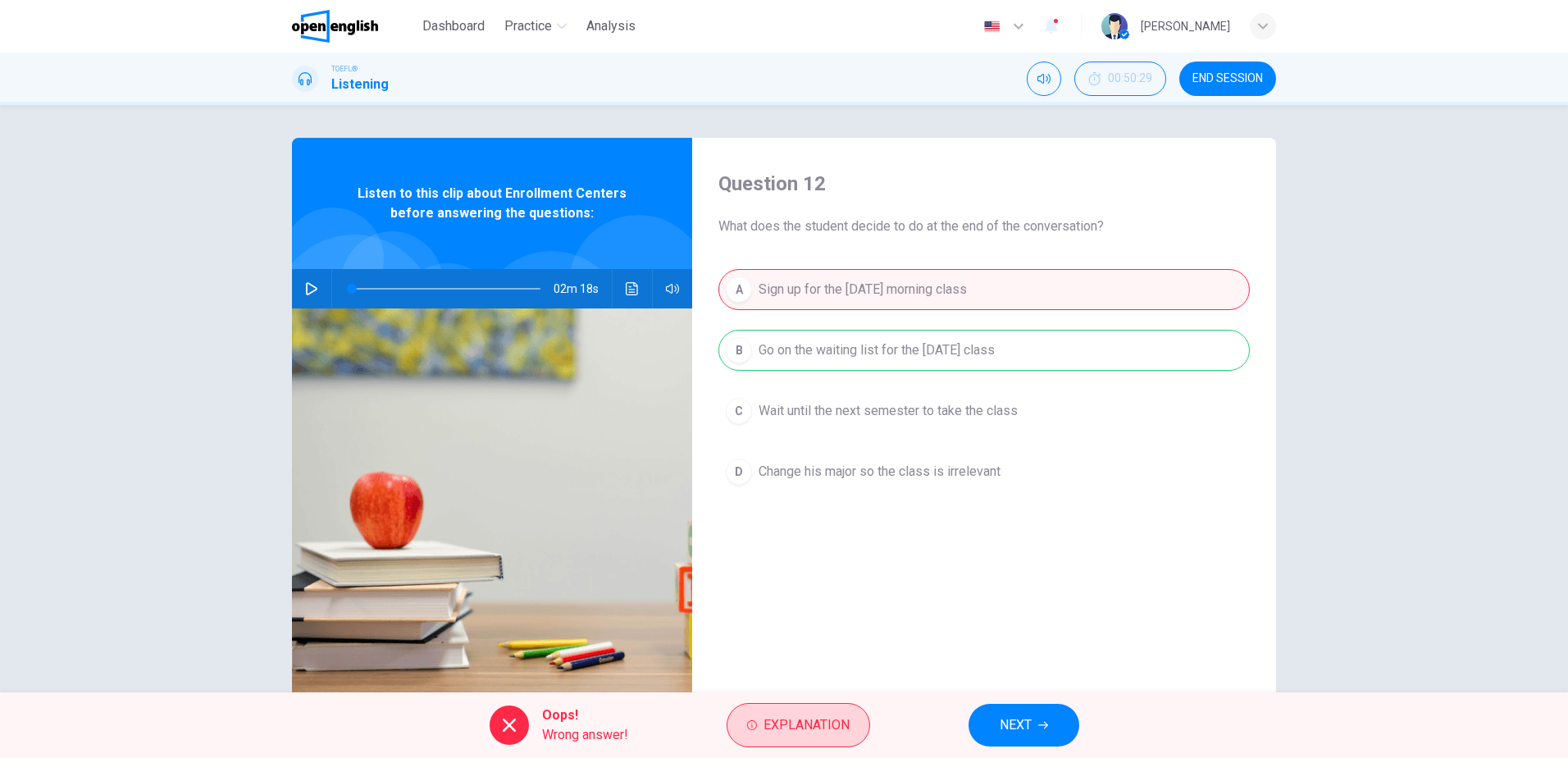
click at [806, 711] on button "Explanation" at bounding box center [798, 725] width 144 height 45
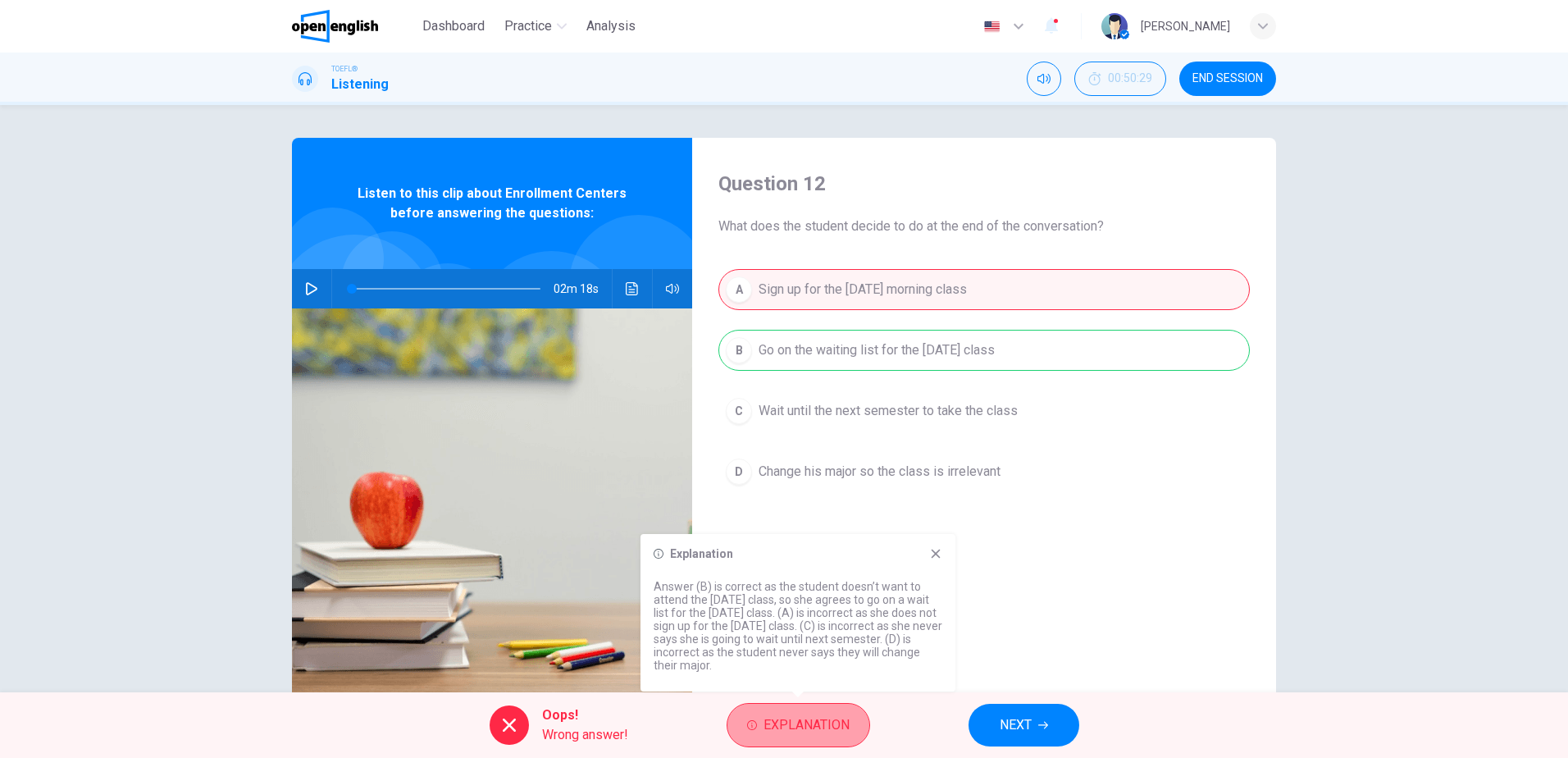
click at [798, 718] on span "Explanation" at bounding box center [806, 726] width 86 height 23
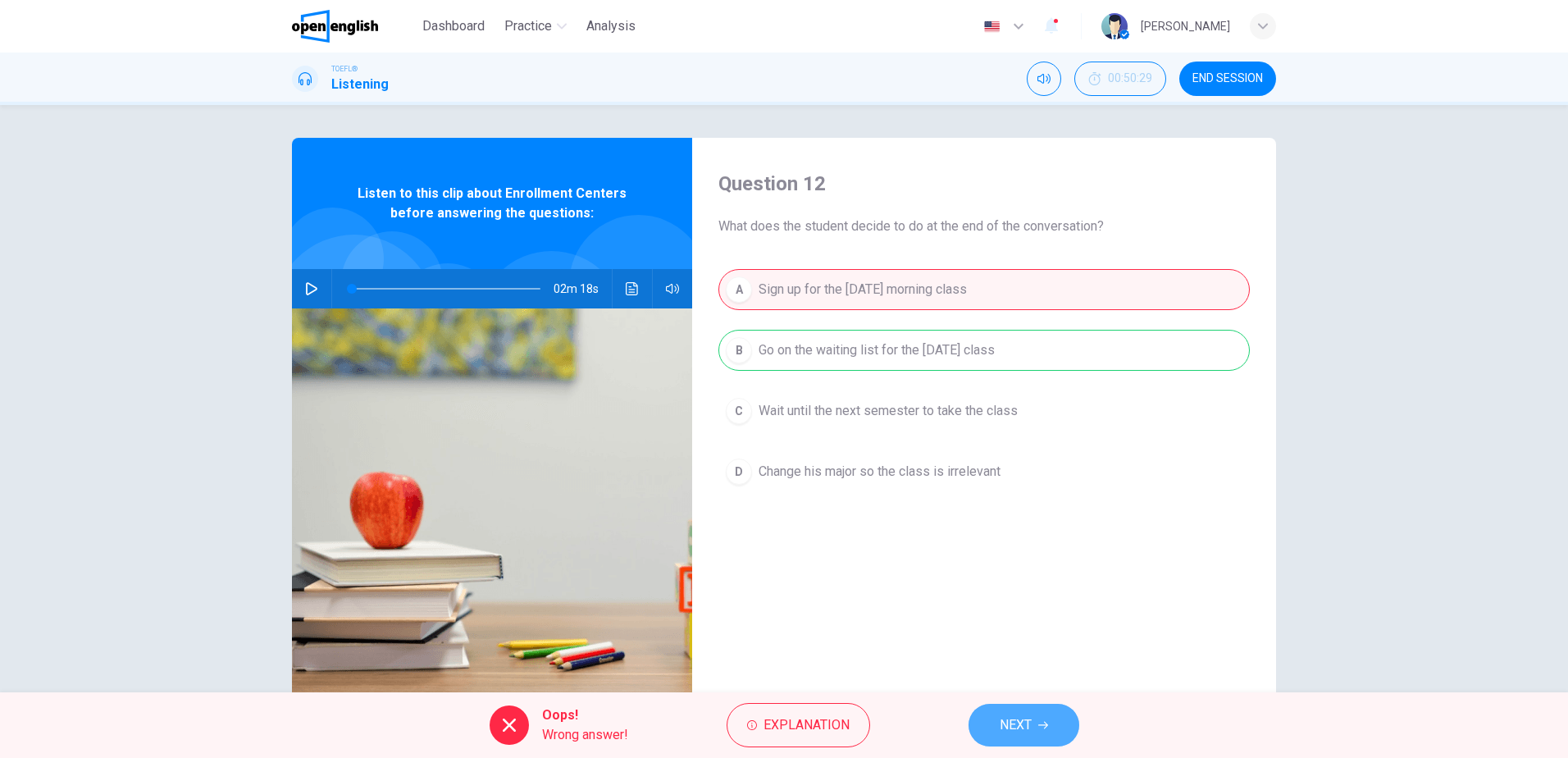
click at [1017, 710] on button "NEXT" at bounding box center [1023, 725] width 110 height 43
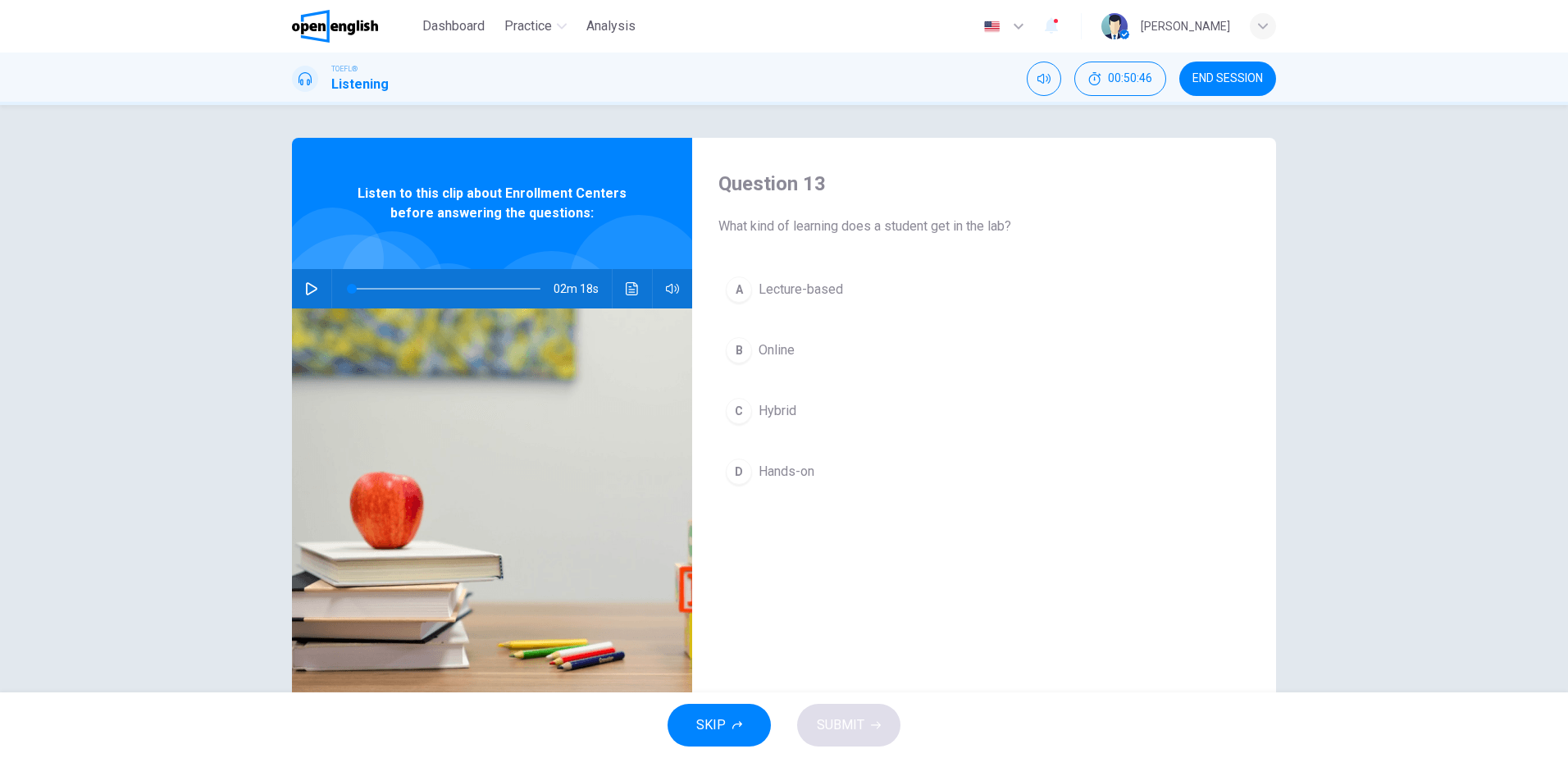
click at [308, 286] on icon "button" at bounding box center [311, 289] width 11 height 13
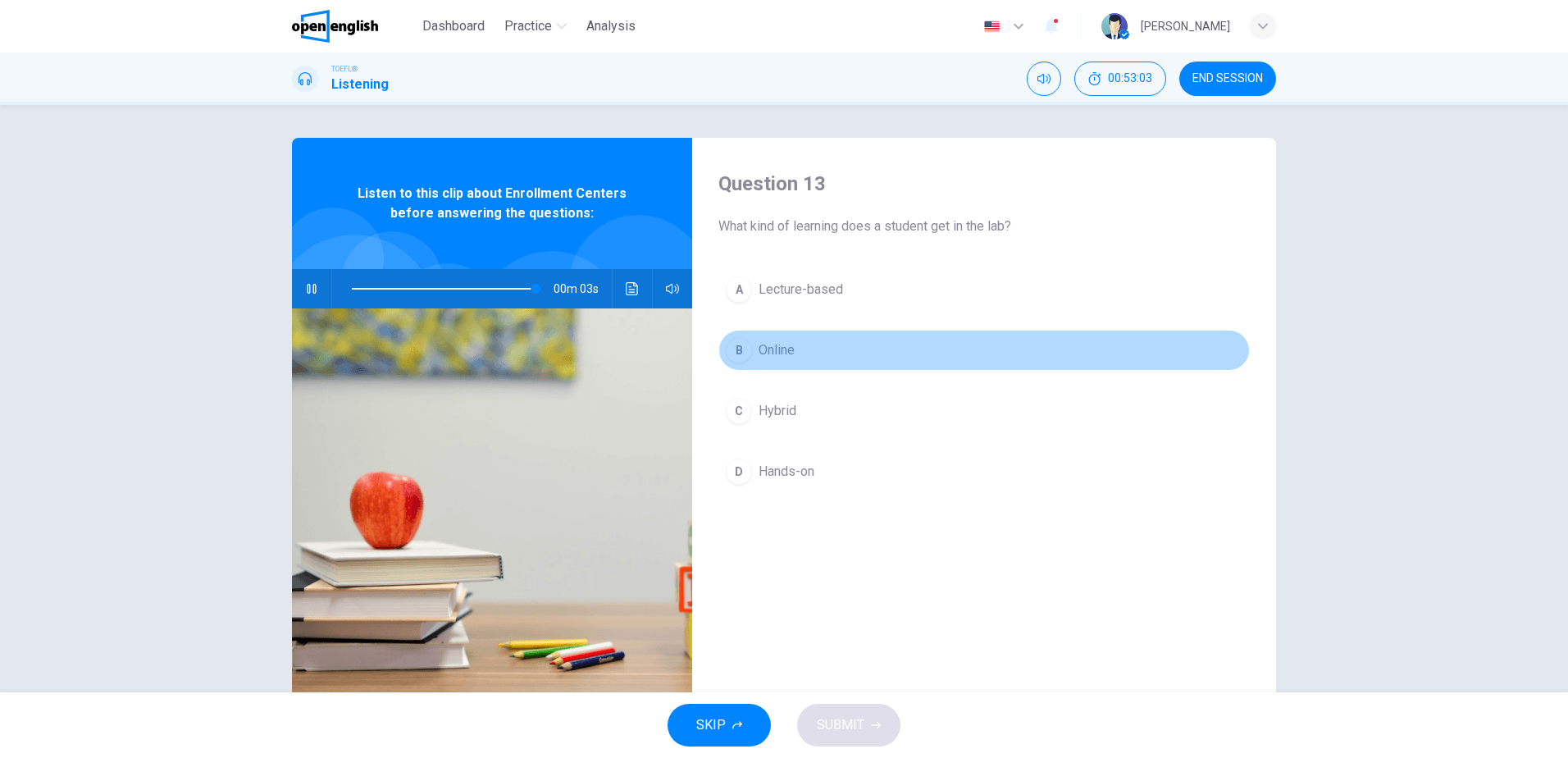
click at [768, 347] on span "Online" at bounding box center [777, 350] width 36 height 20
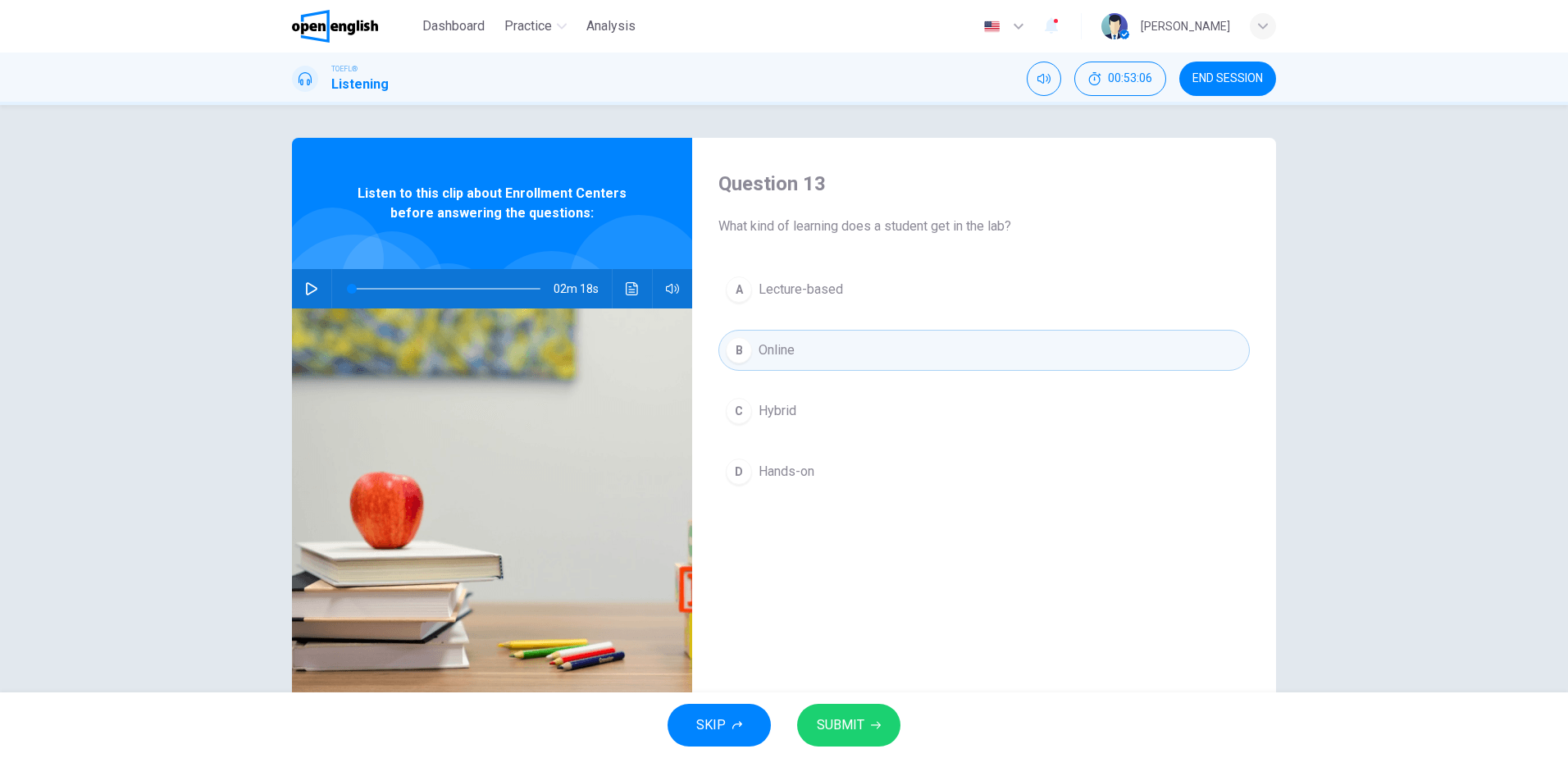
click at [844, 728] on span "SUBMIT" at bounding box center [841, 726] width 48 height 23
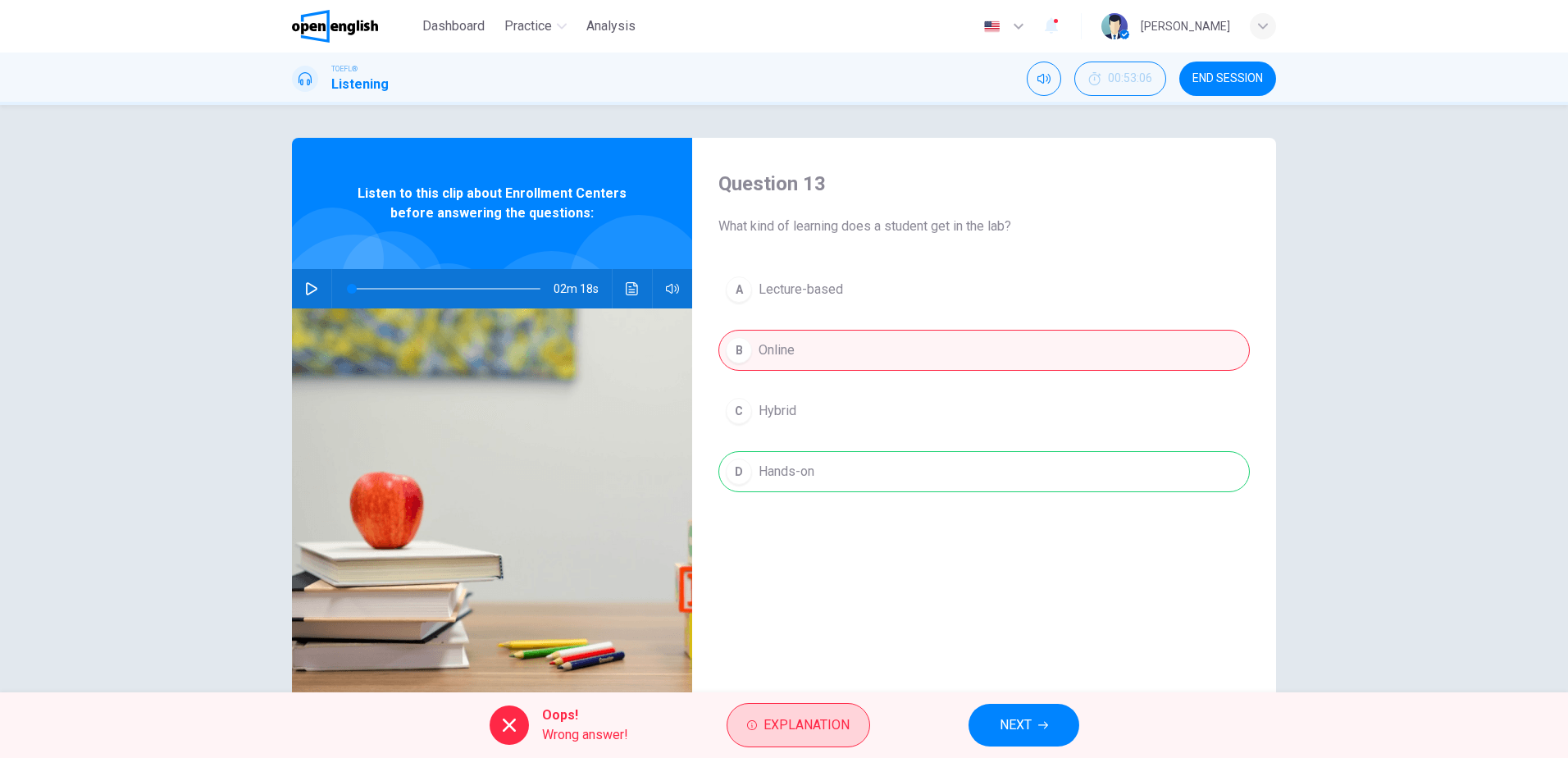
click at [785, 728] on span "Explanation" at bounding box center [806, 726] width 86 height 23
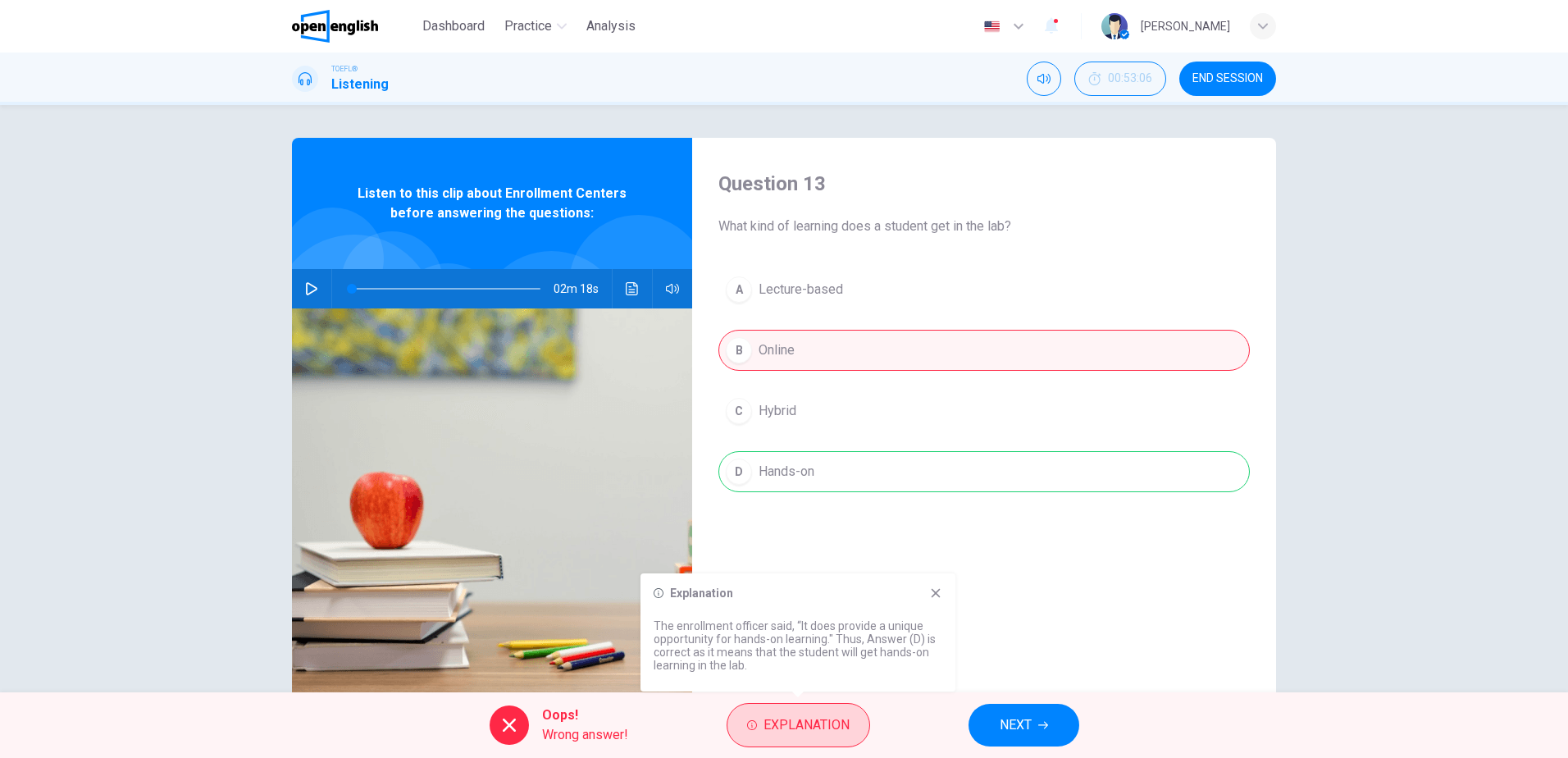
click at [846, 731] on span "Explanation" at bounding box center [806, 726] width 86 height 23
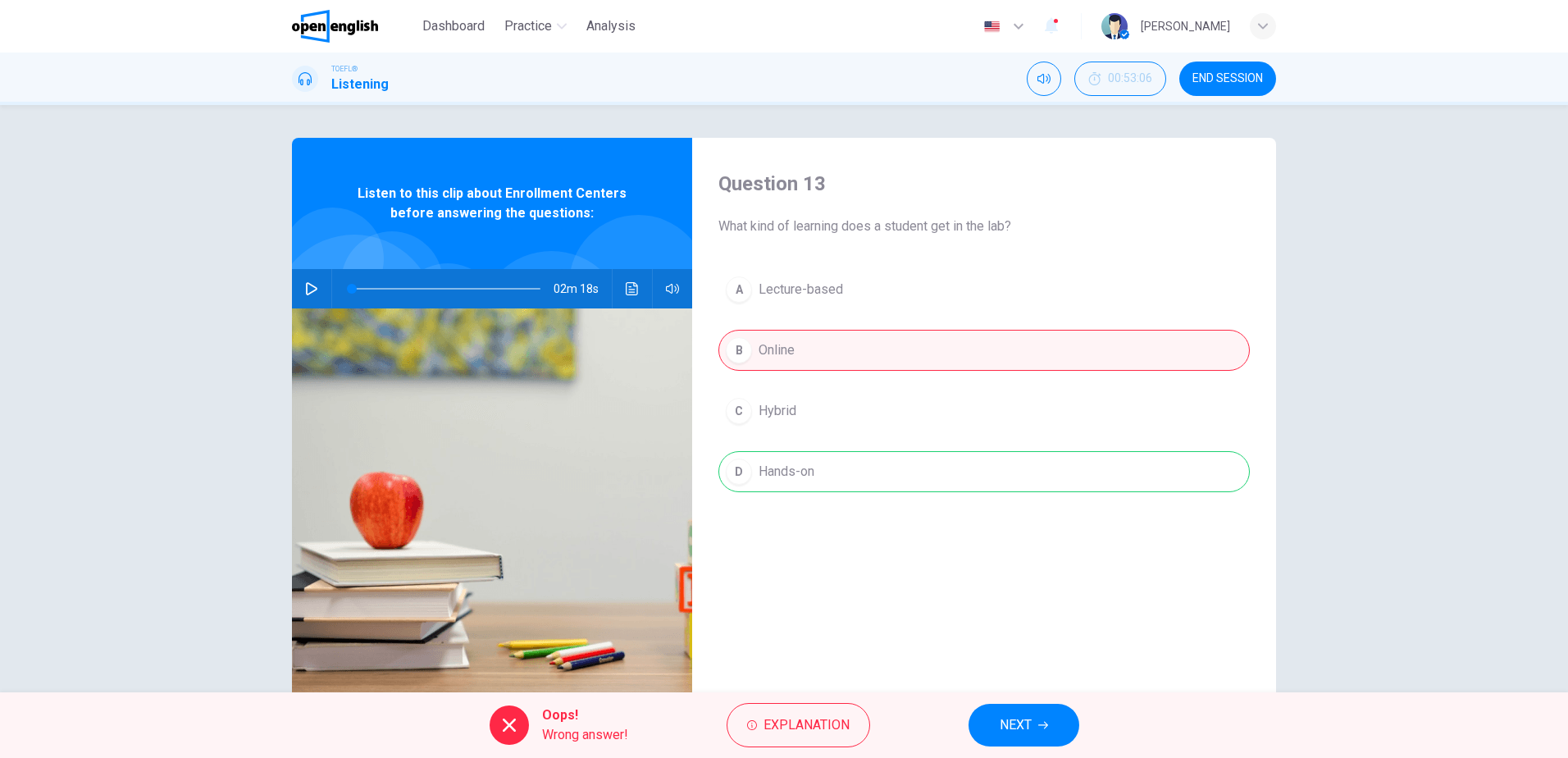
click at [1042, 718] on button "NEXT" at bounding box center [1023, 725] width 110 height 43
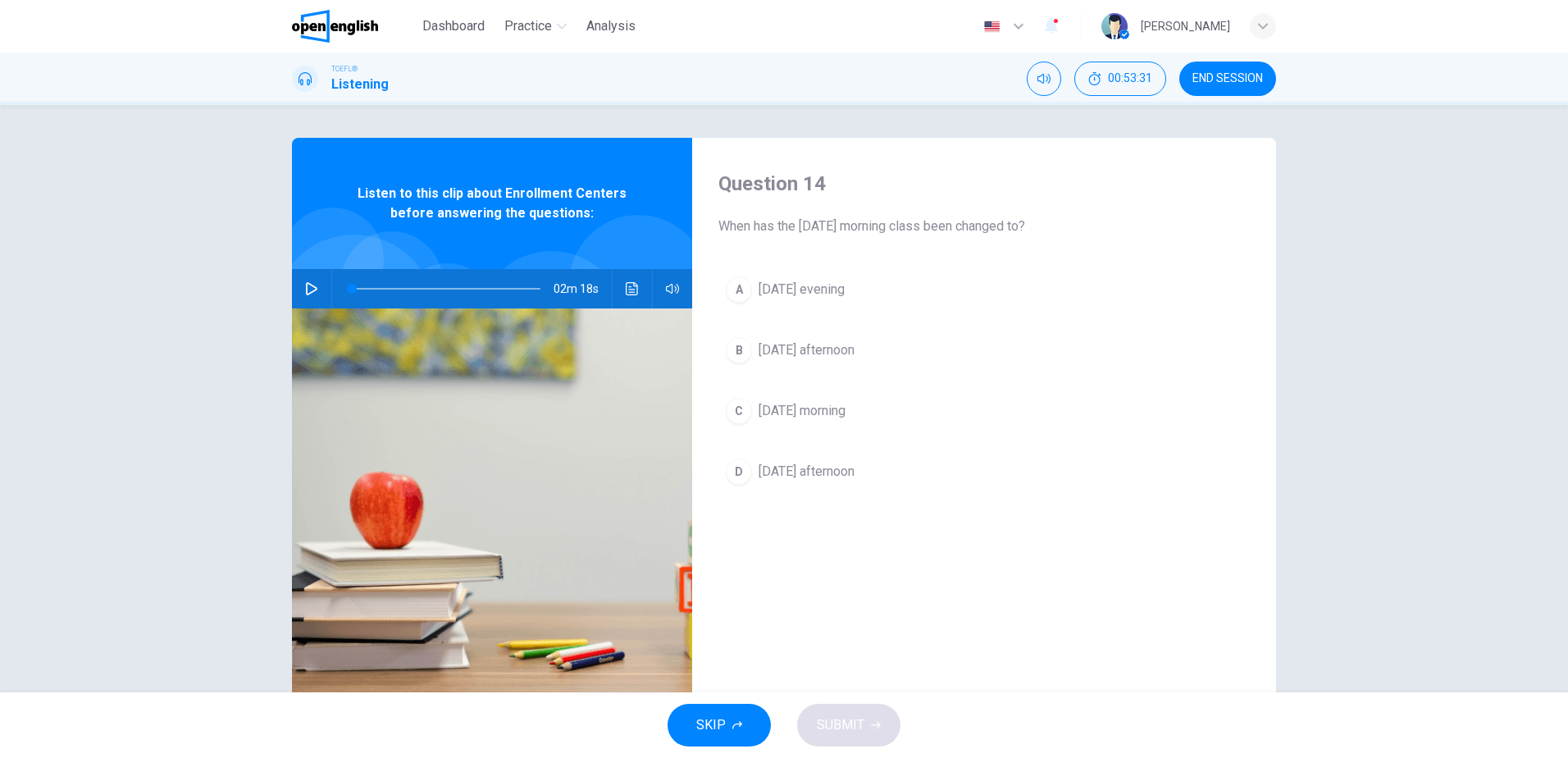
click at [314, 287] on button "button" at bounding box center [312, 289] width 27 height 39
click at [784, 409] on span "[DATE] morning" at bounding box center [802, 410] width 87 height 20
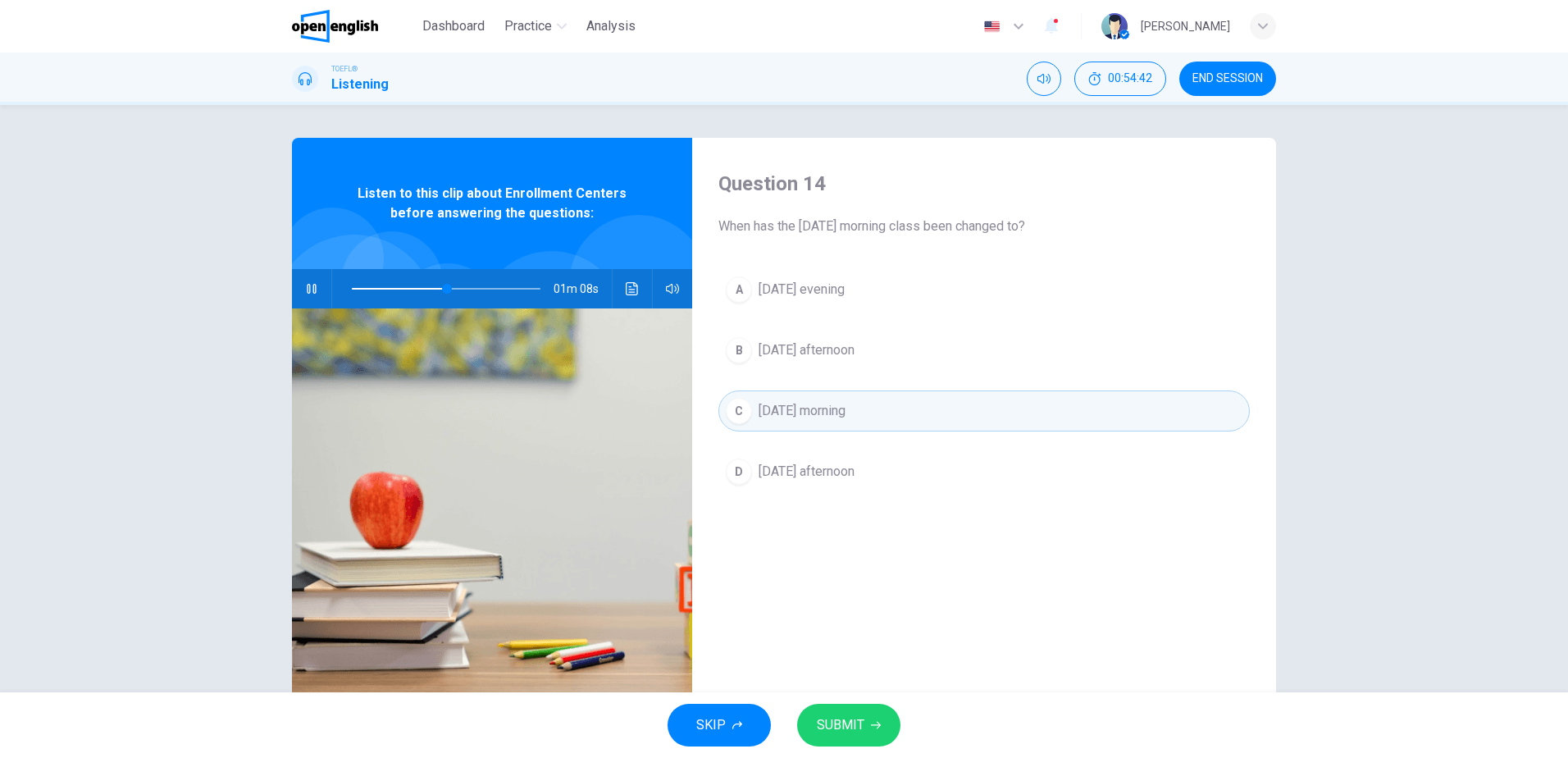
click at [825, 737] on button "SUBMIT" at bounding box center [848, 725] width 104 height 43
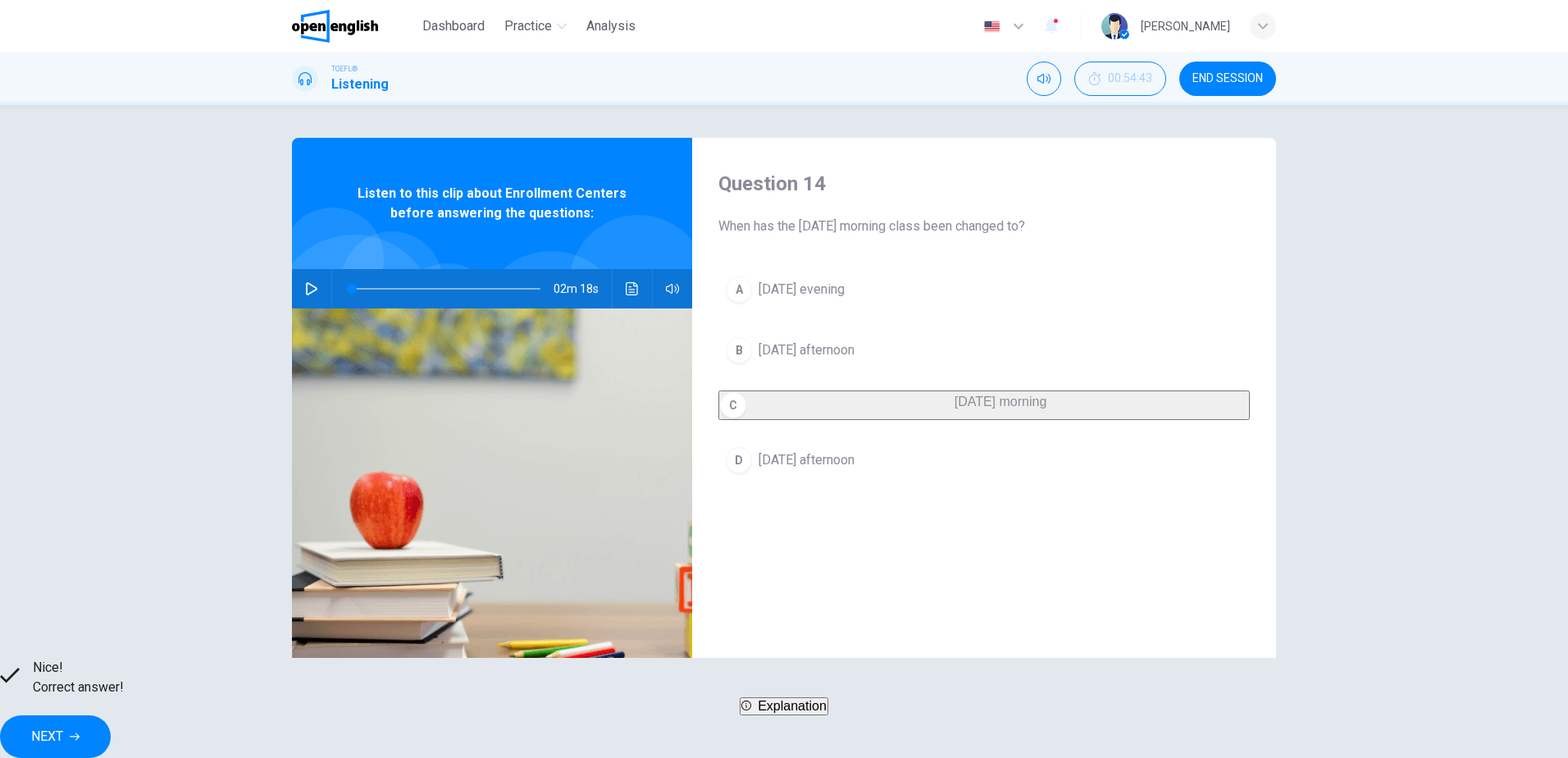
click at [63, 726] on span "NEXT" at bounding box center [48, 737] width 32 height 23
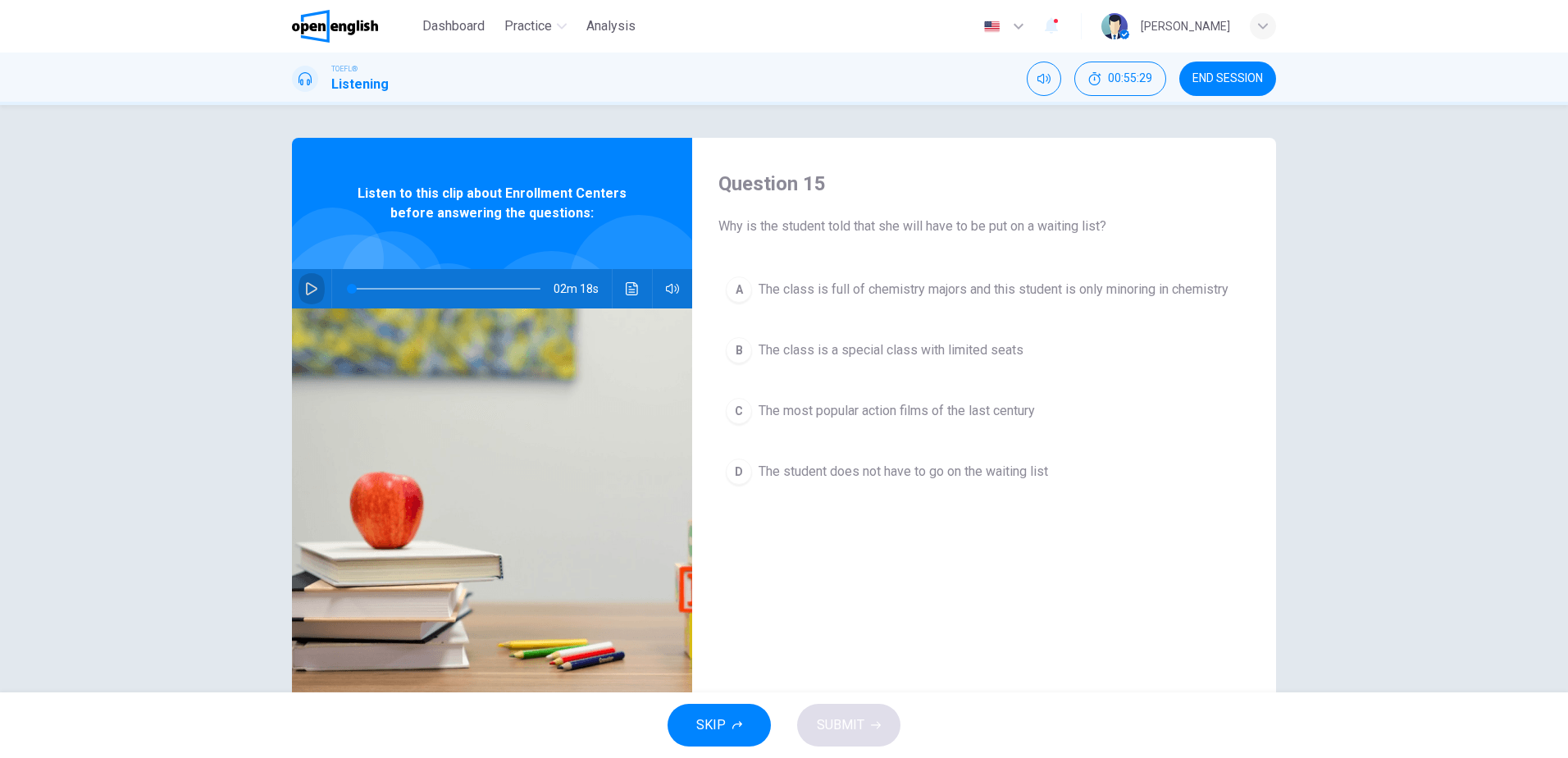
click at [315, 285] on button "button" at bounding box center [312, 289] width 27 height 39
type input "*"
click at [934, 476] on span "The student does not have to go on the waiting list" at bounding box center [903, 471] width 289 height 20
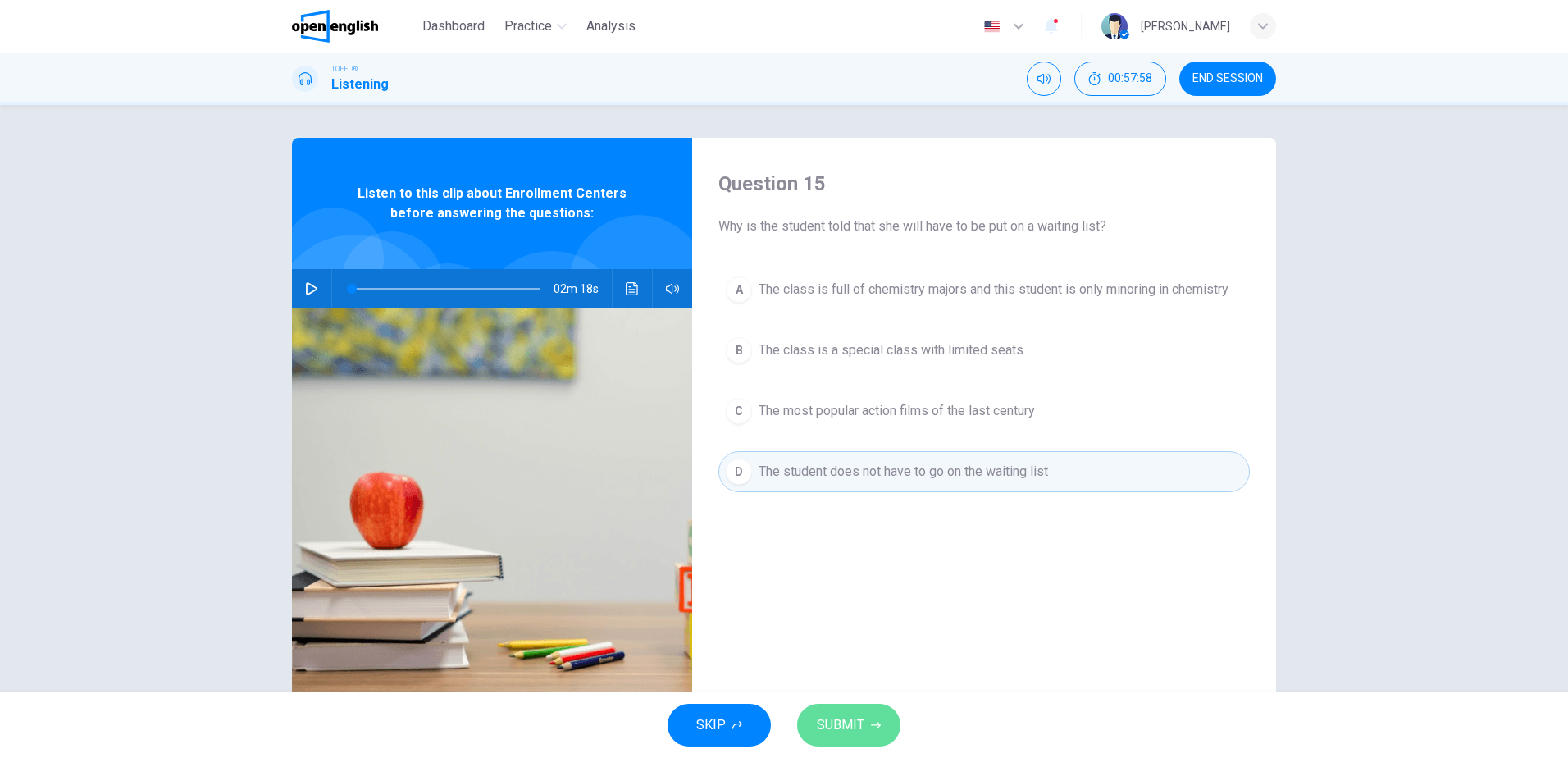
click at [826, 719] on span "SUBMIT" at bounding box center [841, 726] width 48 height 23
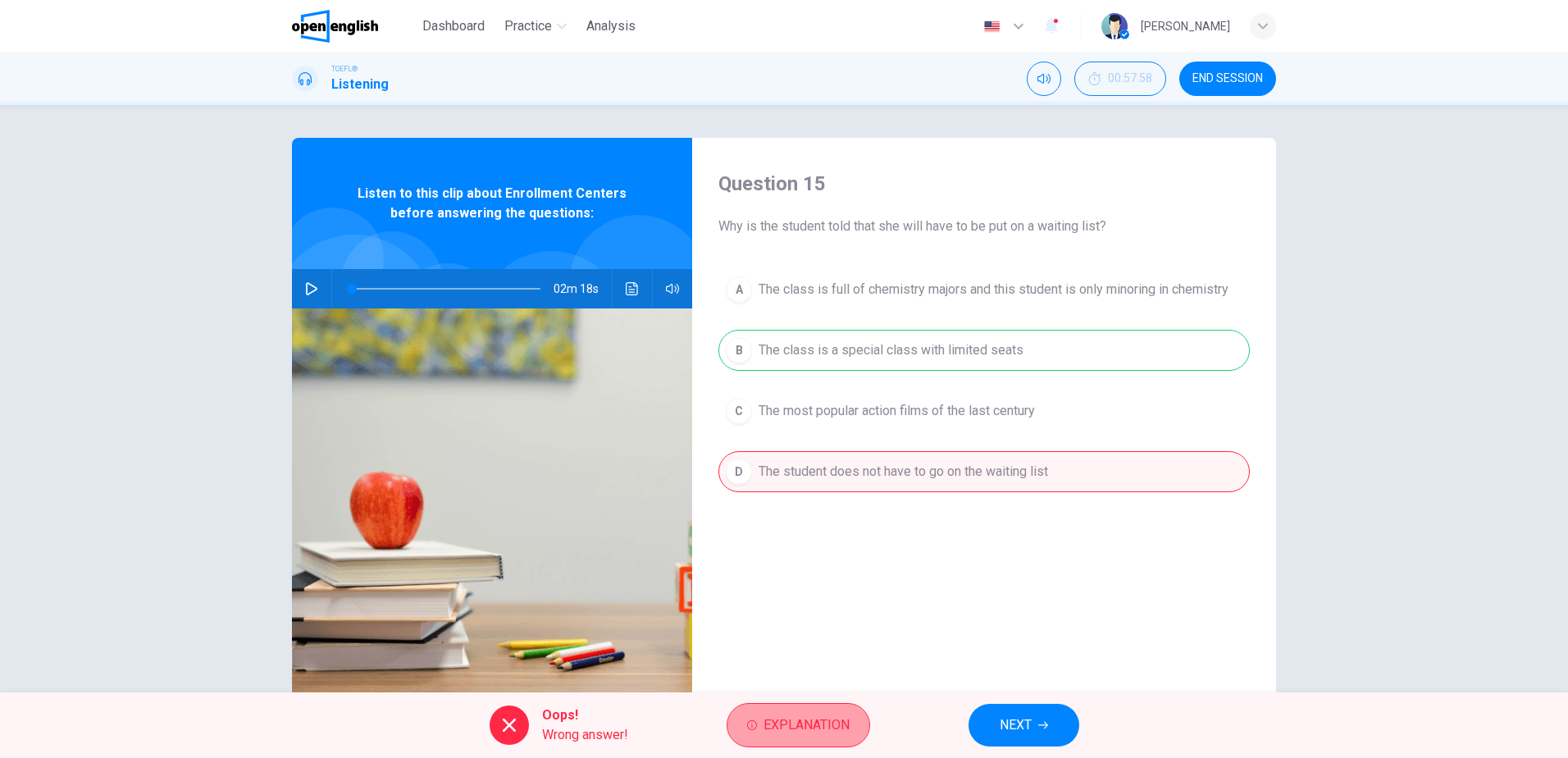
click at [799, 737] on button "Explanation" at bounding box center [798, 725] width 144 height 45
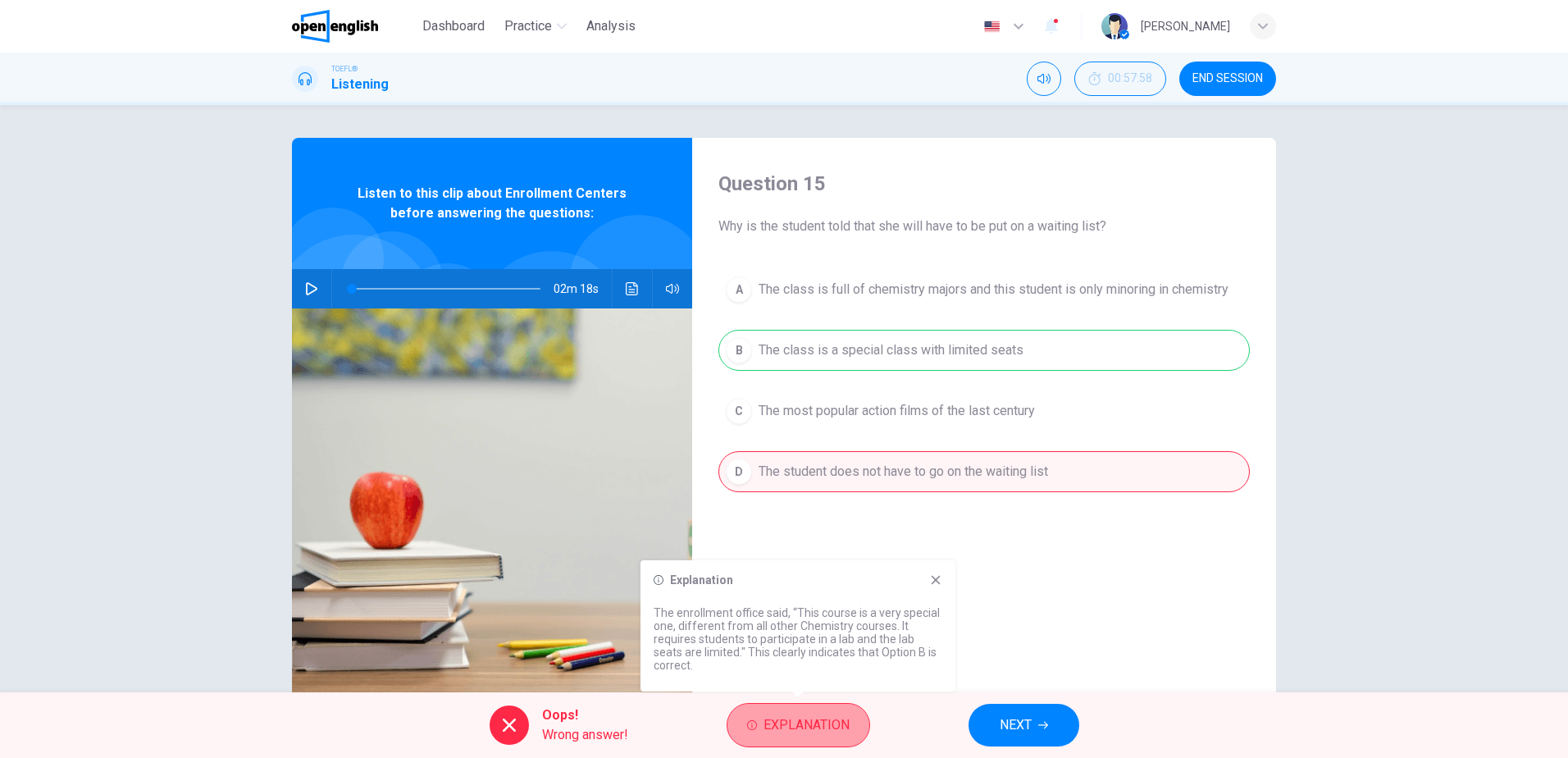
click at [830, 718] on span "Explanation" at bounding box center [806, 726] width 86 height 23
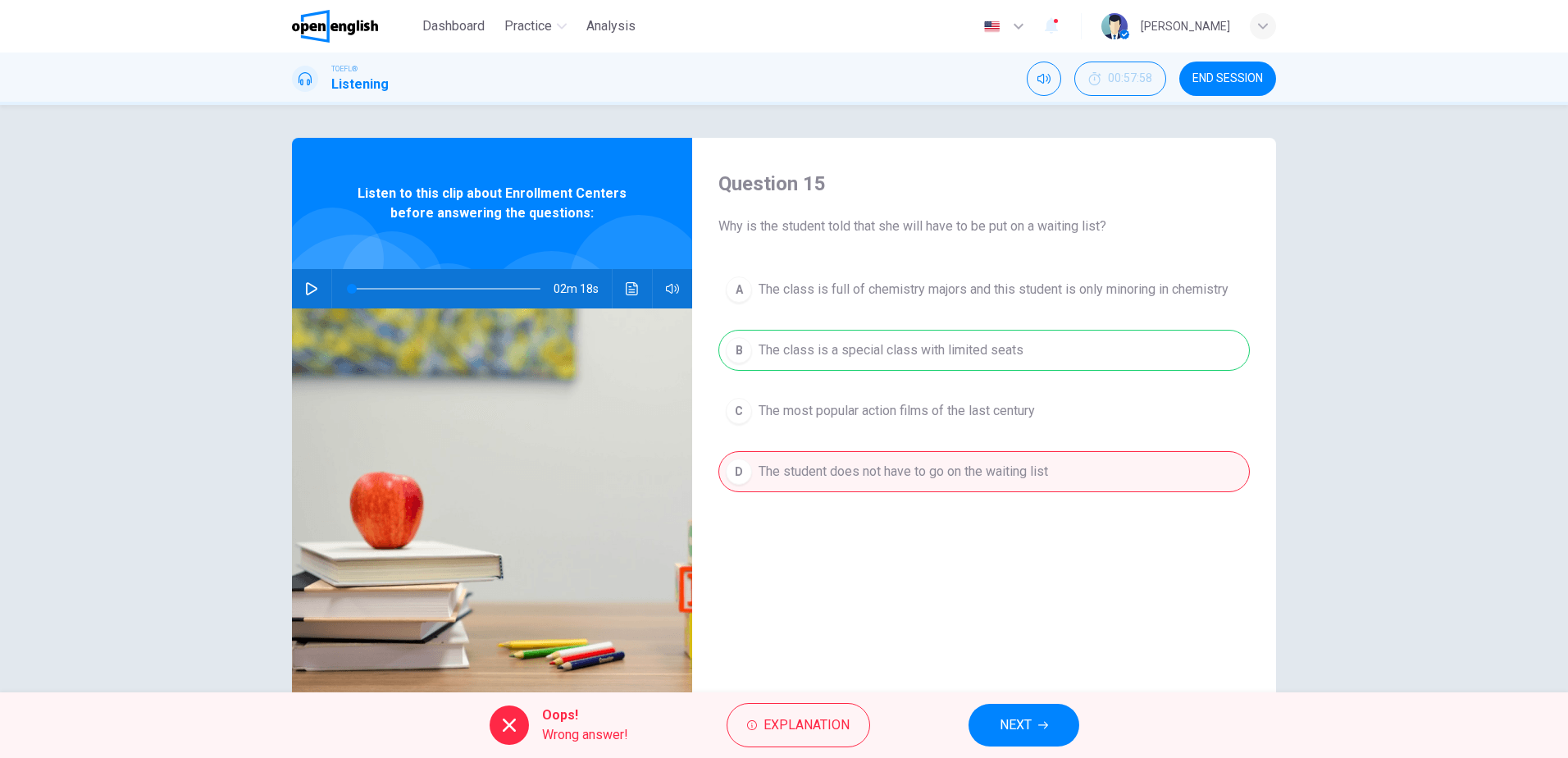
click at [1024, 716] on span "NEXT" at bounding box center [1016, 726] width 32 height 23
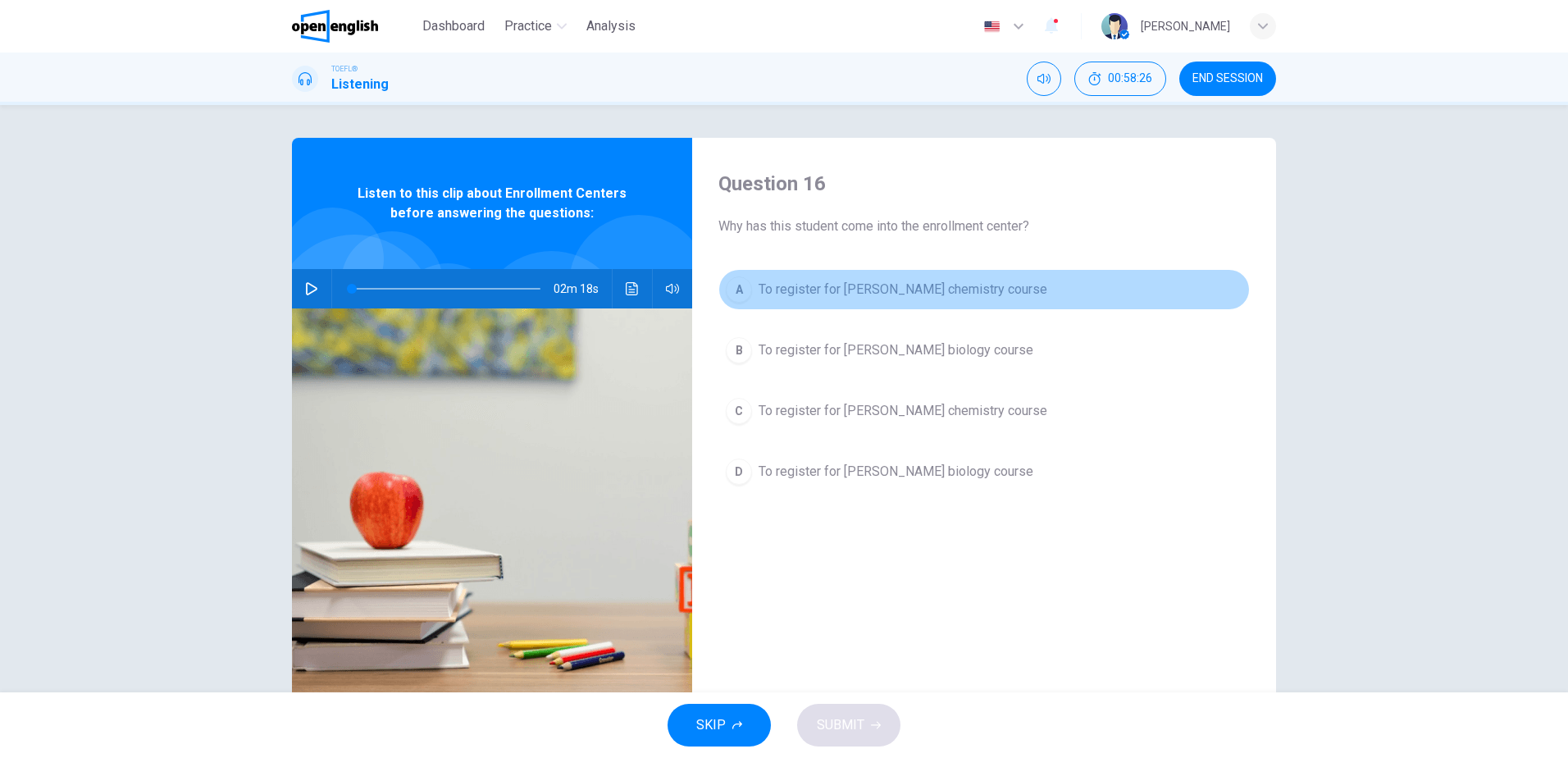
click at [1019, 288] on span "To register for [PERSON_NAME] chemistry course" at bounding box center [903, 289] width 288 height 20
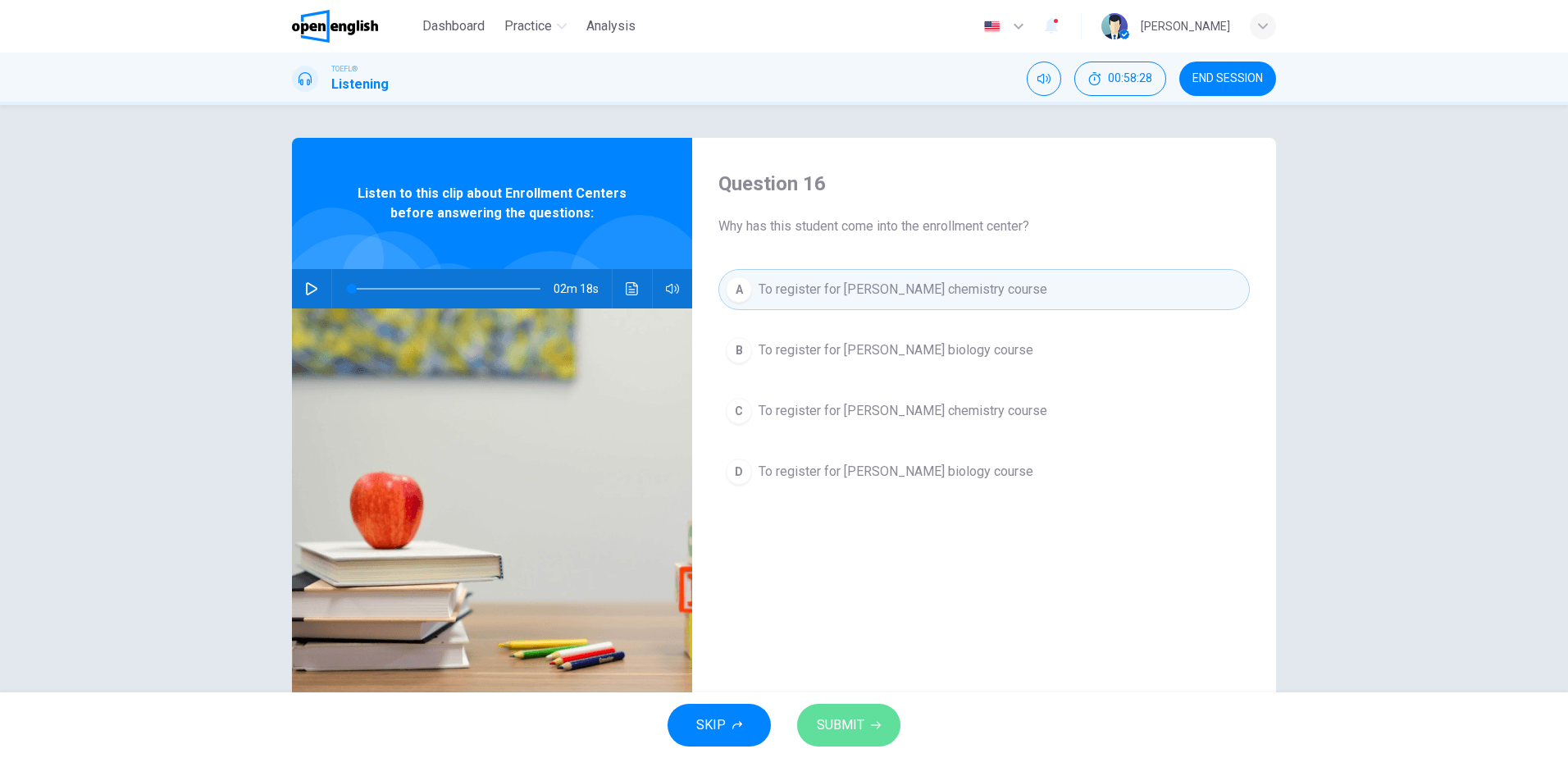
click at [858, 722] on span "SUBMIT" at bounding box center [841, 726] width 48 height 23
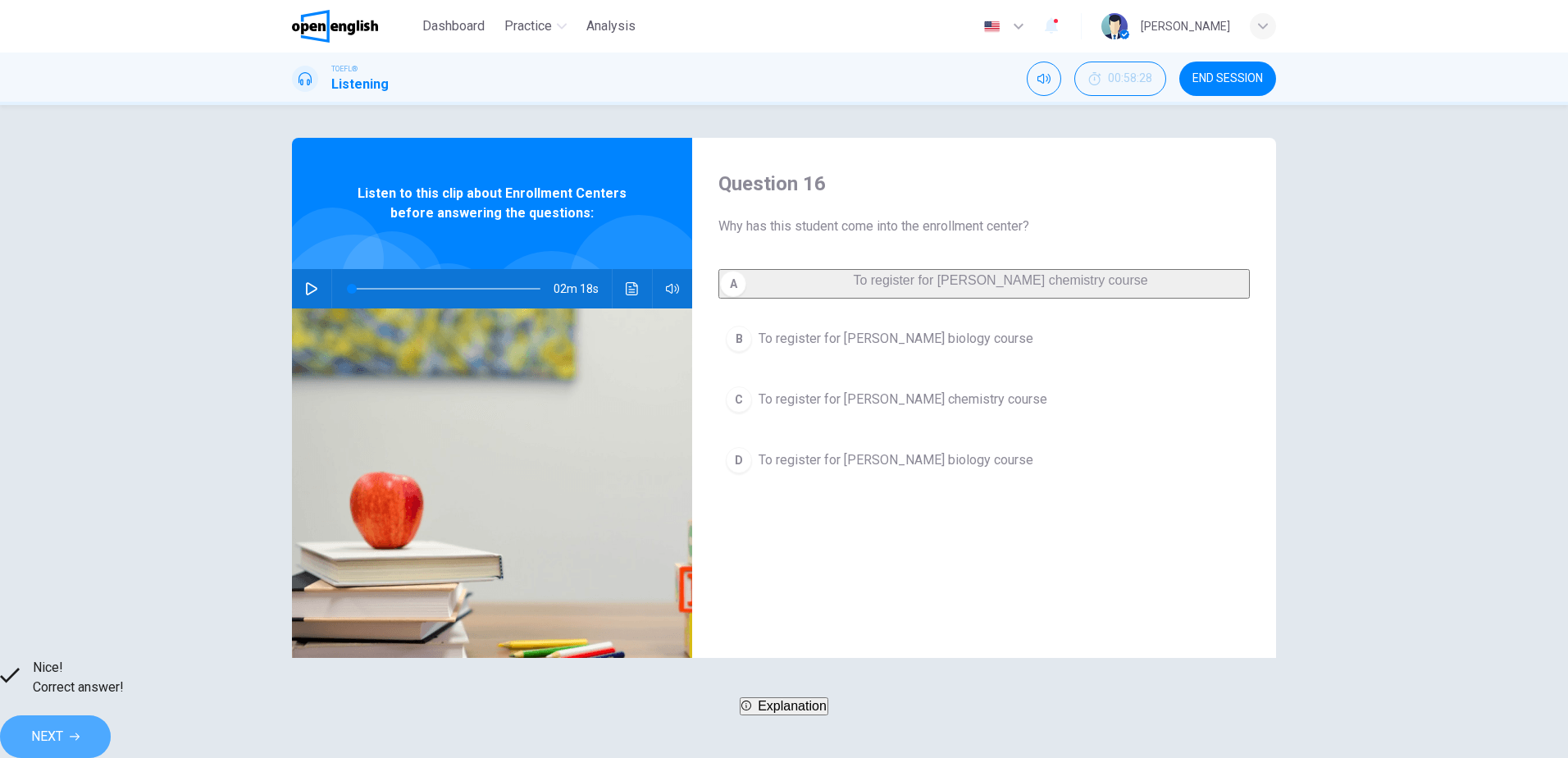
click at [110, 715] on button "NEXT" at bounding box center [55, 736] width 110 height 43
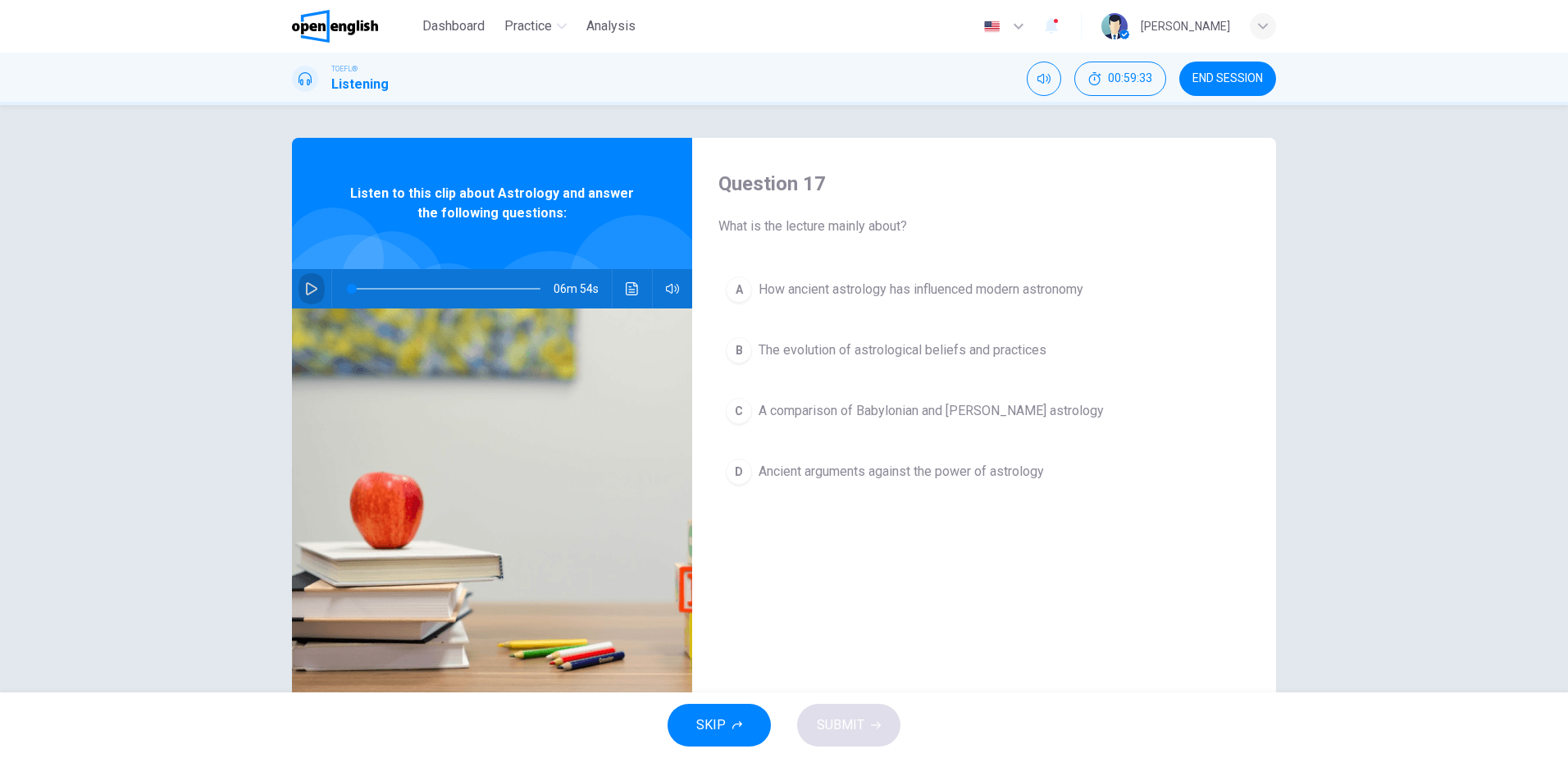
click at [309, 293] on icon "button" at bounding box center [311, 289] width 13 height 13
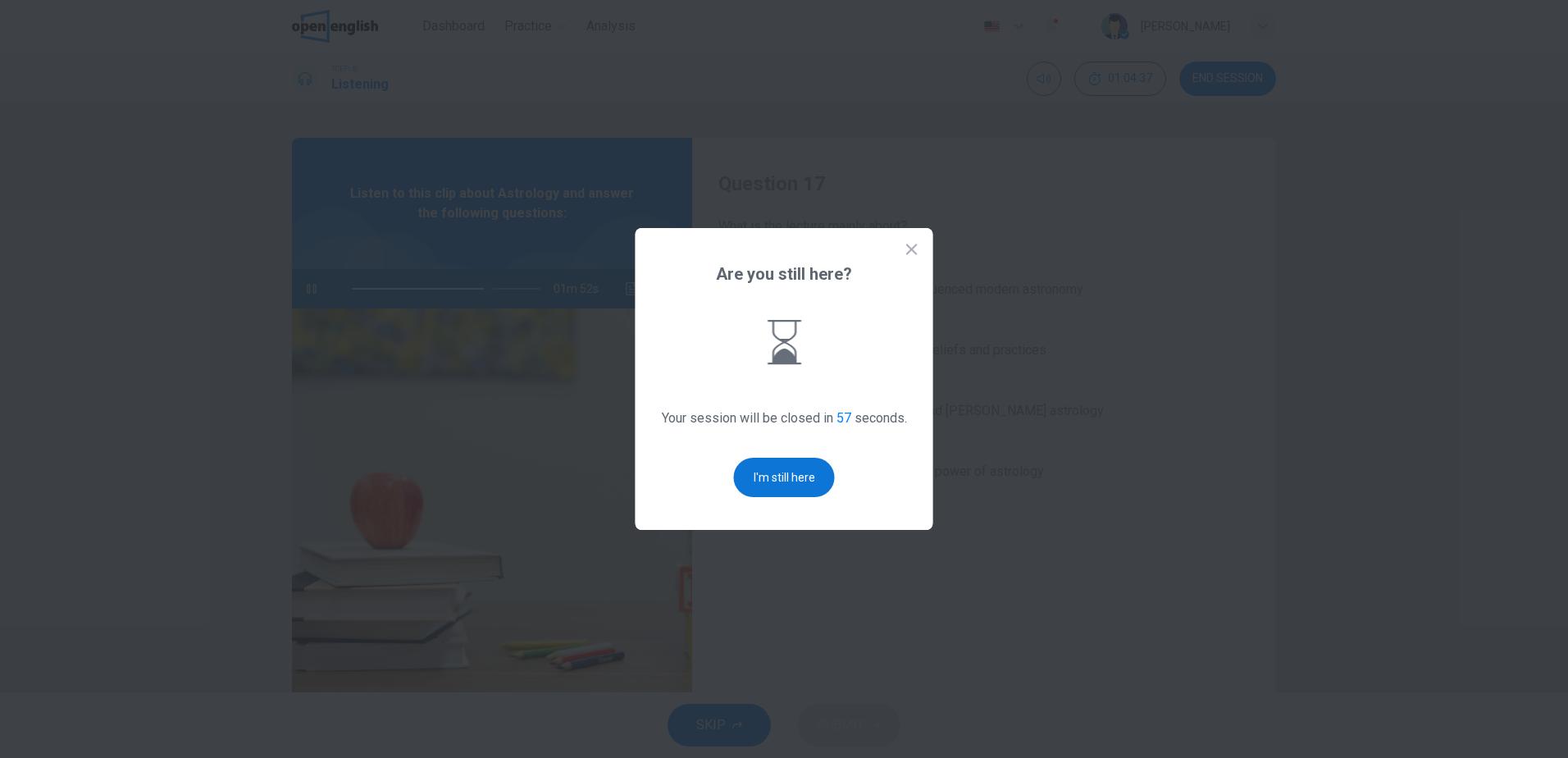
click at [785, 479] on button "I'm still here" at bounding box center [784, 477] width 101 height 39
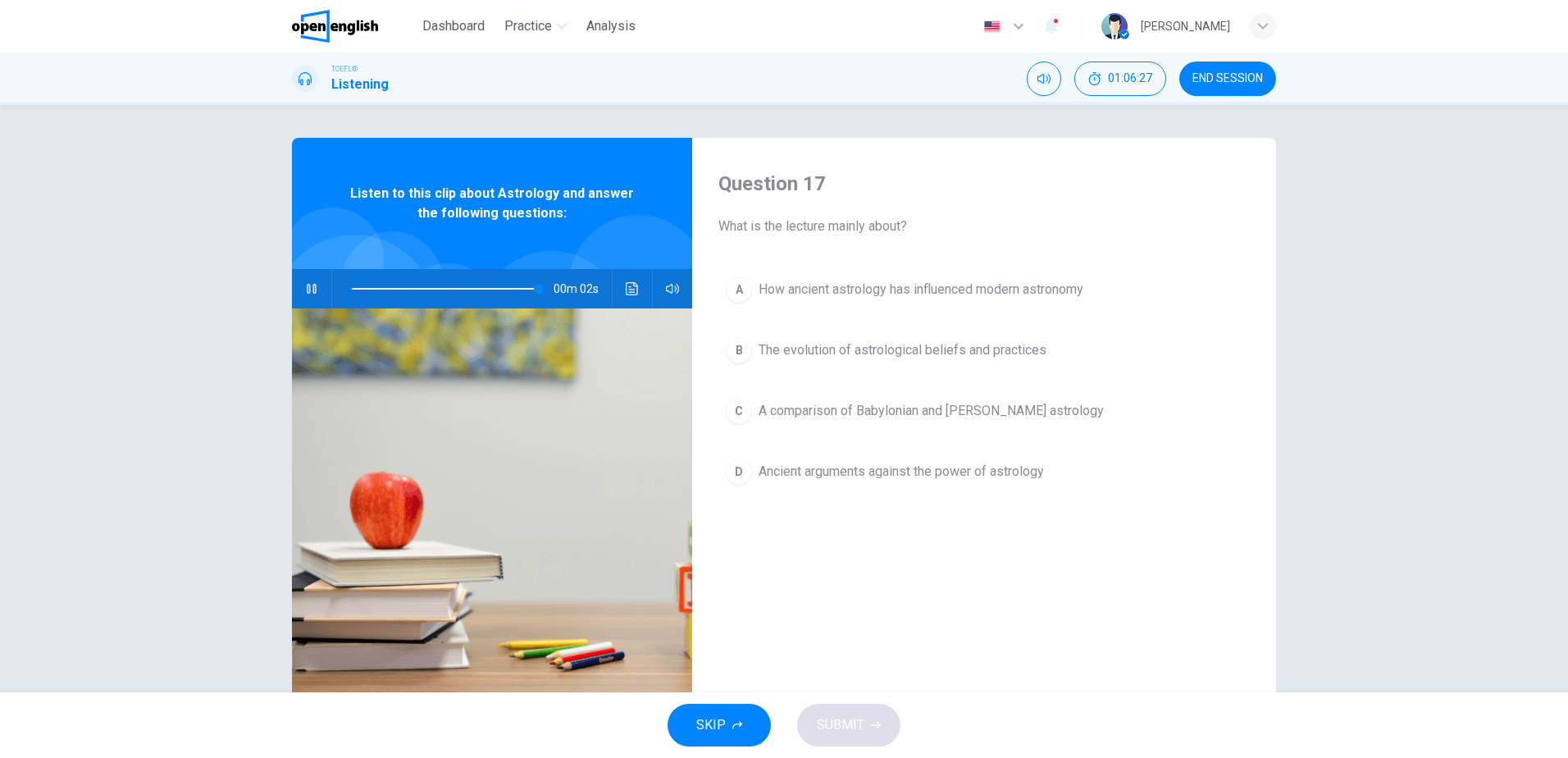
click at [948, 347] on span "The evolution of astrological beliefs and practices" at bounding box center [903, 350] width 288 height 20
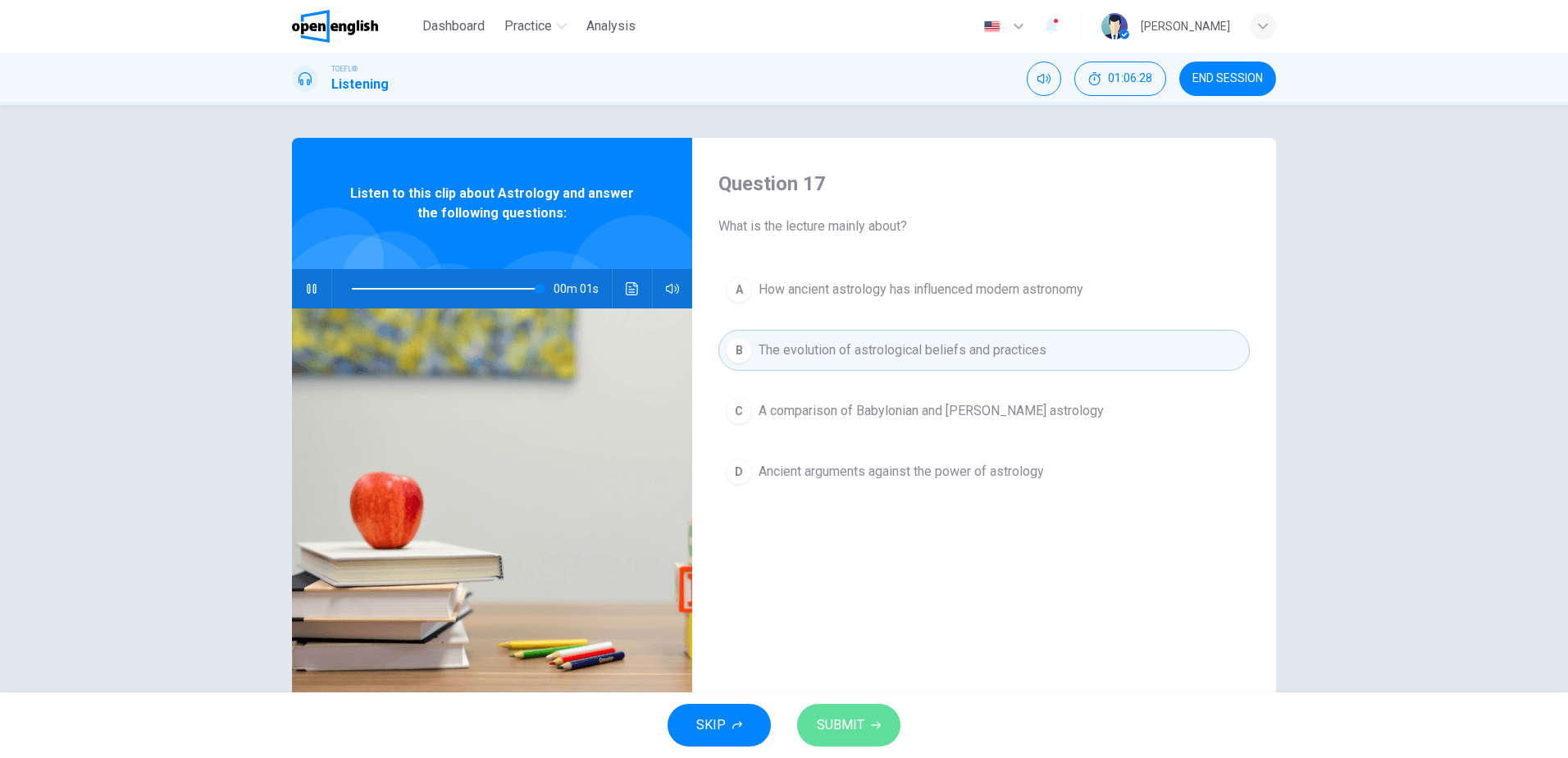
click at [850, 720] on span "SUBMIT" at bounding box center [841, 726] width 48 height 23
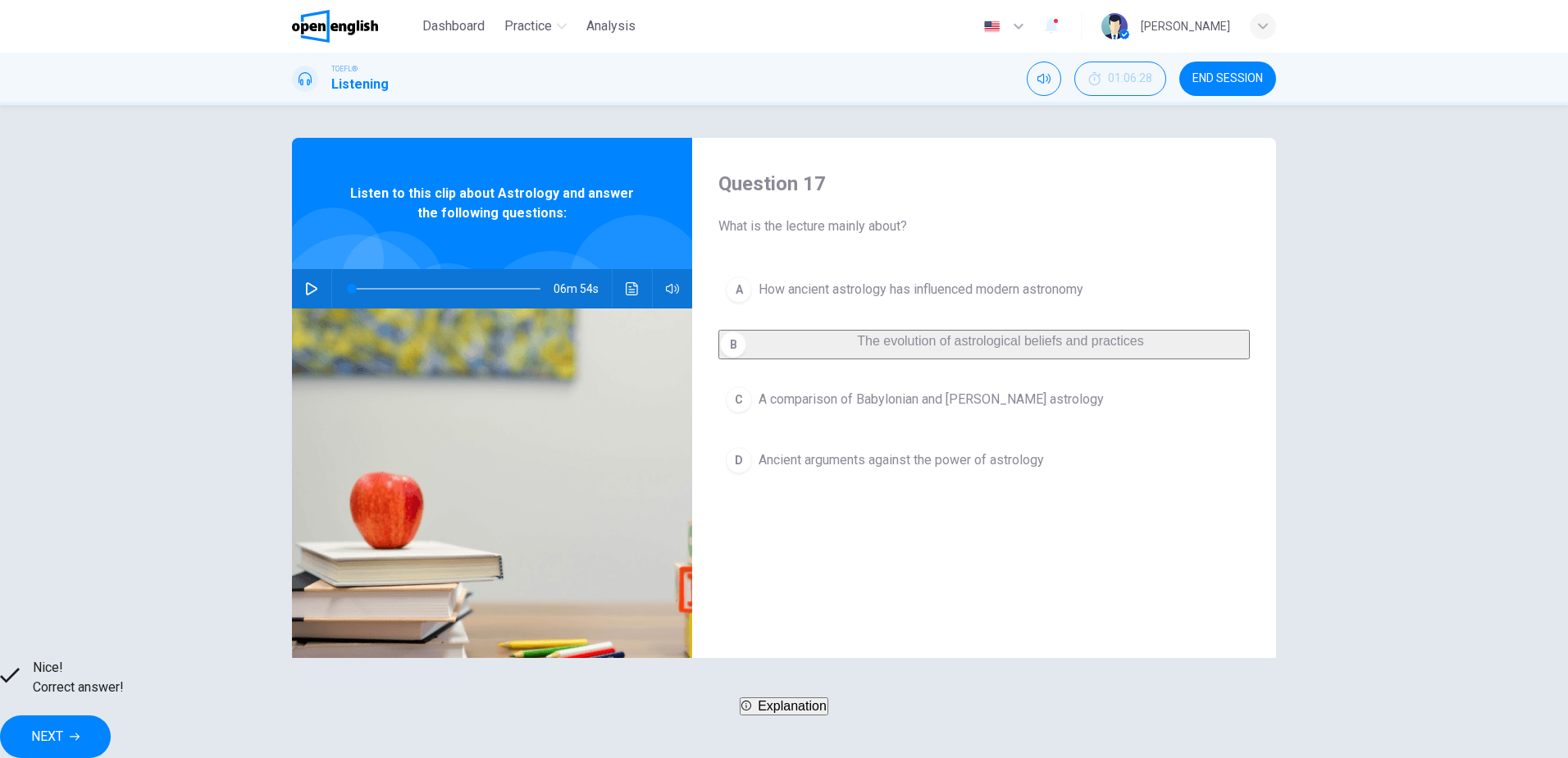
click at [110, 732] on button "NEXT" at bounding box center [55, 736] width 110 height 43
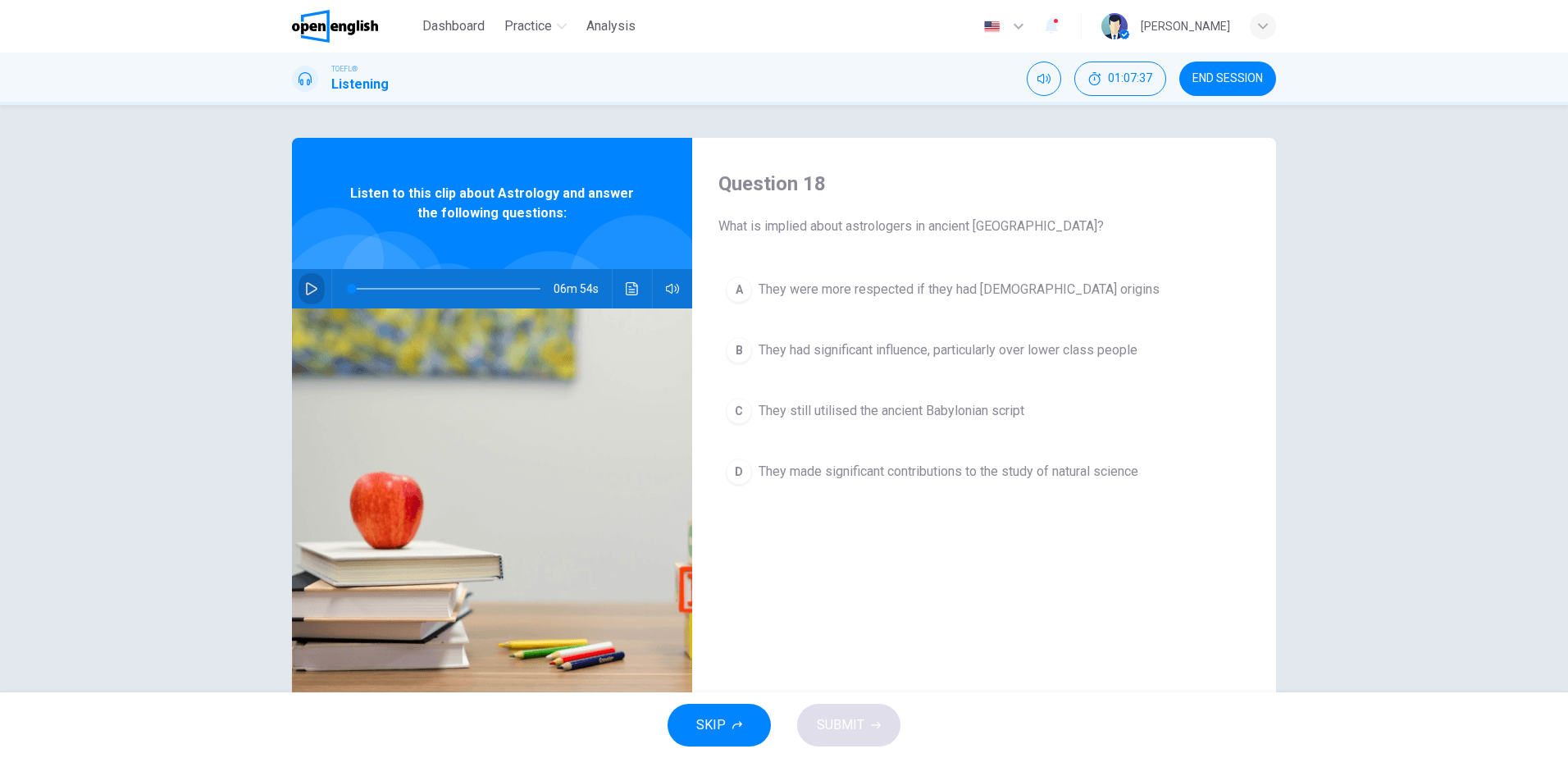
click at [306, 283] on icon "button" at bounding box center [311, 289] width 11 height 13
click at [954, 409] on span "They still utilised the ancient Babylonian script" at bounding box center [891, 410] width 266 height 20
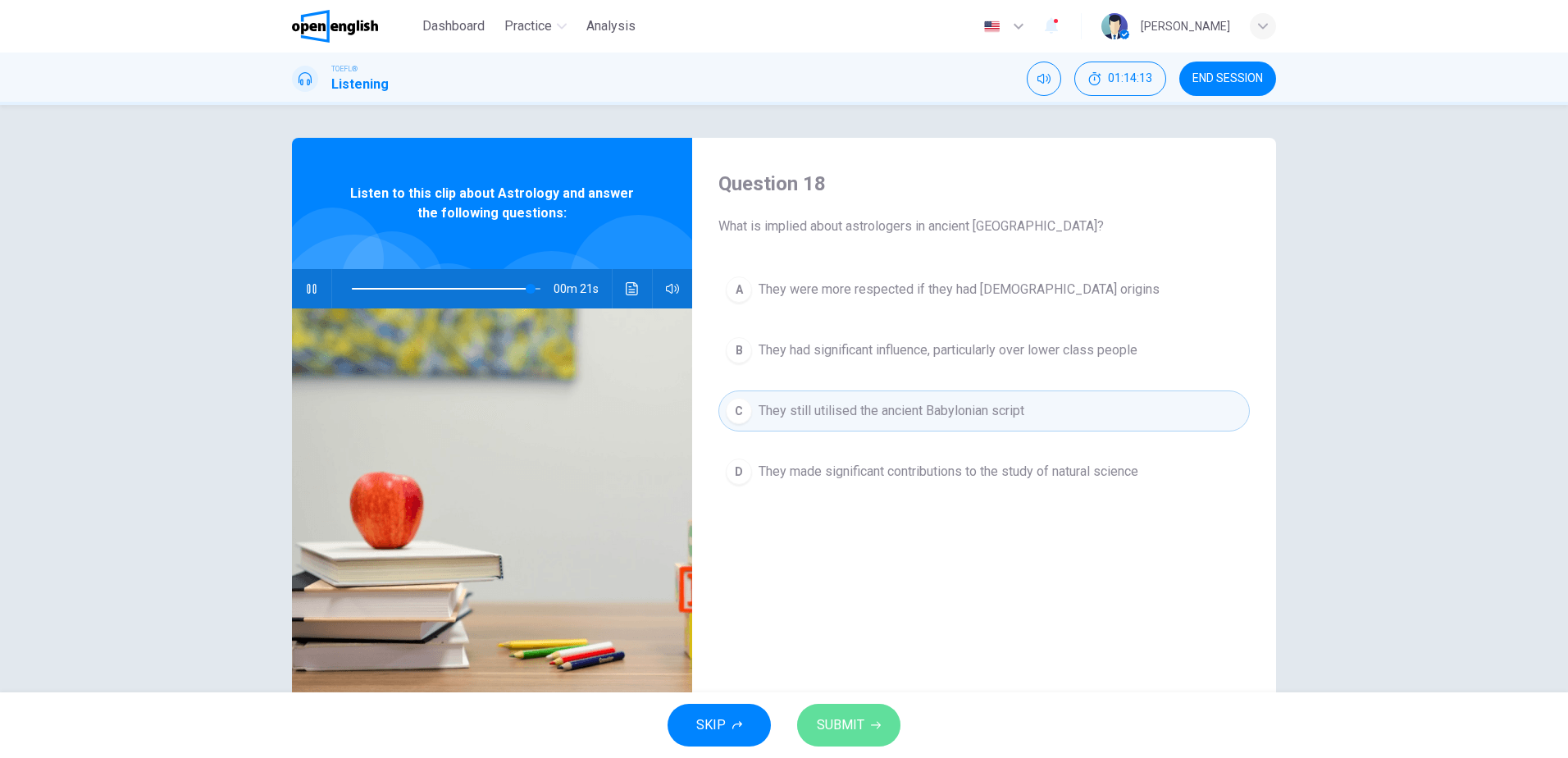
click at [843, 721] on span "SUBMIT" at bounding box center [841, 726] width 48 height 23
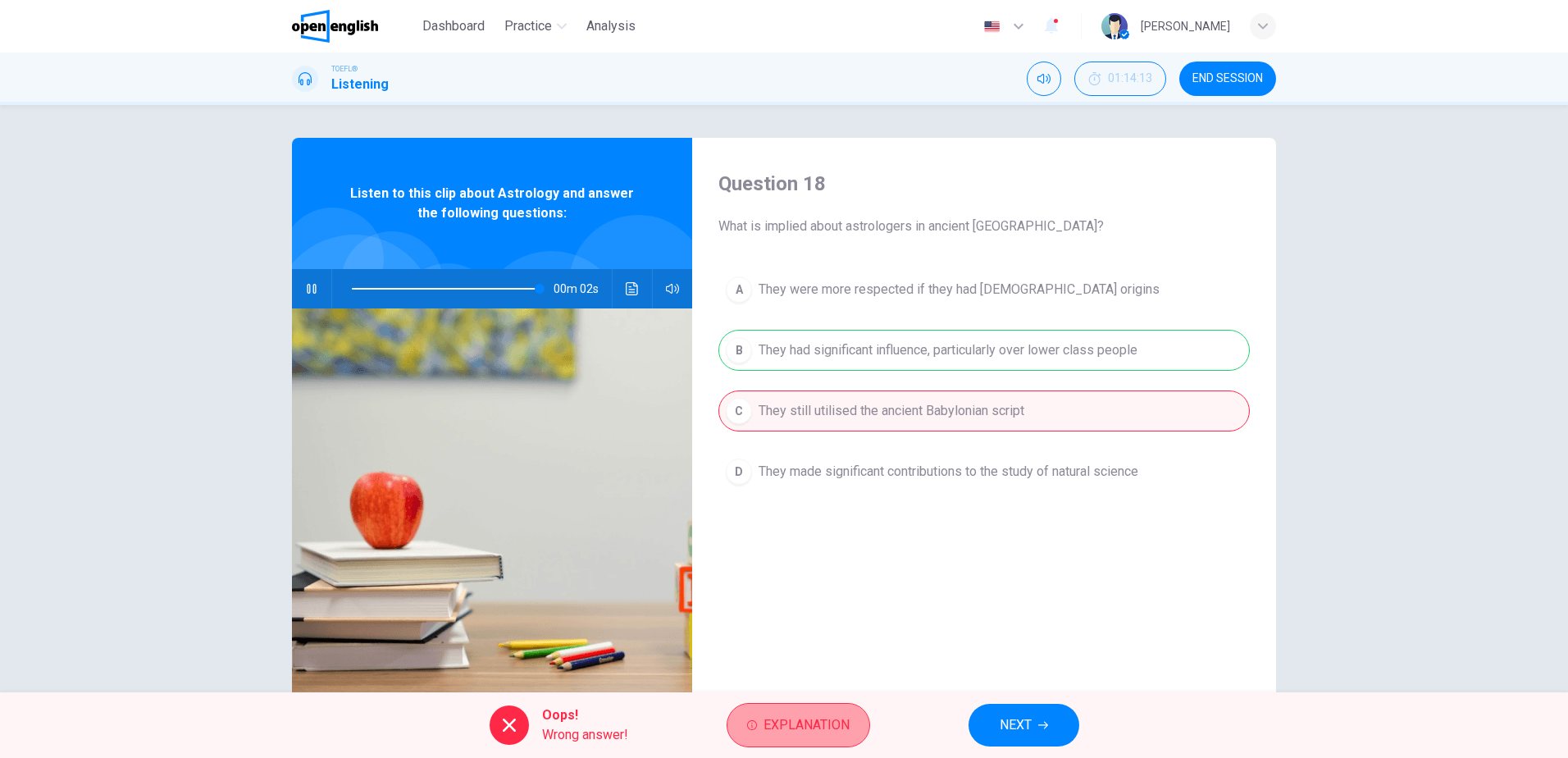
click at [814, 733] on span "Explanation" at bounding box center [806, 726] width 86 height 23
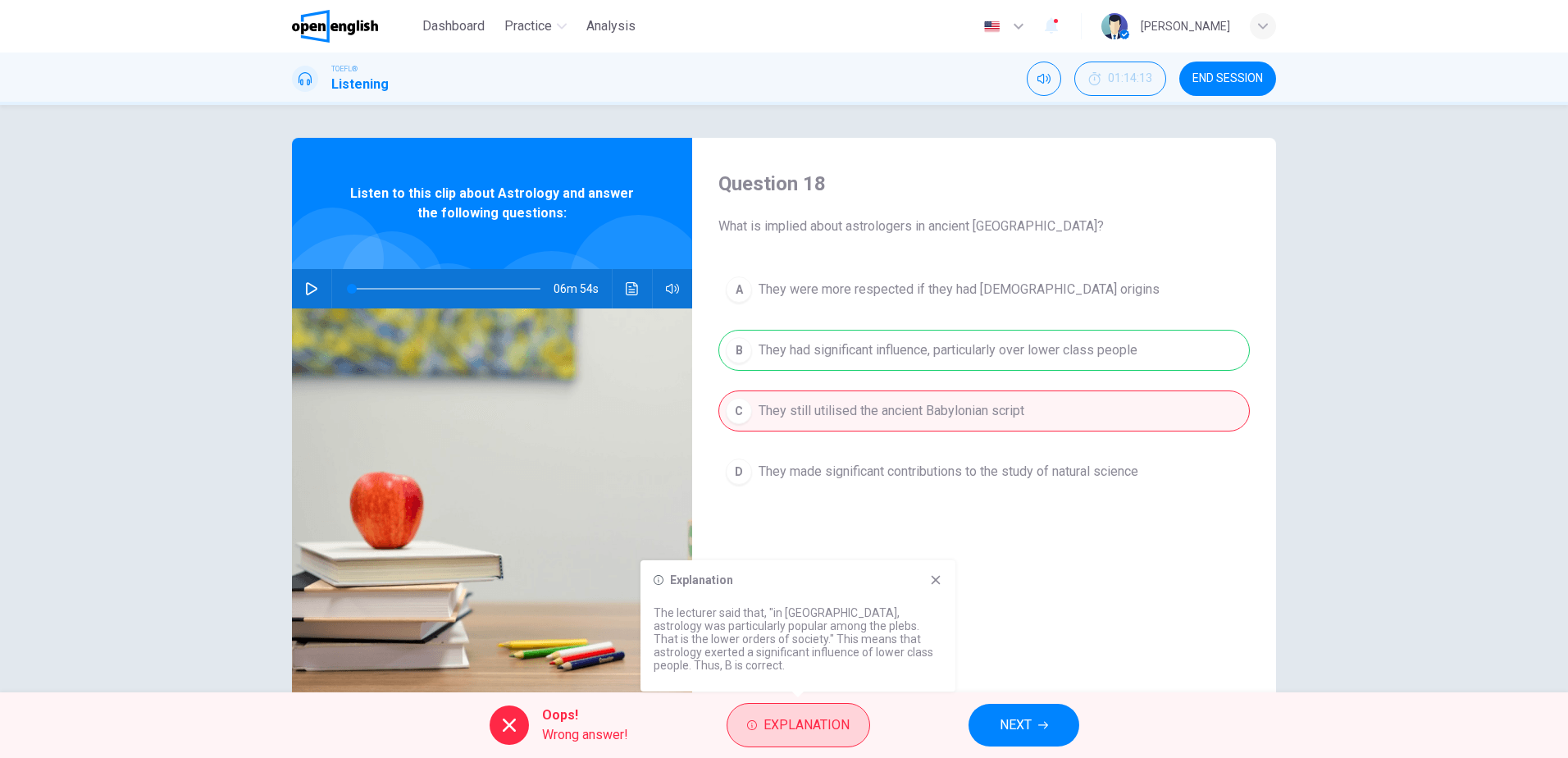
click at [814, 733] on span "Explanation" at bounding box center [806, 726] width 86 height 23
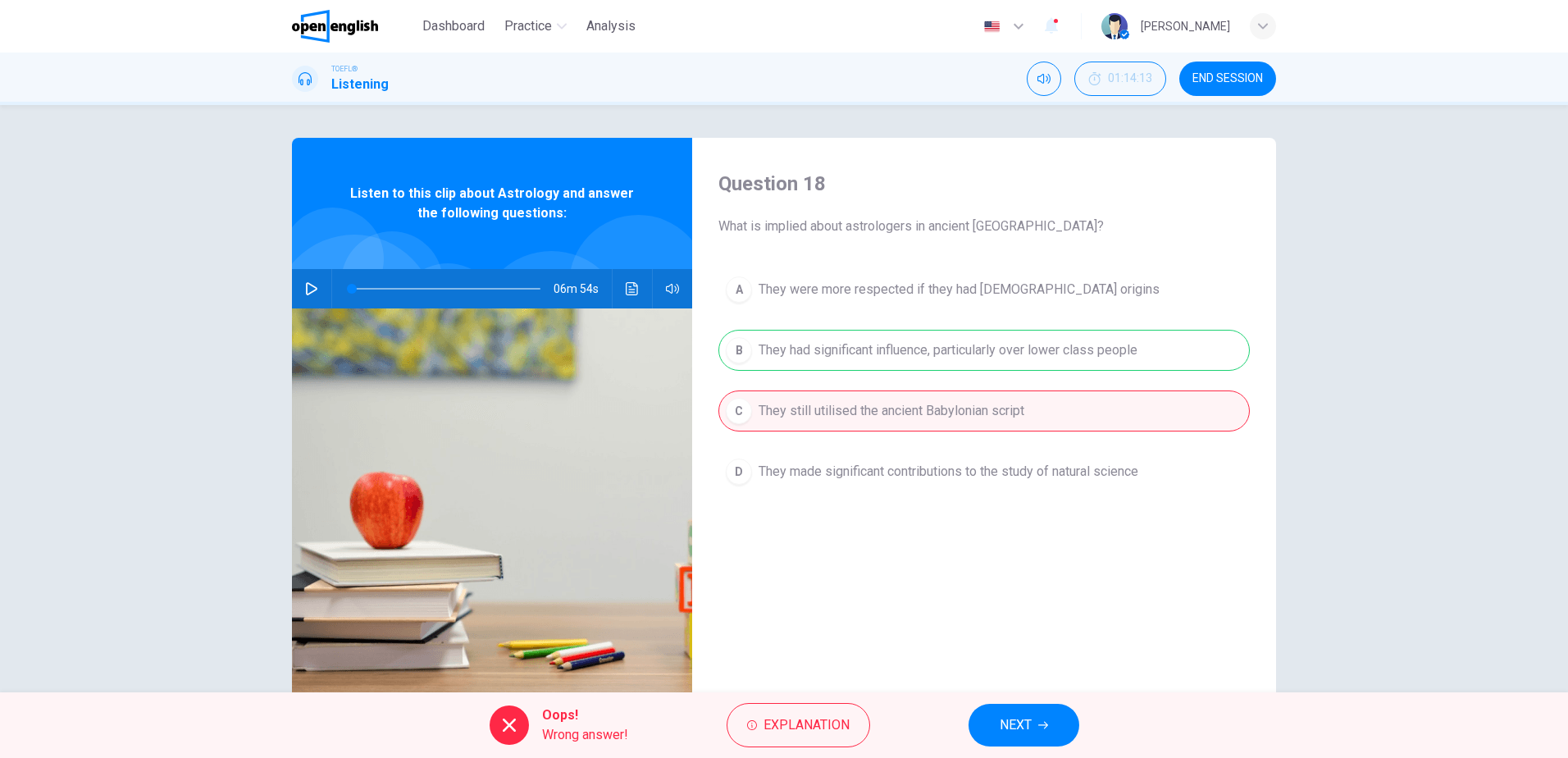
click at [1018, 720] on span "NEXT" at bounding box center [1016, 726] width 32 height 23
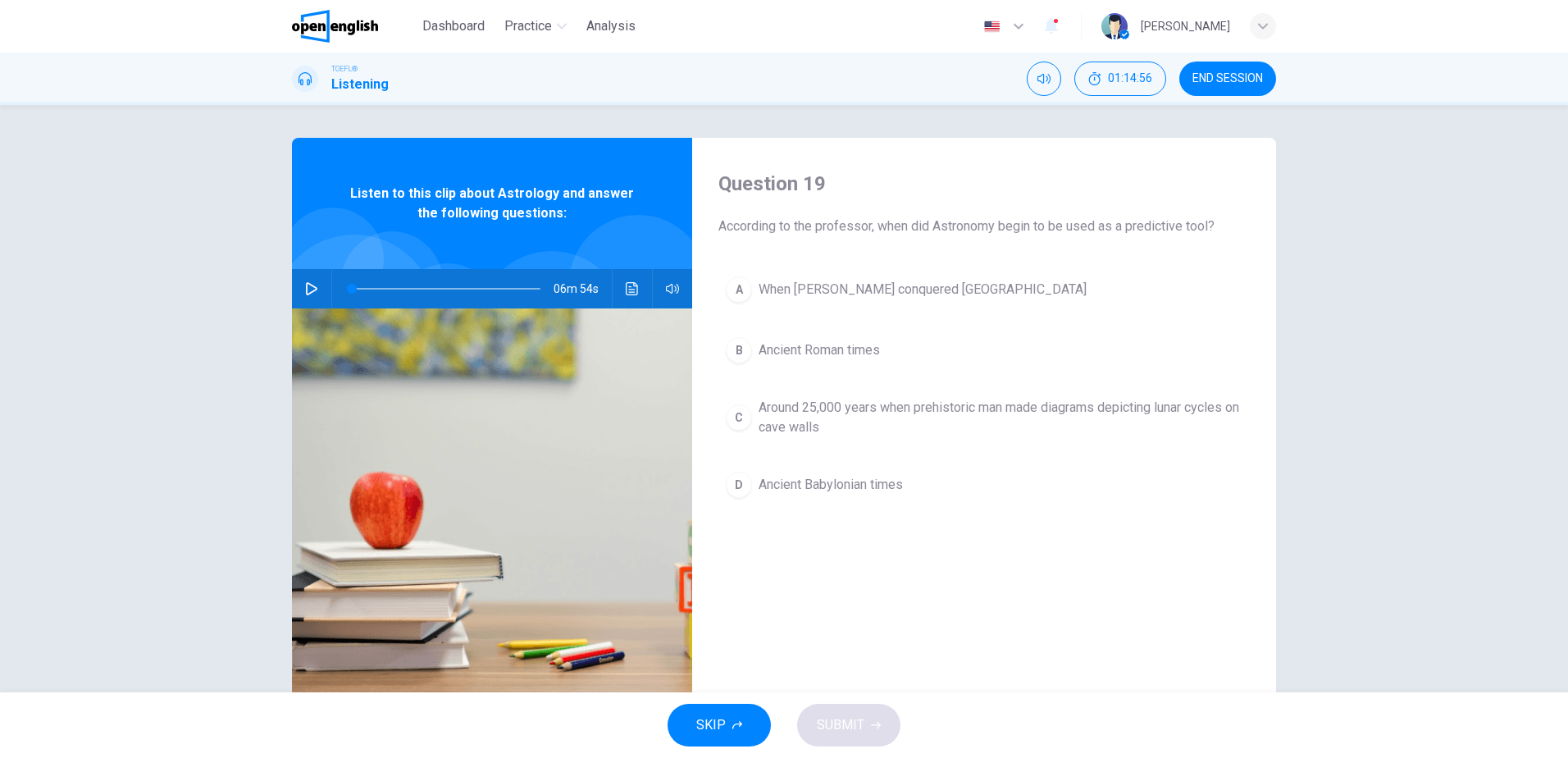
click at [308, 287] on icon "button" at bounding box center [311, 289] width 11 height 13
click at [932, 403] on span "Around 25,000 years when prehistoric man made diagrams depicting lunar cycles o…" at bounding box center [1001, 417] width 484 height 39
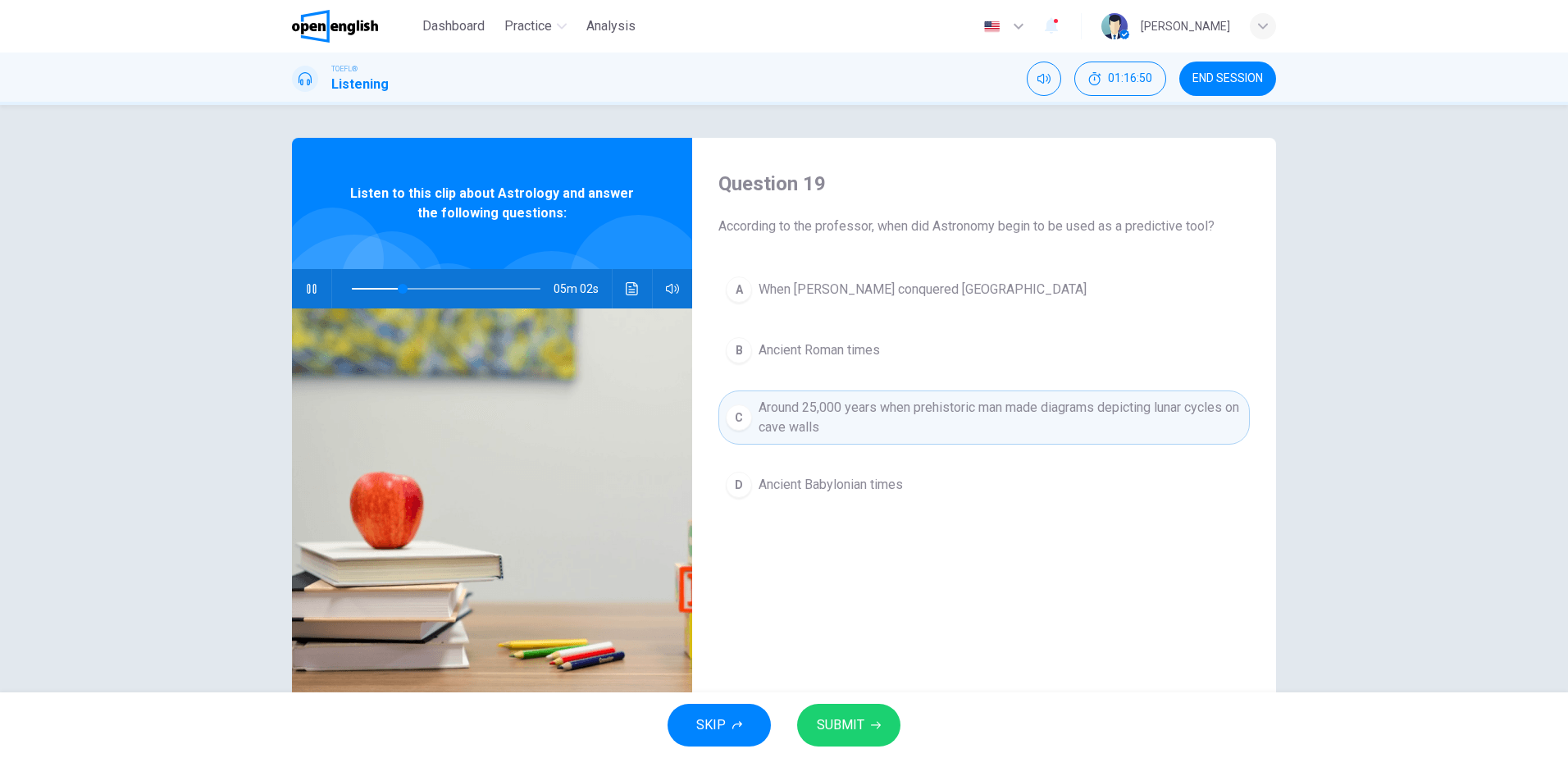
click at [841, 726] on span "SUBMIT" at bounding box center [841, 726] width 48 height 23
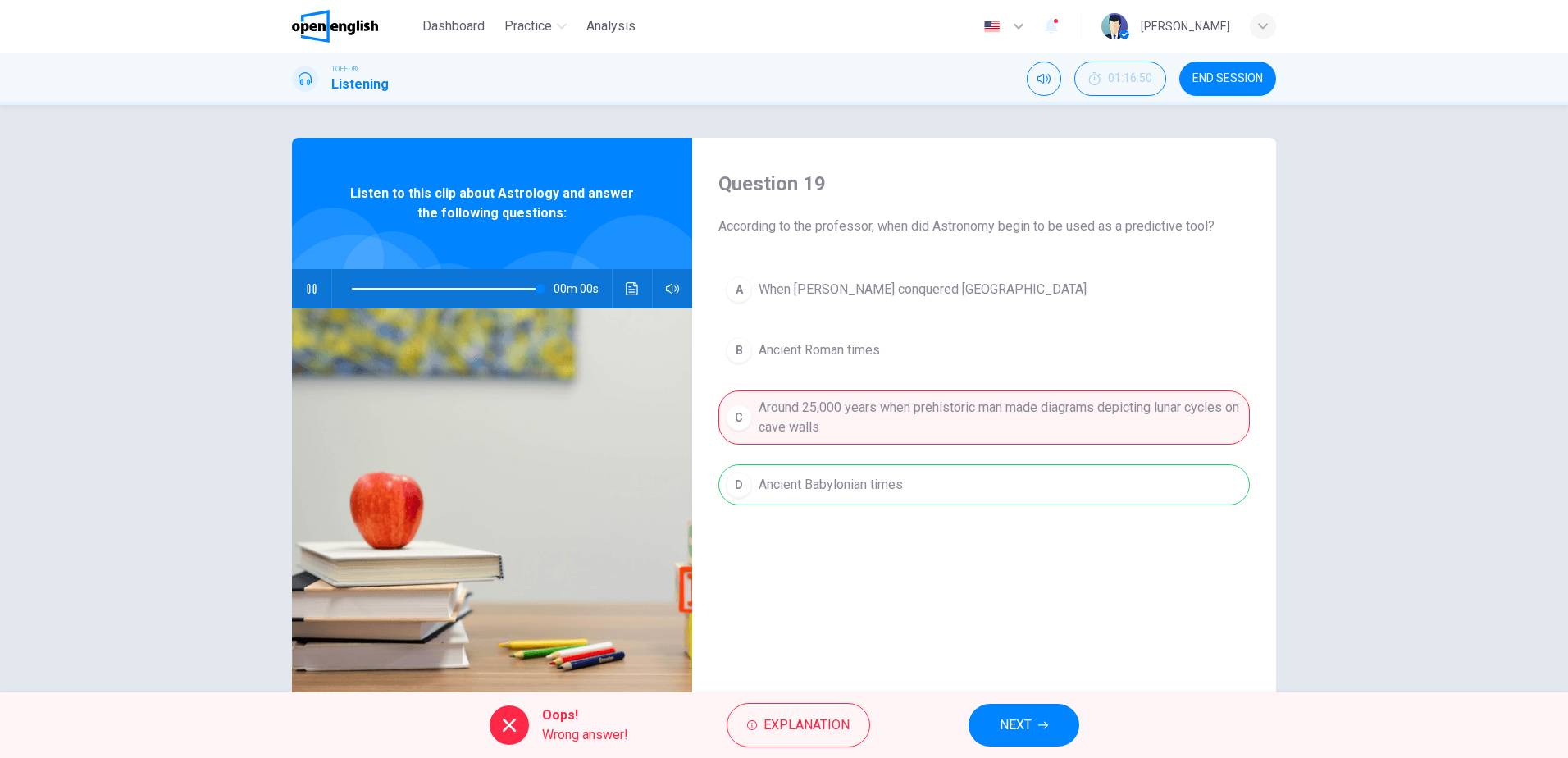
type input "*"
click at [1040, 721] on icon "button" at bounding box center [1043, 725] width 10 height 10
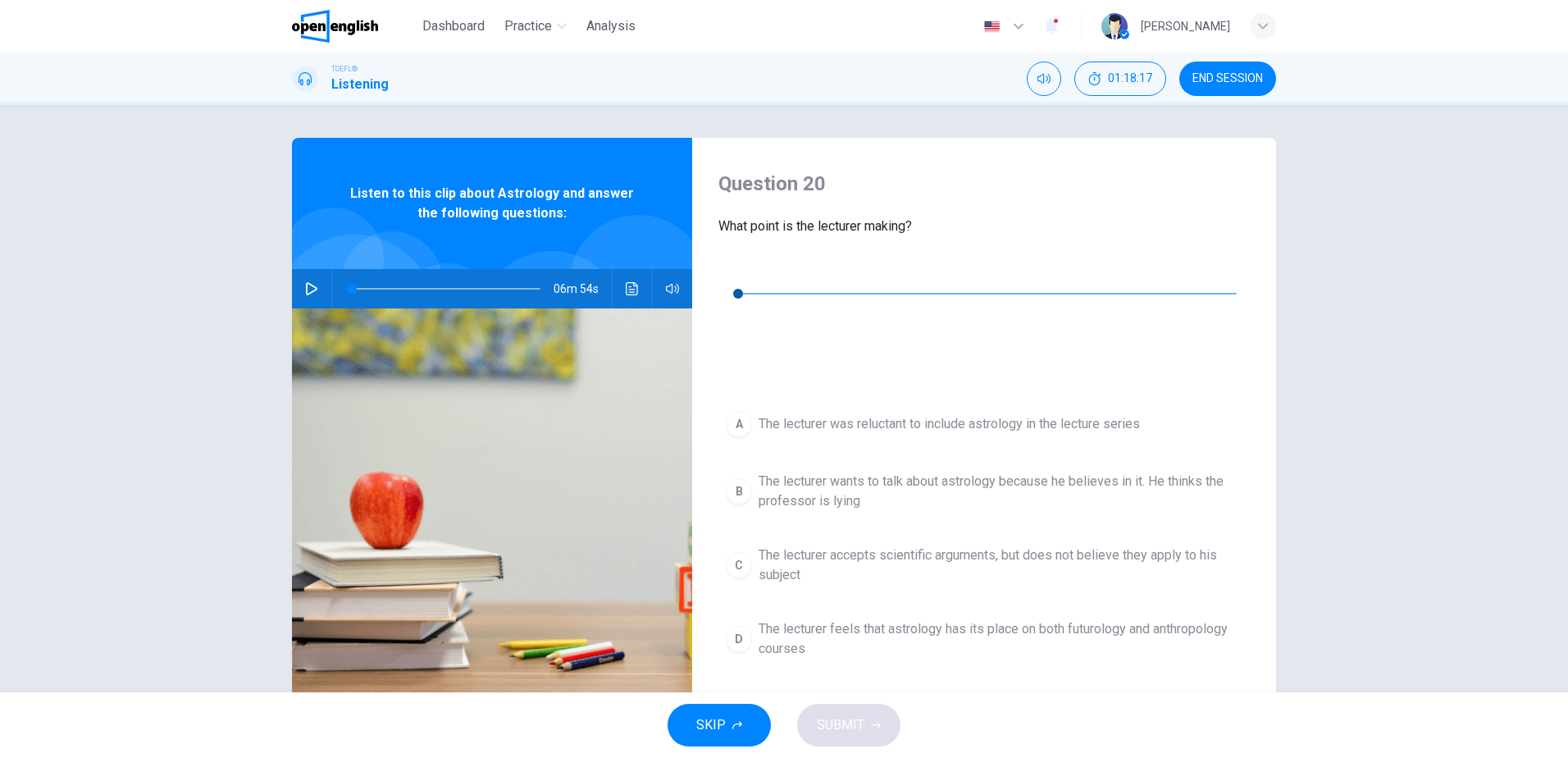
click at [726, 277] on button "button" at bounding box center [732, 269] width 27 height 27
type input "*"
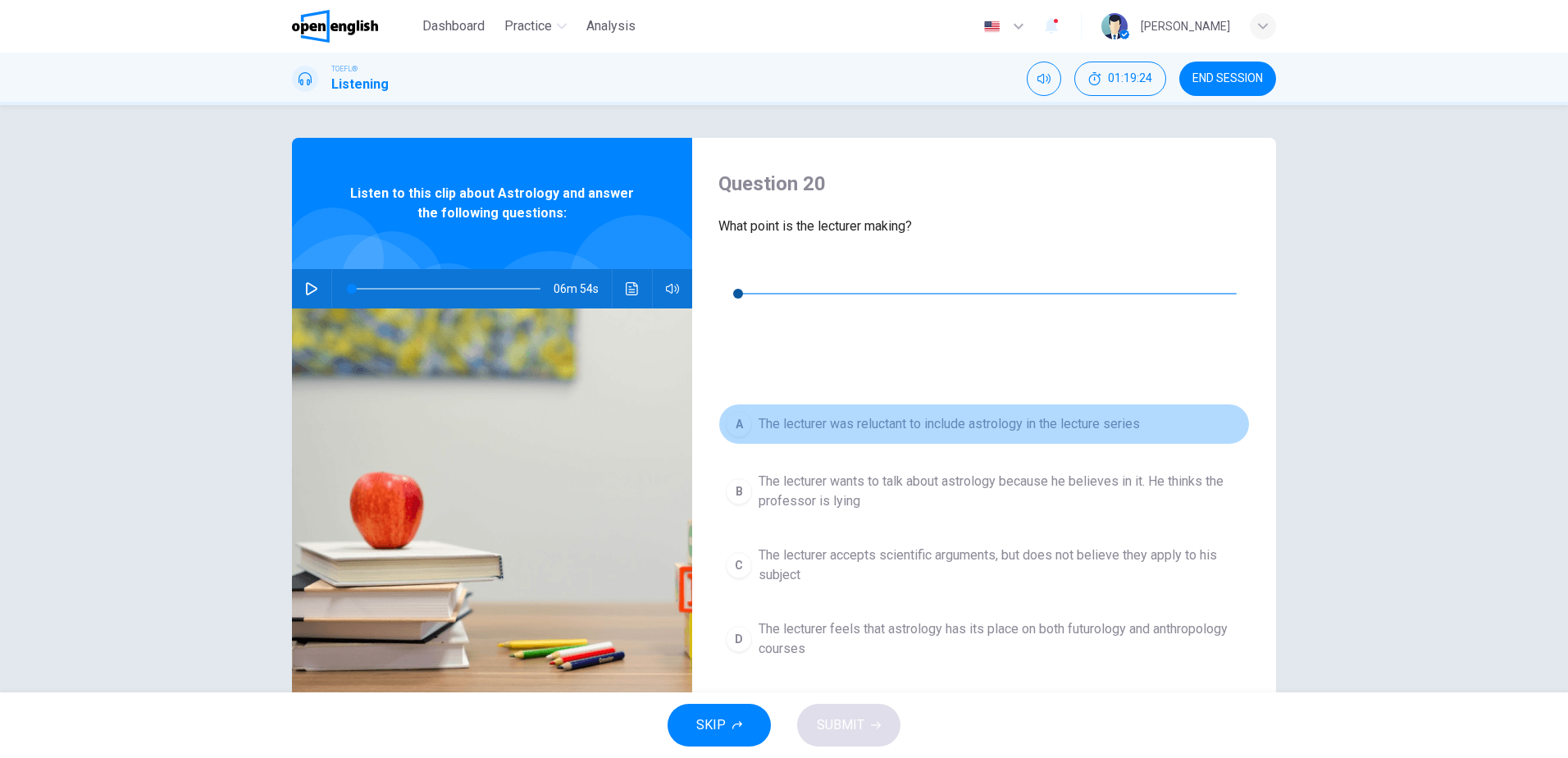
click at [867, 414] on span "The lecturer was reluctant to include astrology in the lecture series" at bounding box center [949, 424] width 382 height 20
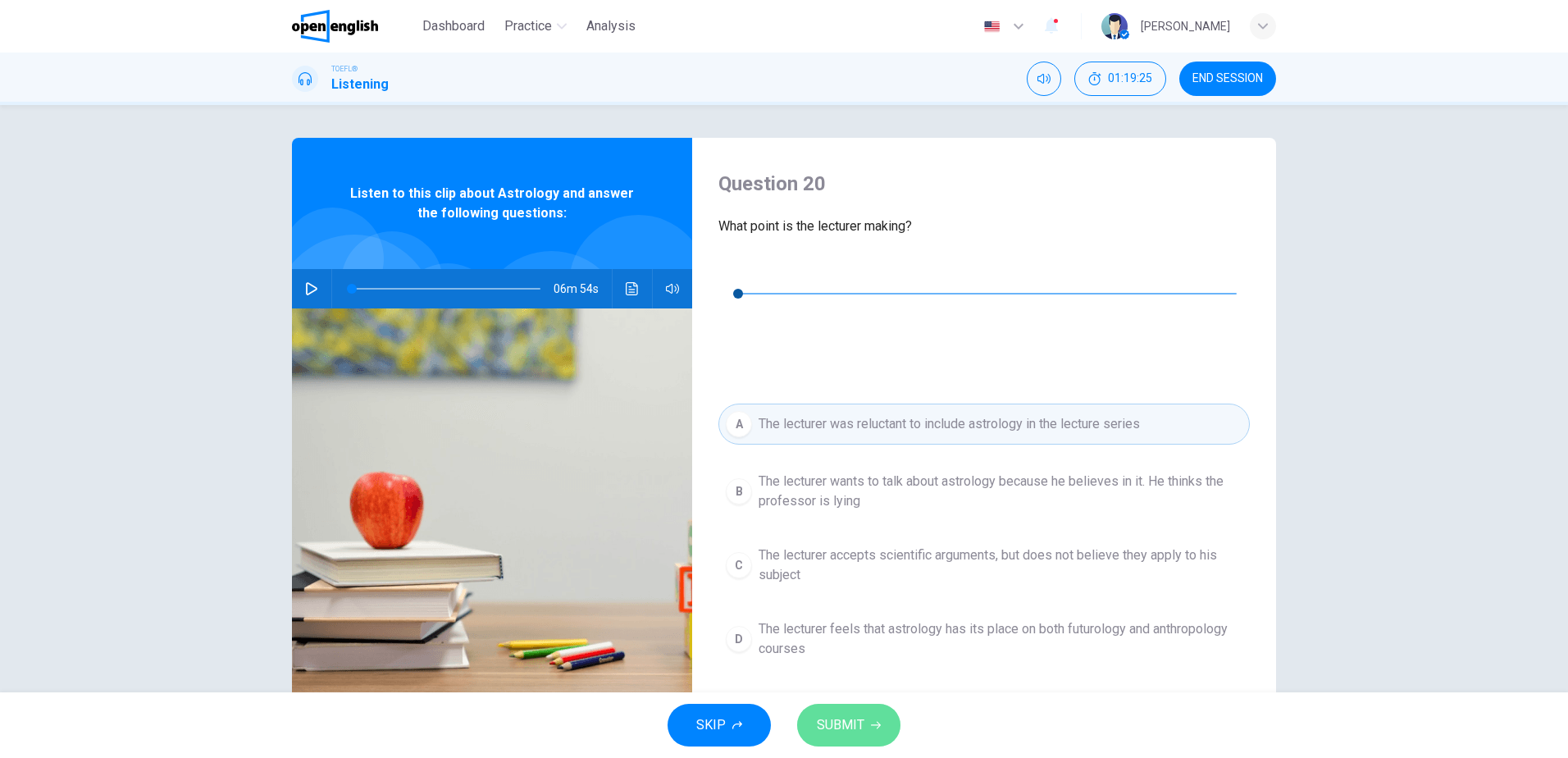
click at [847, 720] on span "SUBMIT" at bounding box center [841, 726] width 48 height 23
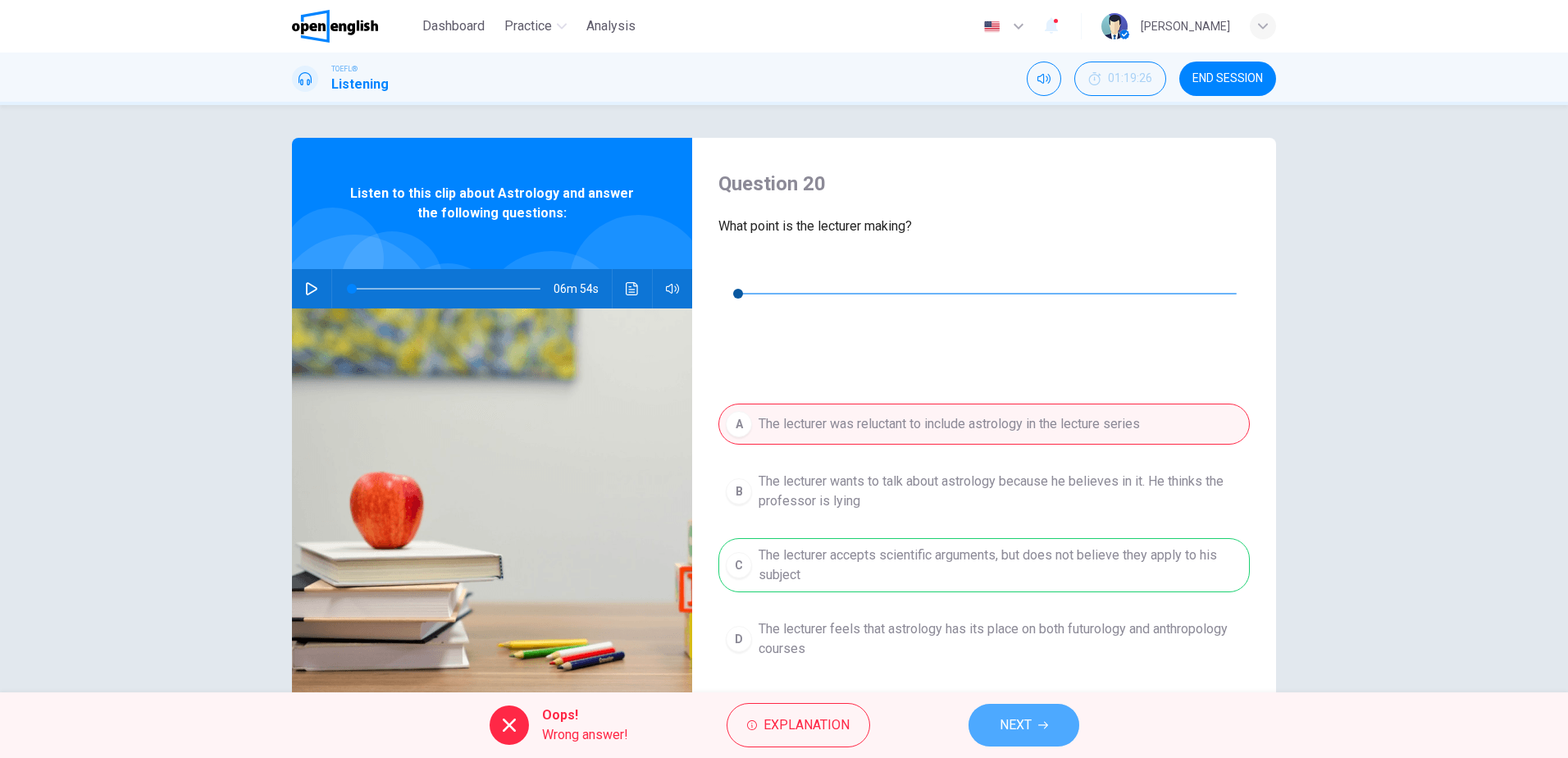
click at [1043, 716] on button "NEXT" at bounding box center [1023, 725] width 110 height 43
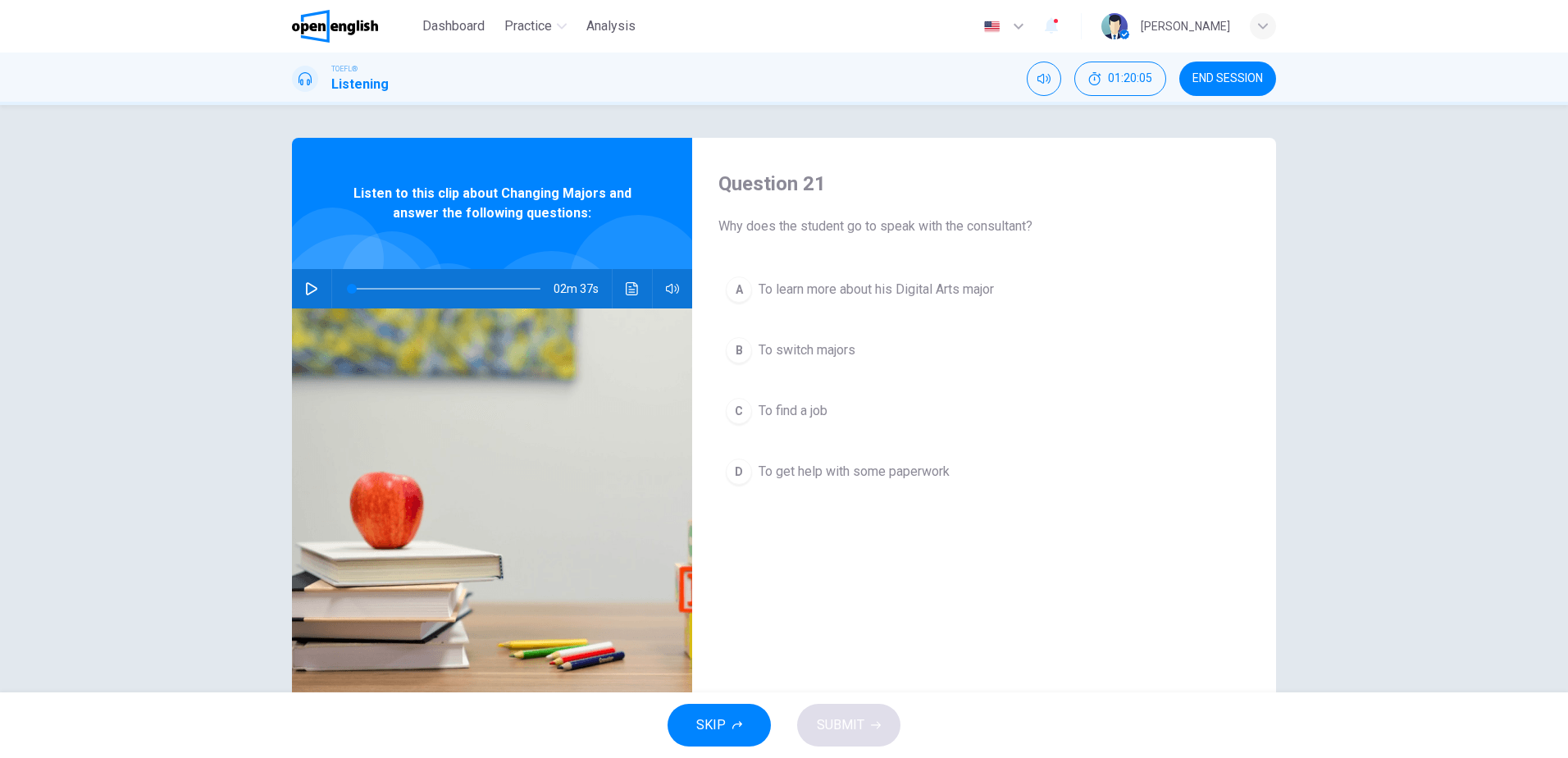
click at [305, 290] on icon "button" at bounding box center [311, 289] width 13 height 13
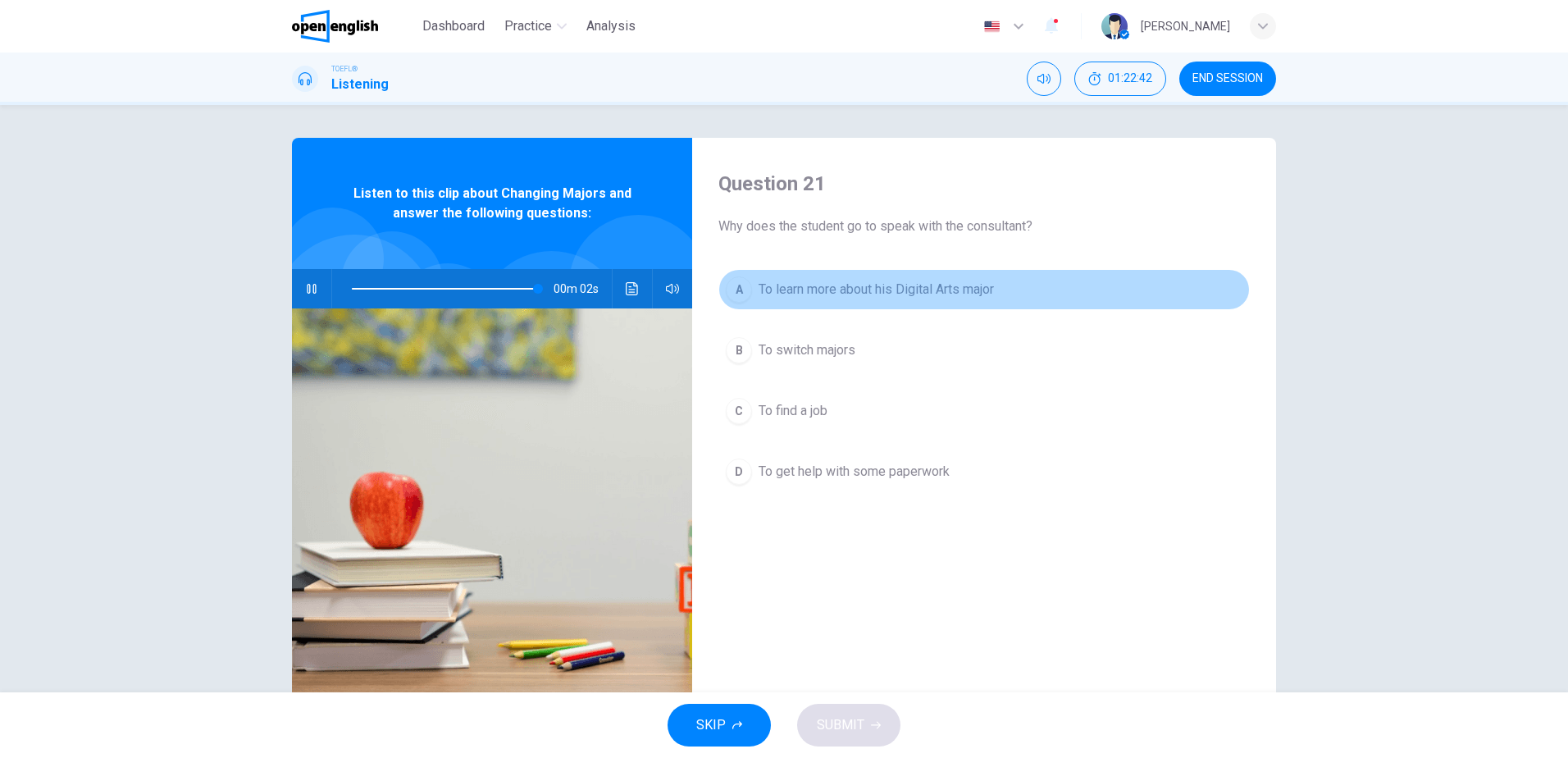
click at [914, 290] on span "To learn more about his Digital Arts major" at bounding box center [876, 289] width 235 height 20
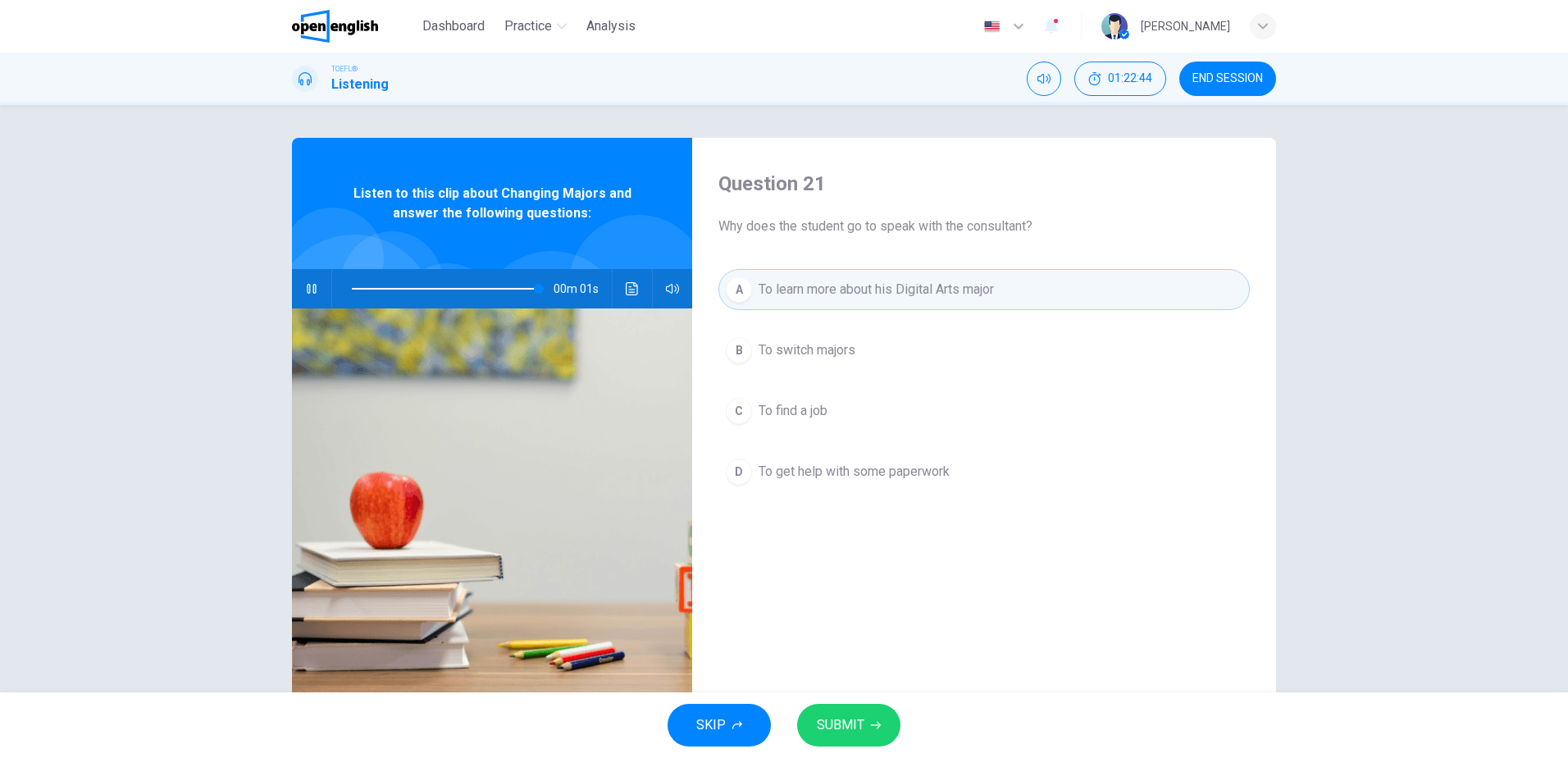
click at [856, 731] on span "SUBMIT" at bounding box center [841, 726] width 48 height 23
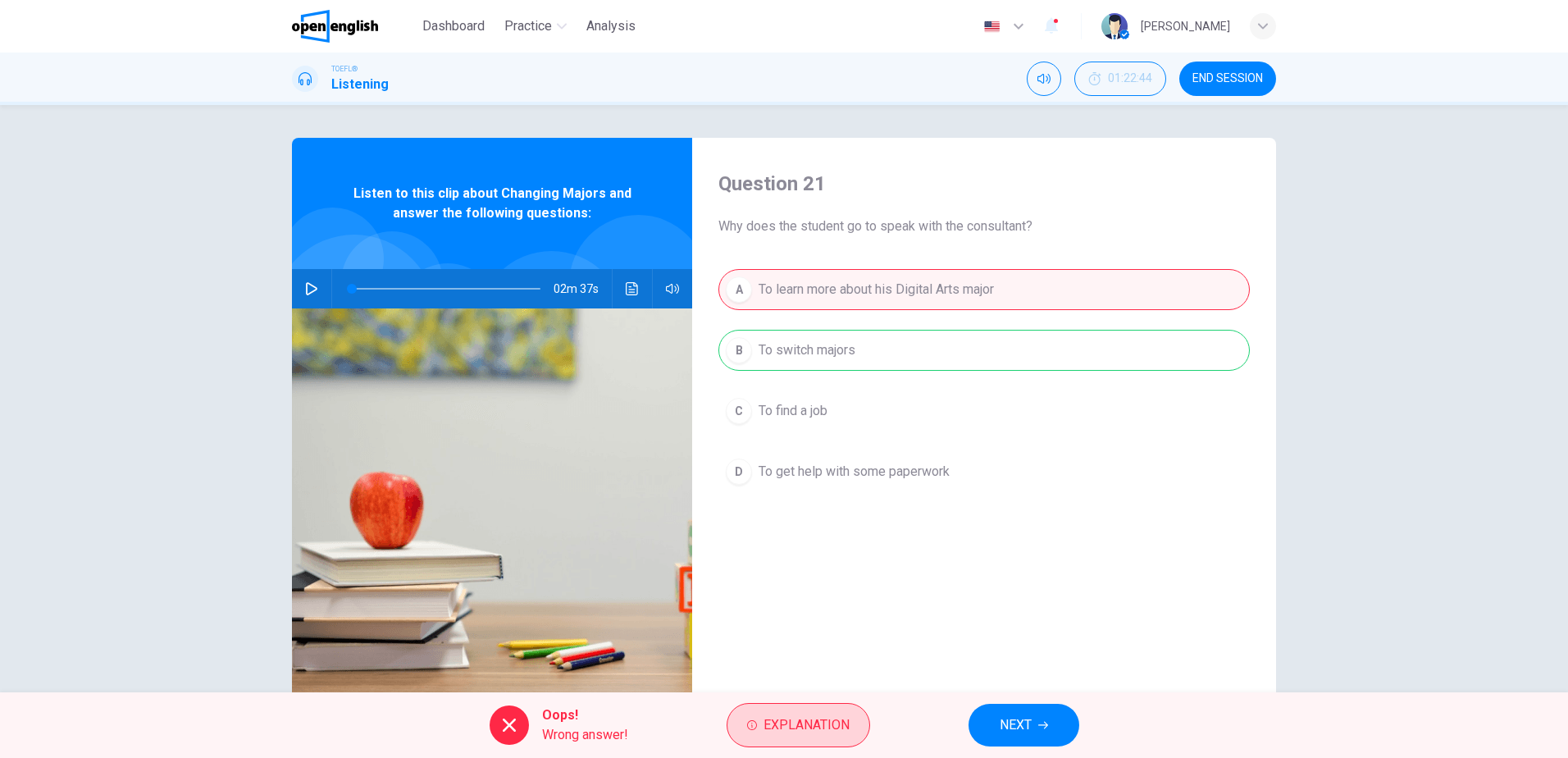
click at [832, 724] on span "Explanation" at bounding box center [806, 726] width 86 height 23
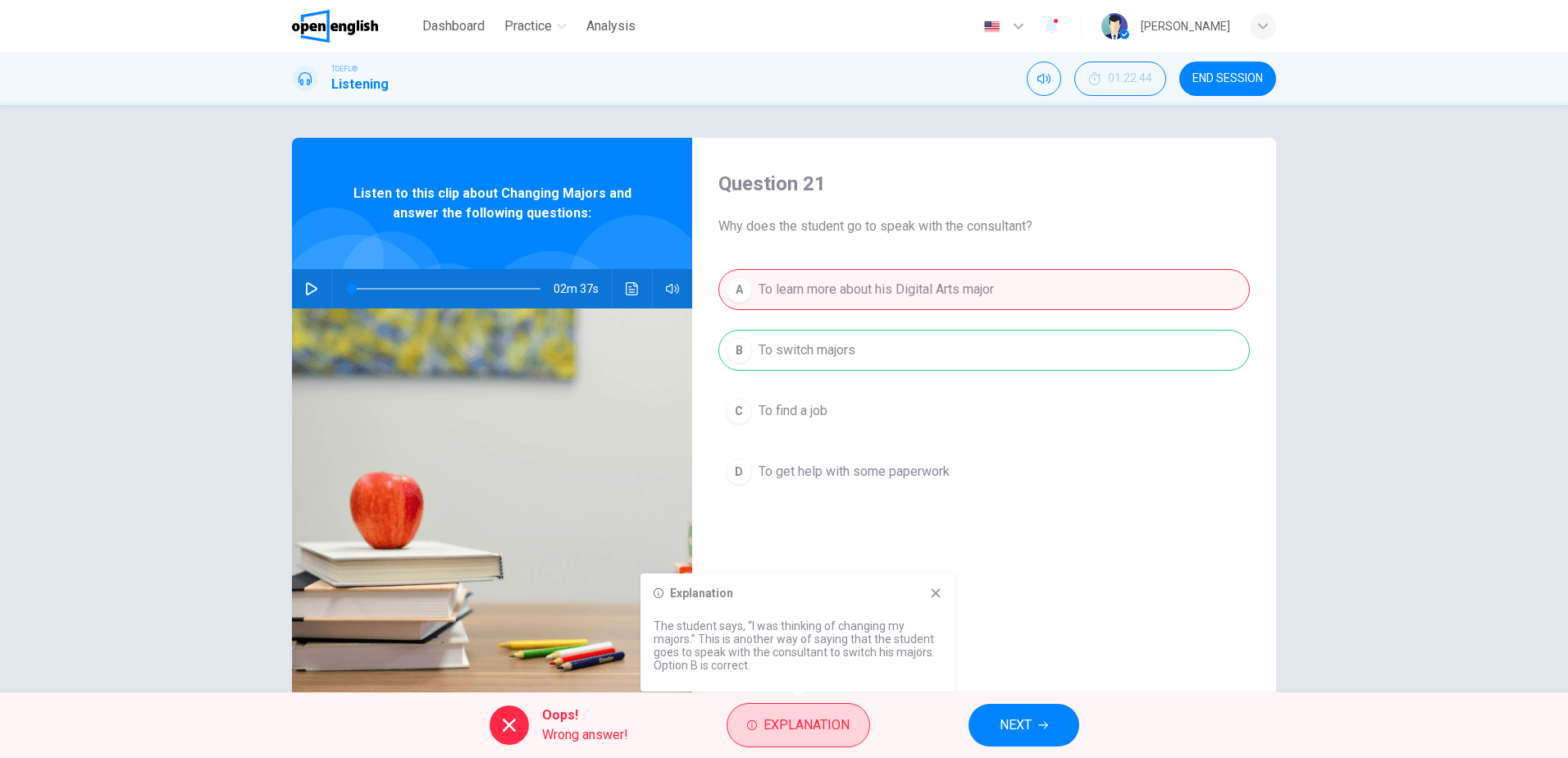
click at [805, 719] on span "Explanation" at bounding box center [806, 726] width 86 height 23
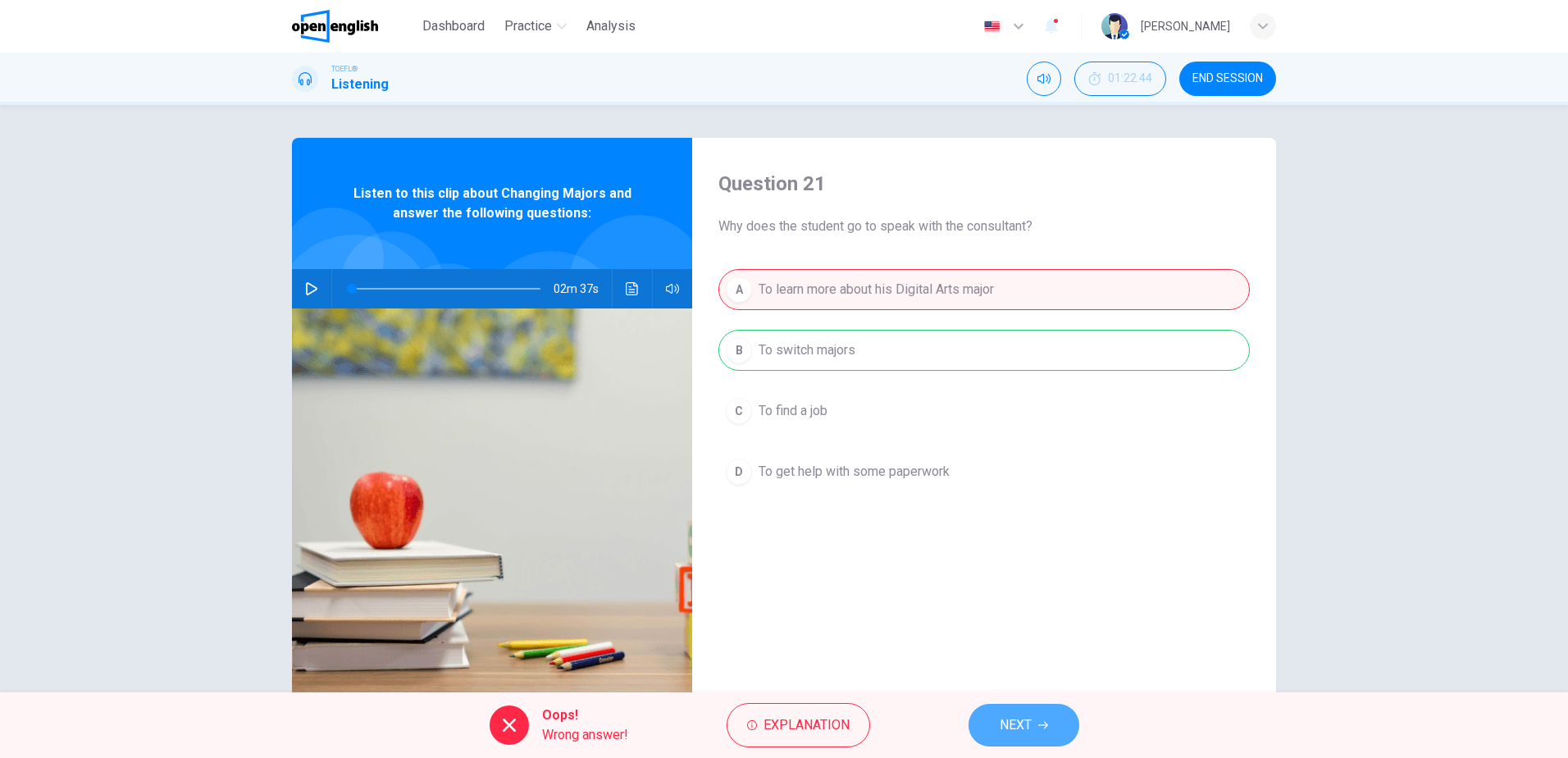
click at [1033, 720] on button "NEXT" at bounding box center [1023, 725] width 110 height 43
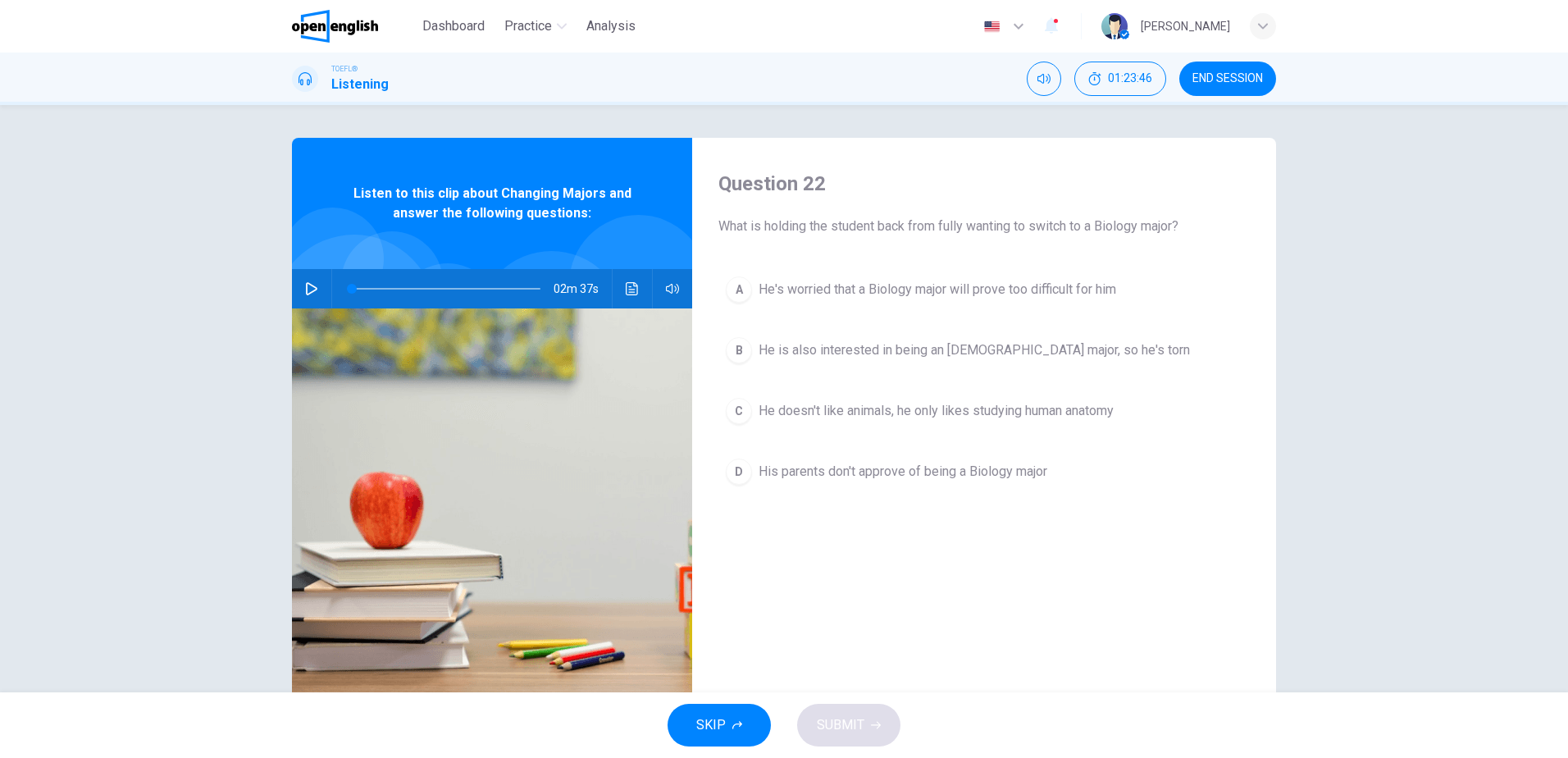
click at [305, 284] on icon "button" at bounding box center [311, 289] width 13 height 13
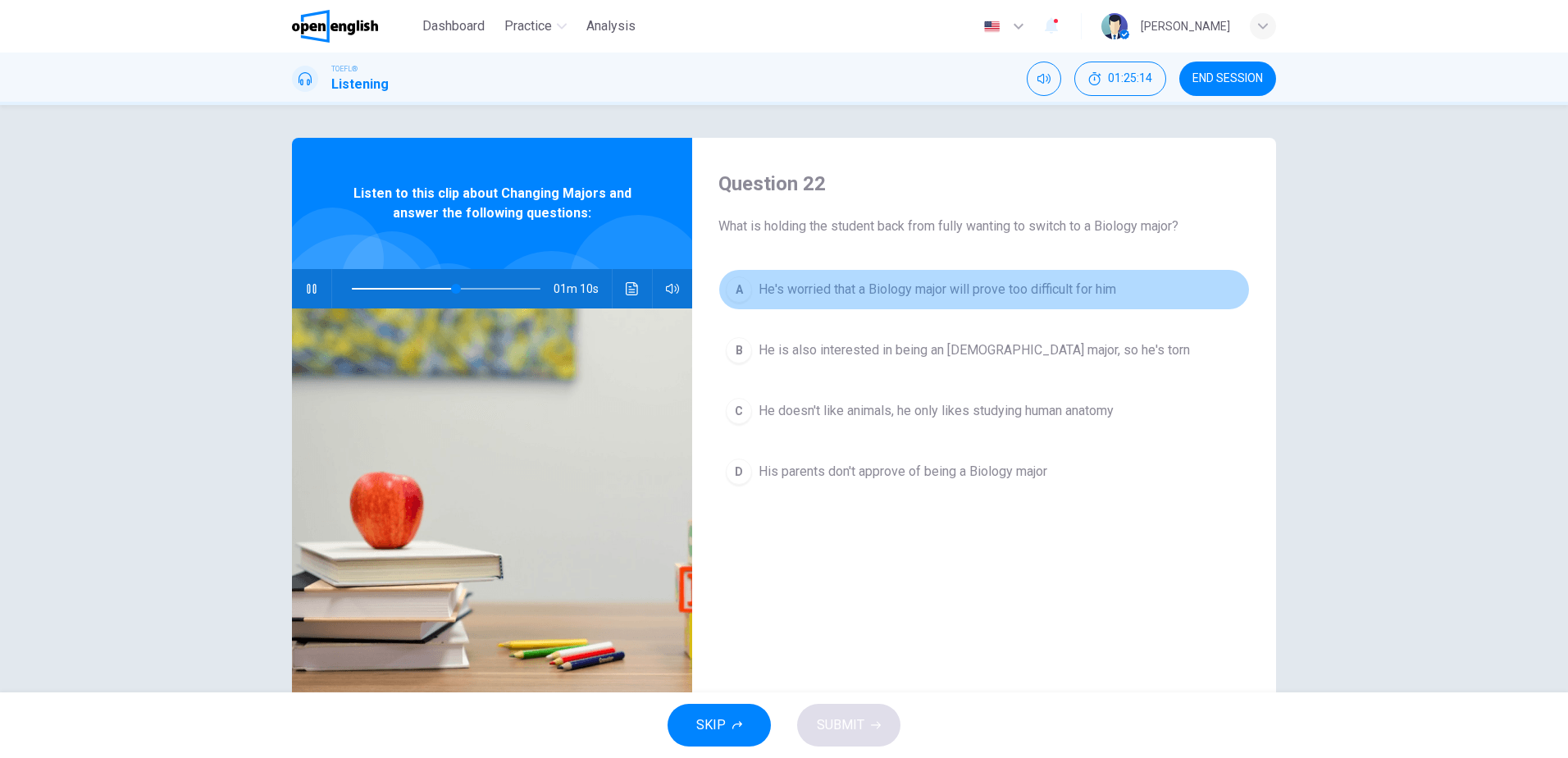
click at [1036, 291] on span "He's worried that a Biology major will prove too difficult for him" at bounding box center [938, 289] width 358 height 20
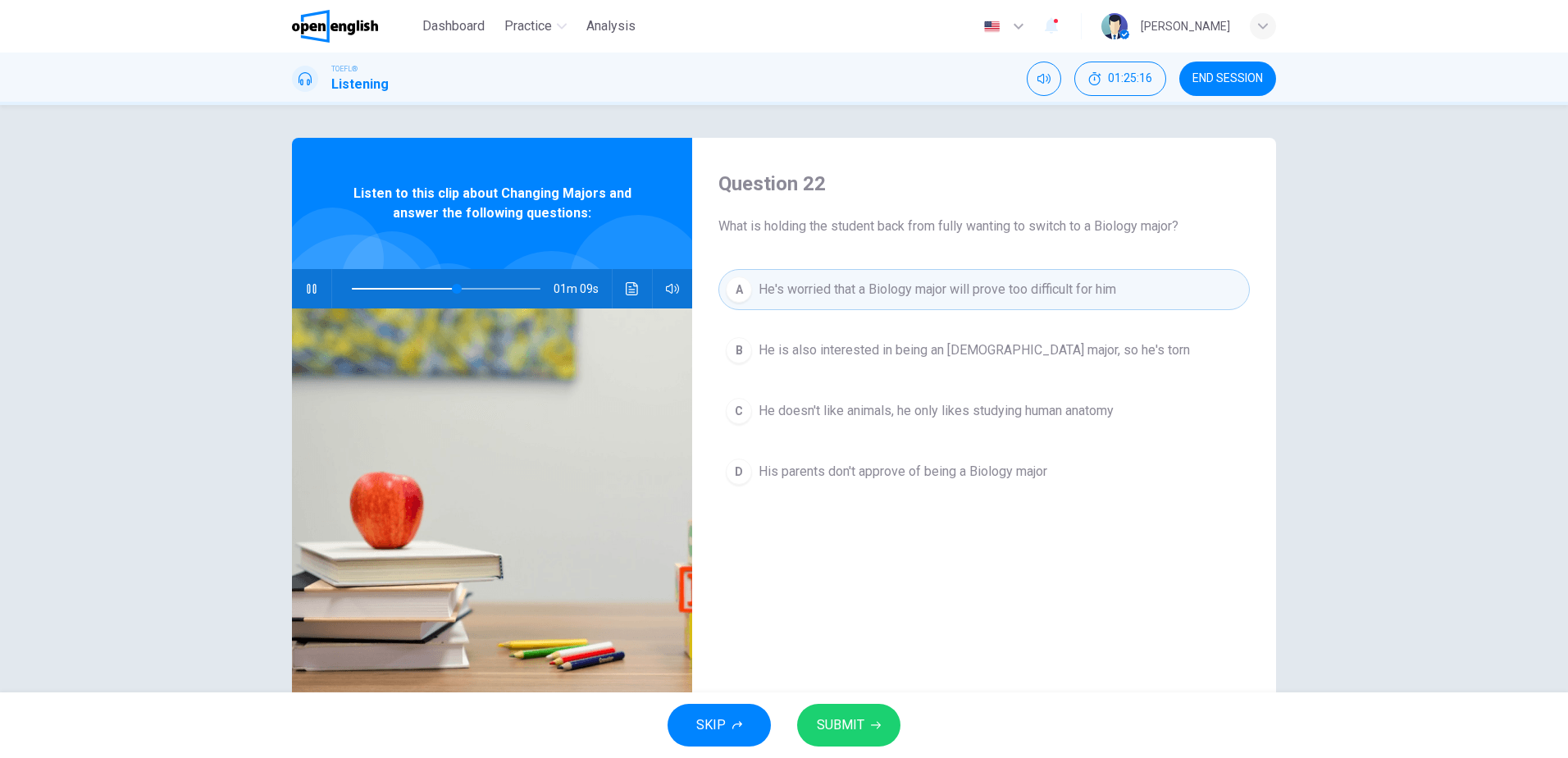
click at [845, 729] on span "SUBMIT" at bounding box center [841, 726] width 48 height 23
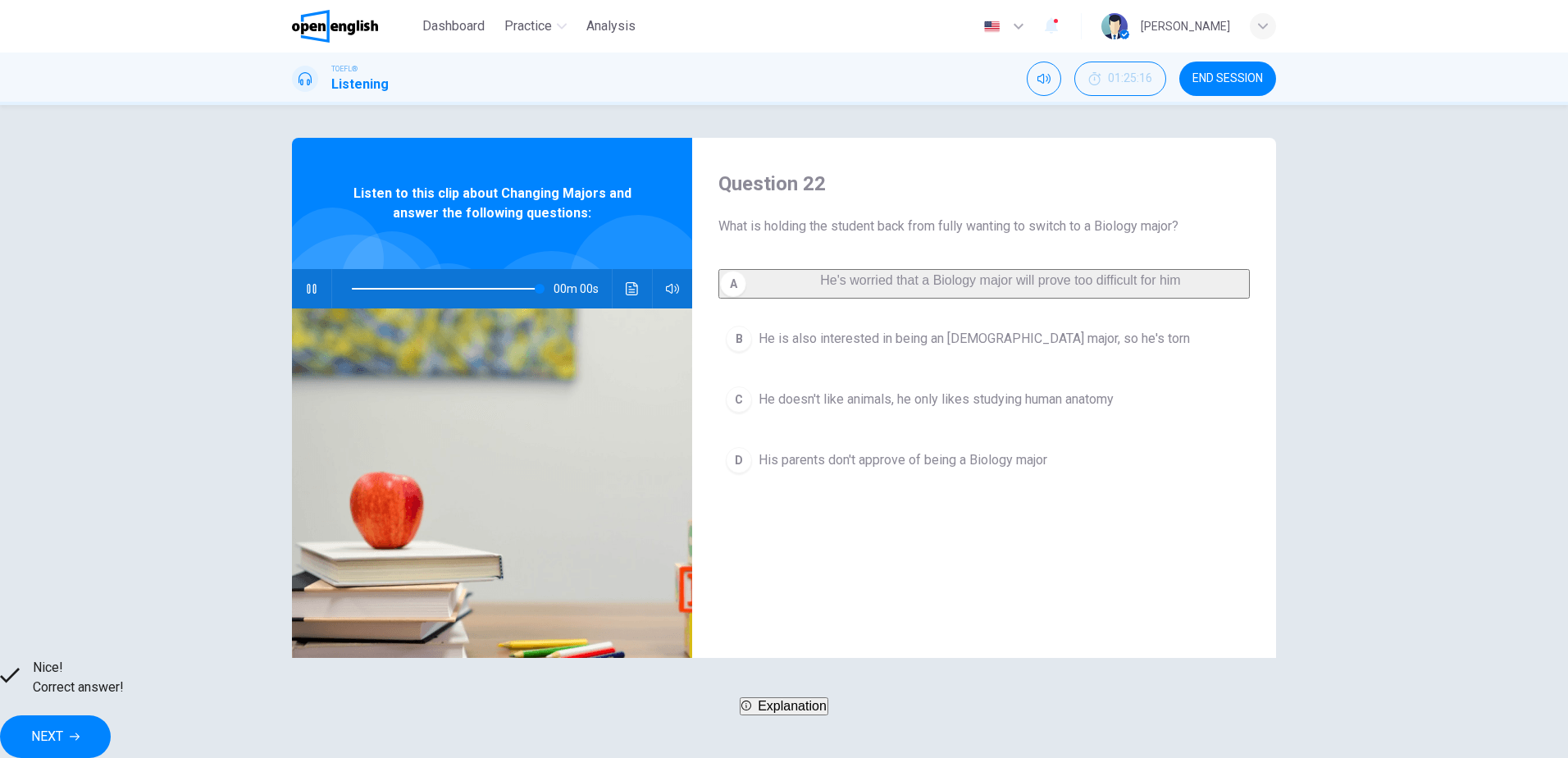
type input "*"
click at [63, 726] on span "NEXT" at bounding box center [48, 737] width 32 height 23
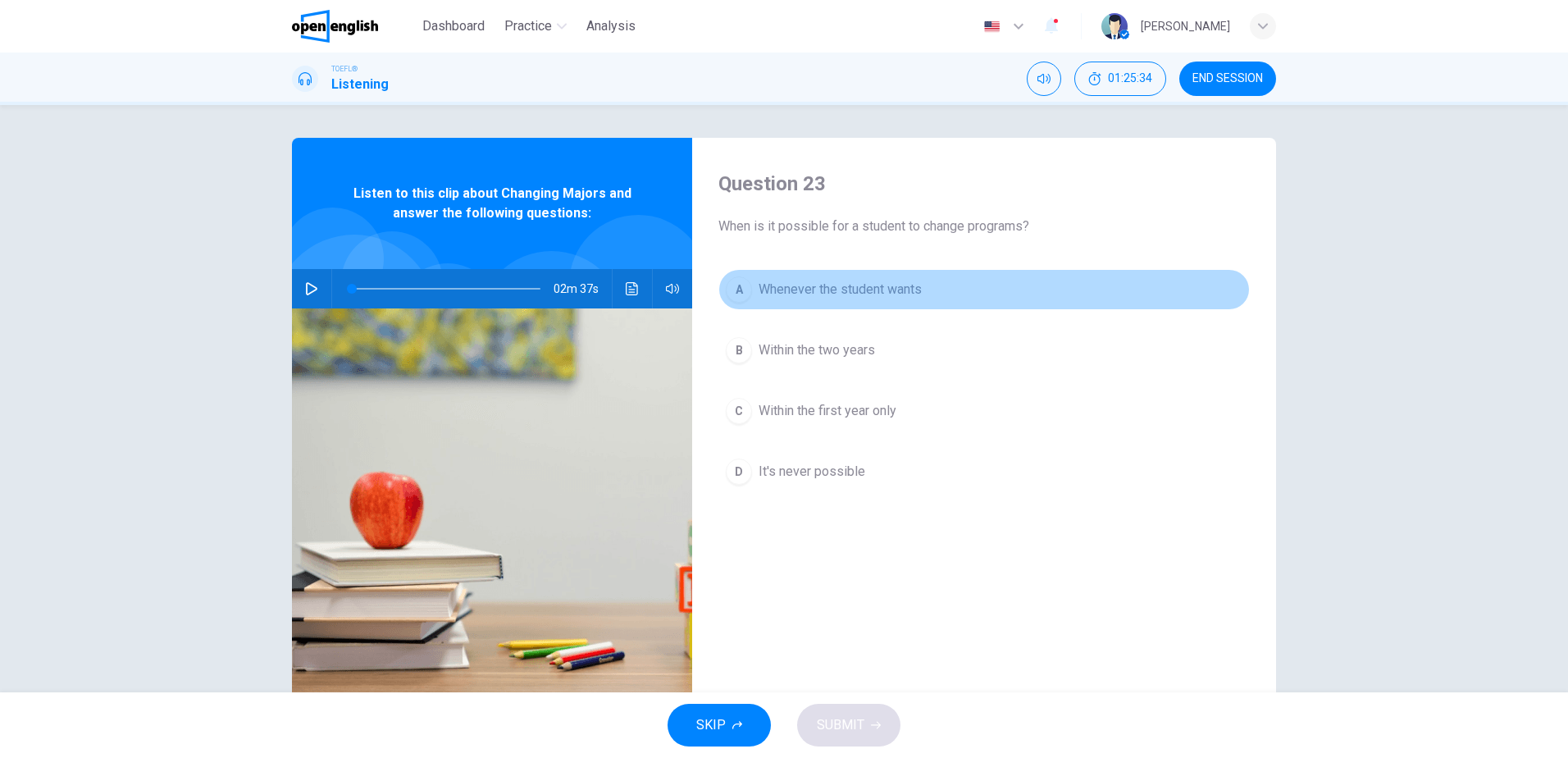
click at [836, 290] on span "Whenever the student wants" at bounding box center [840, 289] width 163 height 20
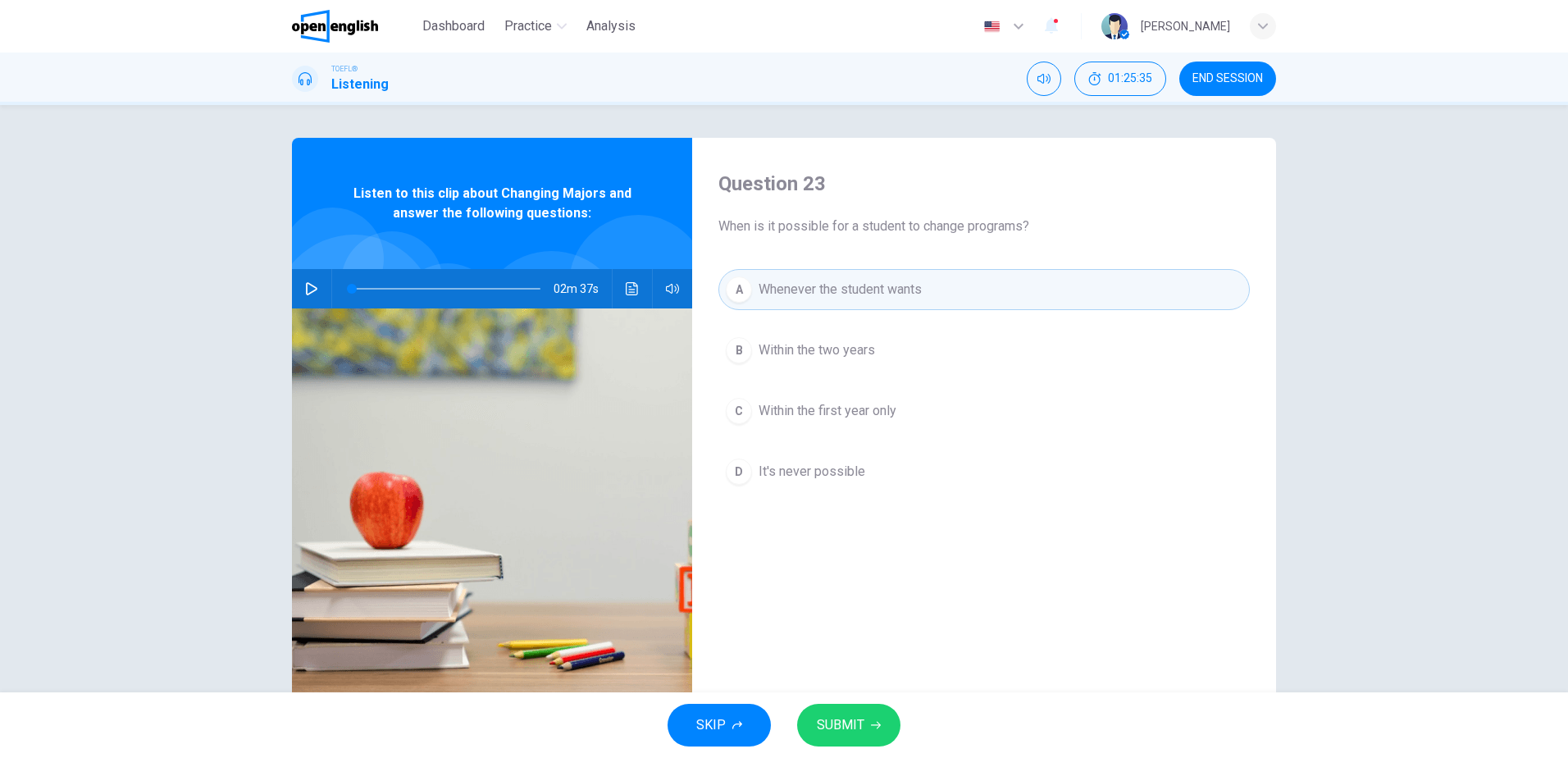
click at [838, 728] on span "SUBMIT" at bounding box center [841, 726] width 48 height 23
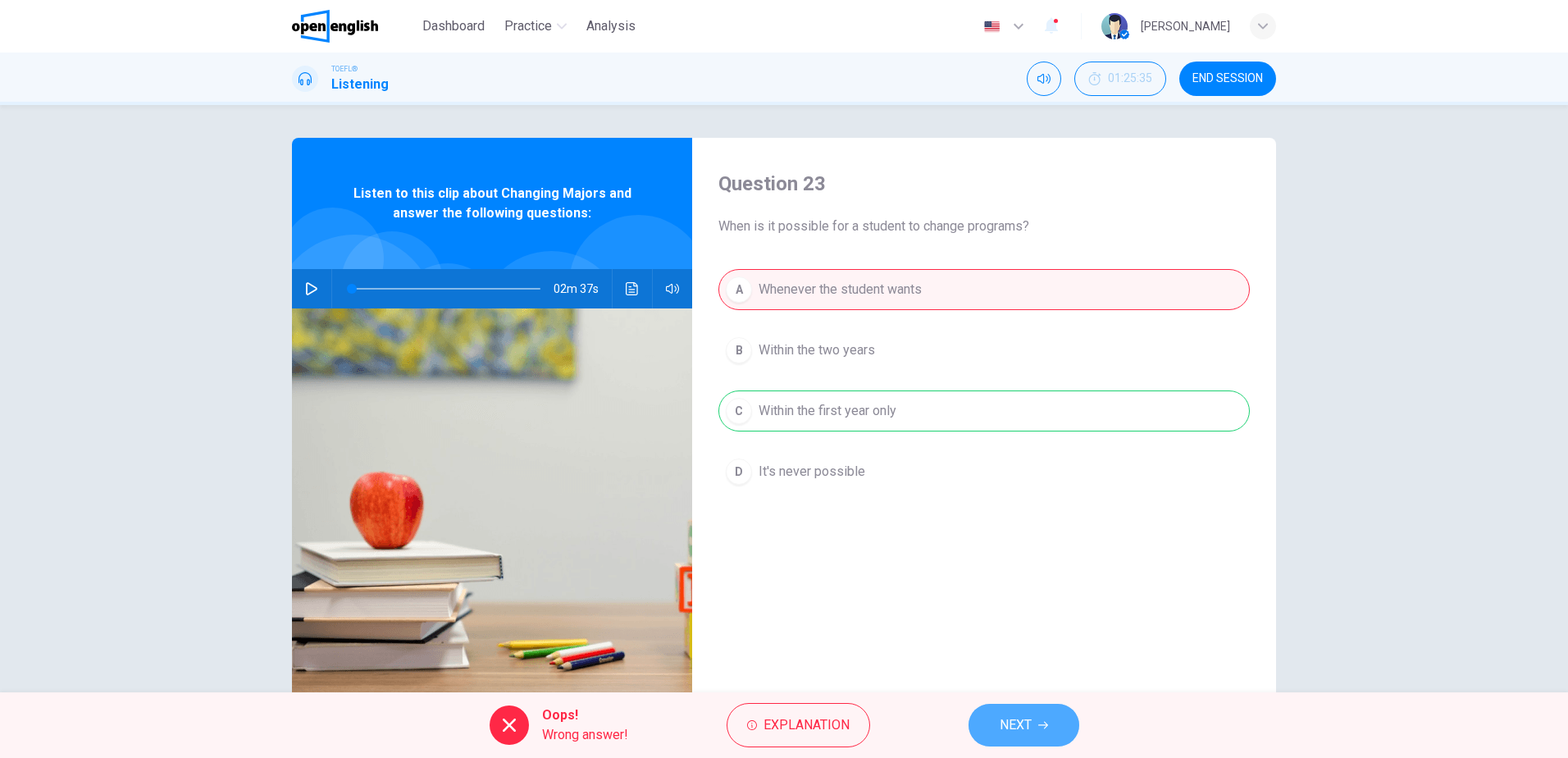
click at [1046, 712] on button "NEXT" at bounding box center [1023, 725] width 110 height 43
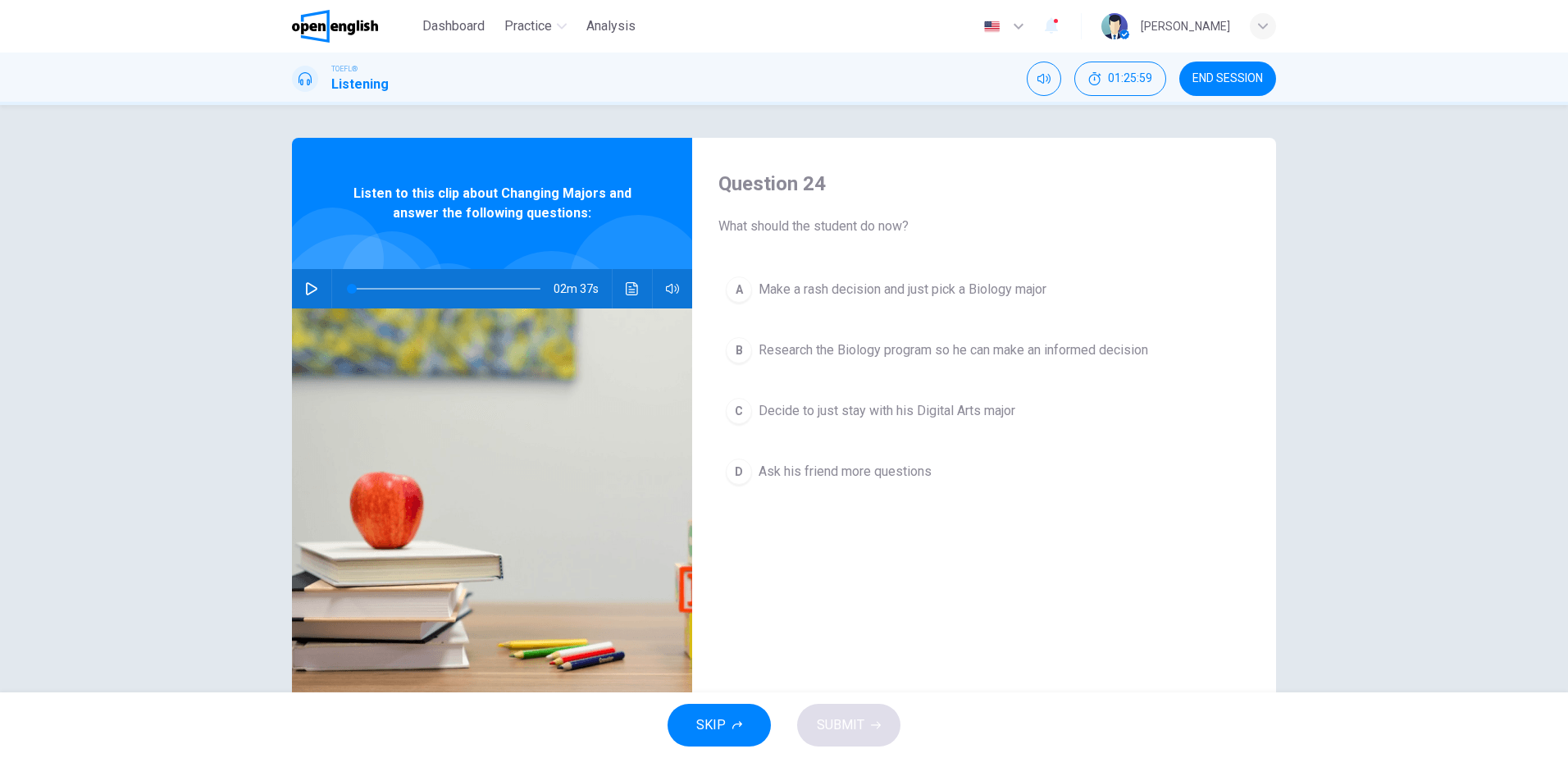
click at [1016, 347] on span "Research the Biology program so he can make an informed decision" at bounding box center [953, 350] width 389 height 20
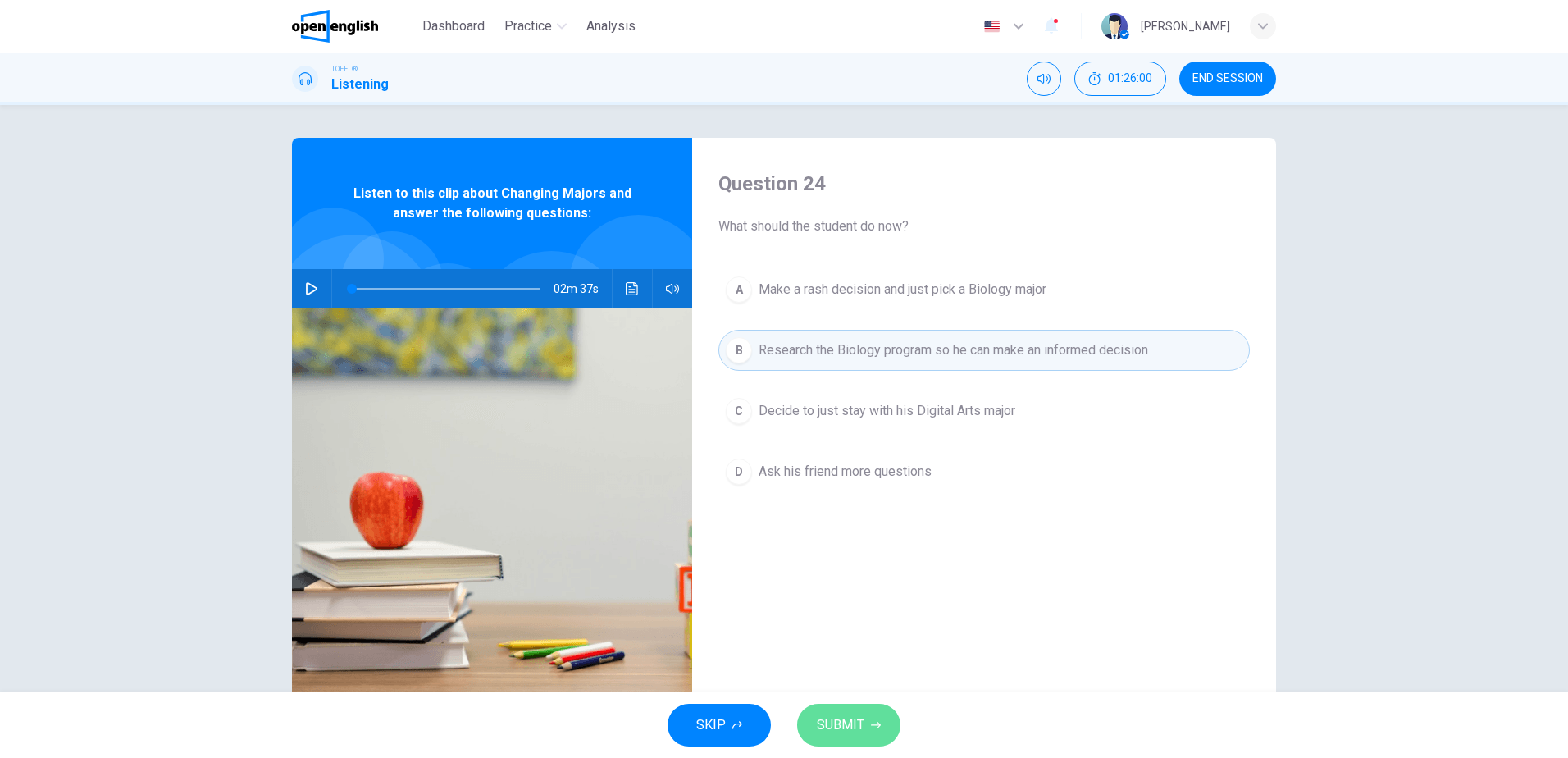
click at [876, 708] on button "SUBMIT" at bounding box center [848, 725] width 104 height 43
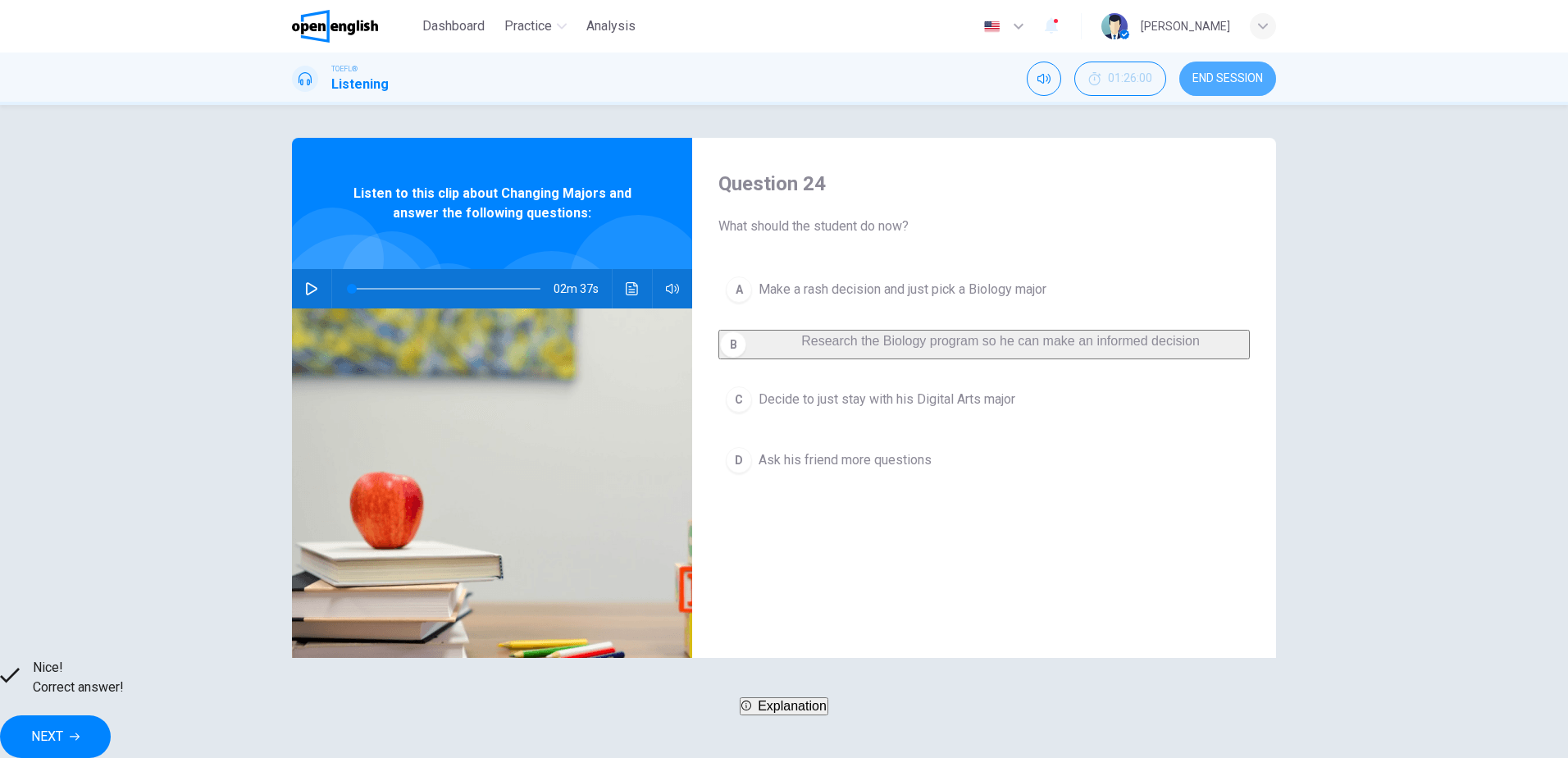
click at [1222, 69] on button "END SESSION" at bounding box center [1228, 79] width 97 height 34
